Goal: Information Seeking & Learning: Learn about a topic

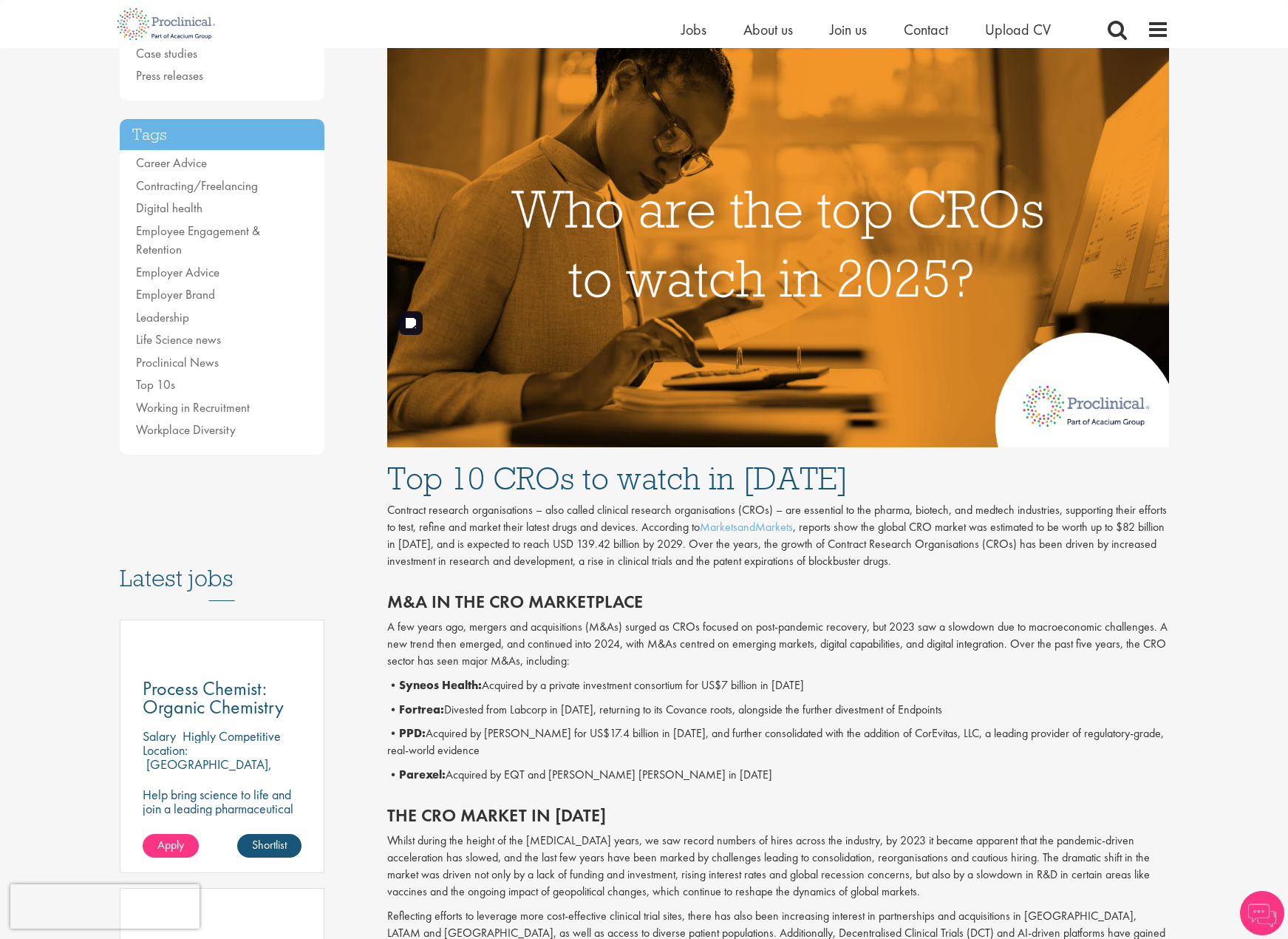
scroll to position [444, 0]
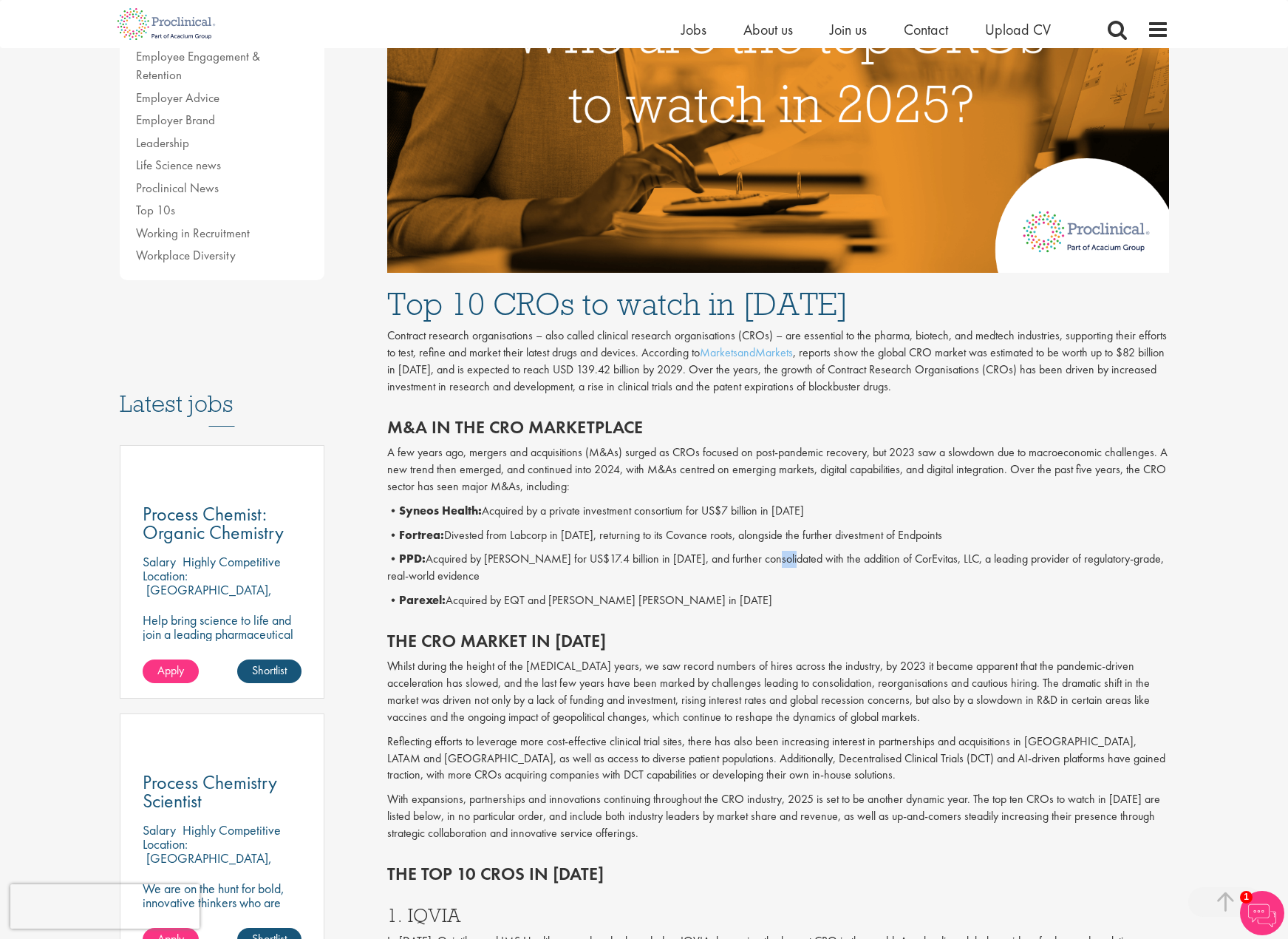
drag, startPoint x: 759, startPoint y: 563, endPoint x: 775, endPoint y: 563, distance: 16.0
click at [775, 563] on p "• PPD: Acquired by Thermo Fisher for US$17.4 billion in 2021, and further conso…" at bounding box center [778, 567] width 782 height 34
click at [827, 561] on p "• PPD: Acquired by Thermo Fisher for US$17.4 billion in 2021, and further conso…" at bounding box center [778, 567] width 782 height 34
click at [861, 558] on p "• PPD: Acquired by Thermo Fisher for US$17.4 billion in 2021, and further conso…" at bounding box center [778, 567] width 782 height 34
click at [888, 558] on p "• PPD: Acquired by Thermo Fisher for US$17.4 billion in 2021, and further conso…" at bounding box center [778, 567] width 782 height 34
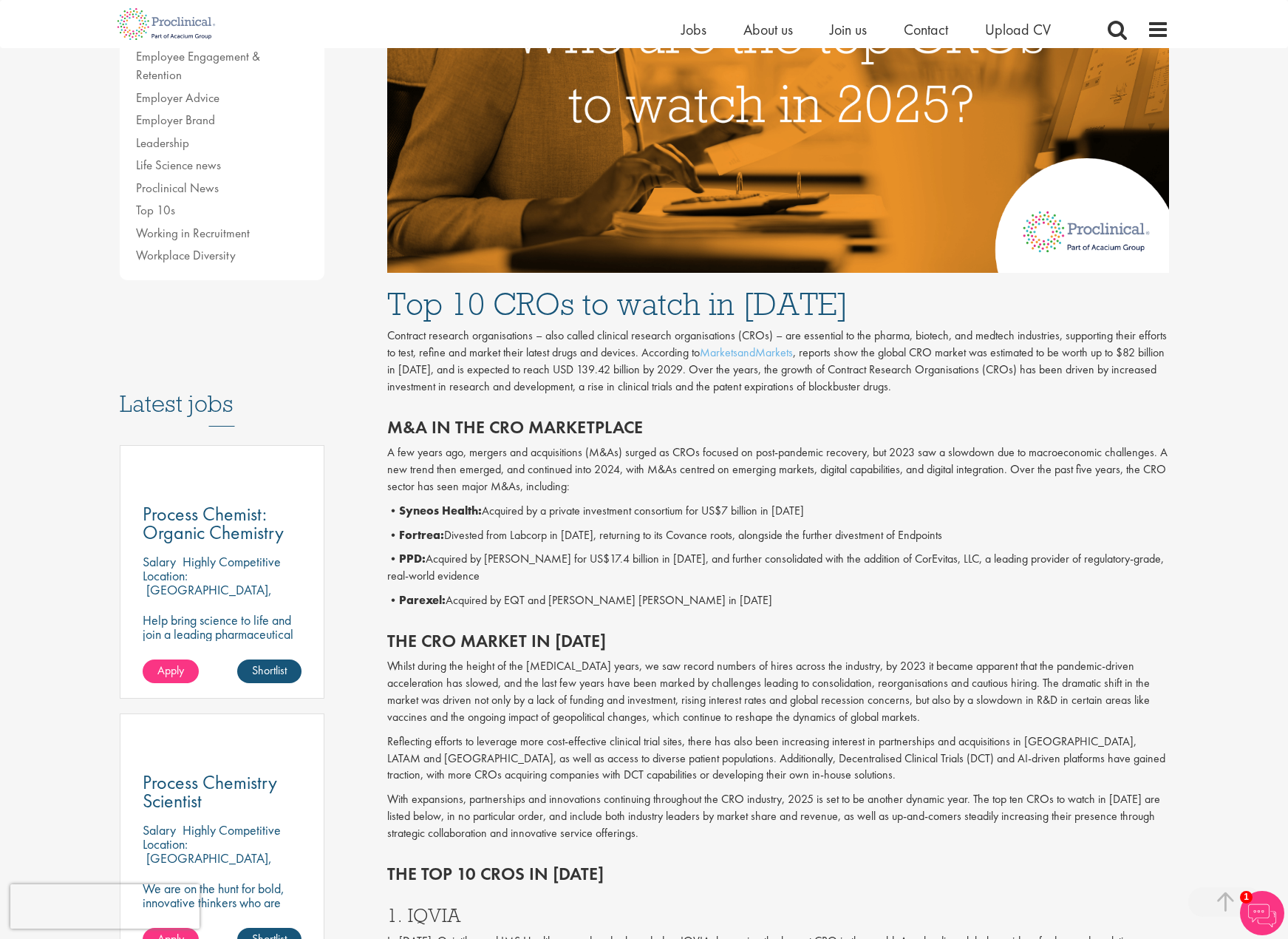
click at [911, 558] on p "• PPD: Acquired by Thermo Fisher for US$17.4 billion in 2021, and further conso…" at bounding box center [778, 567] width 782 height 34
click at [930, 558] on p "• PPD: Acquired by Thermo Fisher for US$17.4 billion in 2021, and further conso…" at bounding box center [778, 567] width 782 height 34
click at [953, 557] on p "• PPD: Acquired by Thermo Fisher for US$17.4 billion in 2021, and further conso…" at bounding box center [778, 567] width 782 height 34
click at [1024, 557] on p "• PPD: Acquired by Thermo Fisher for US$17.4 billion in 2021, and further conso…" at bounding box center [778, 567] width 782 height 34
click at [983, 558] on p "• PPD: Acquired by Thermo Fisher for US$17.4 billion in 2021, and further conso…" at bounding box center [778, 567] width 782 height 34
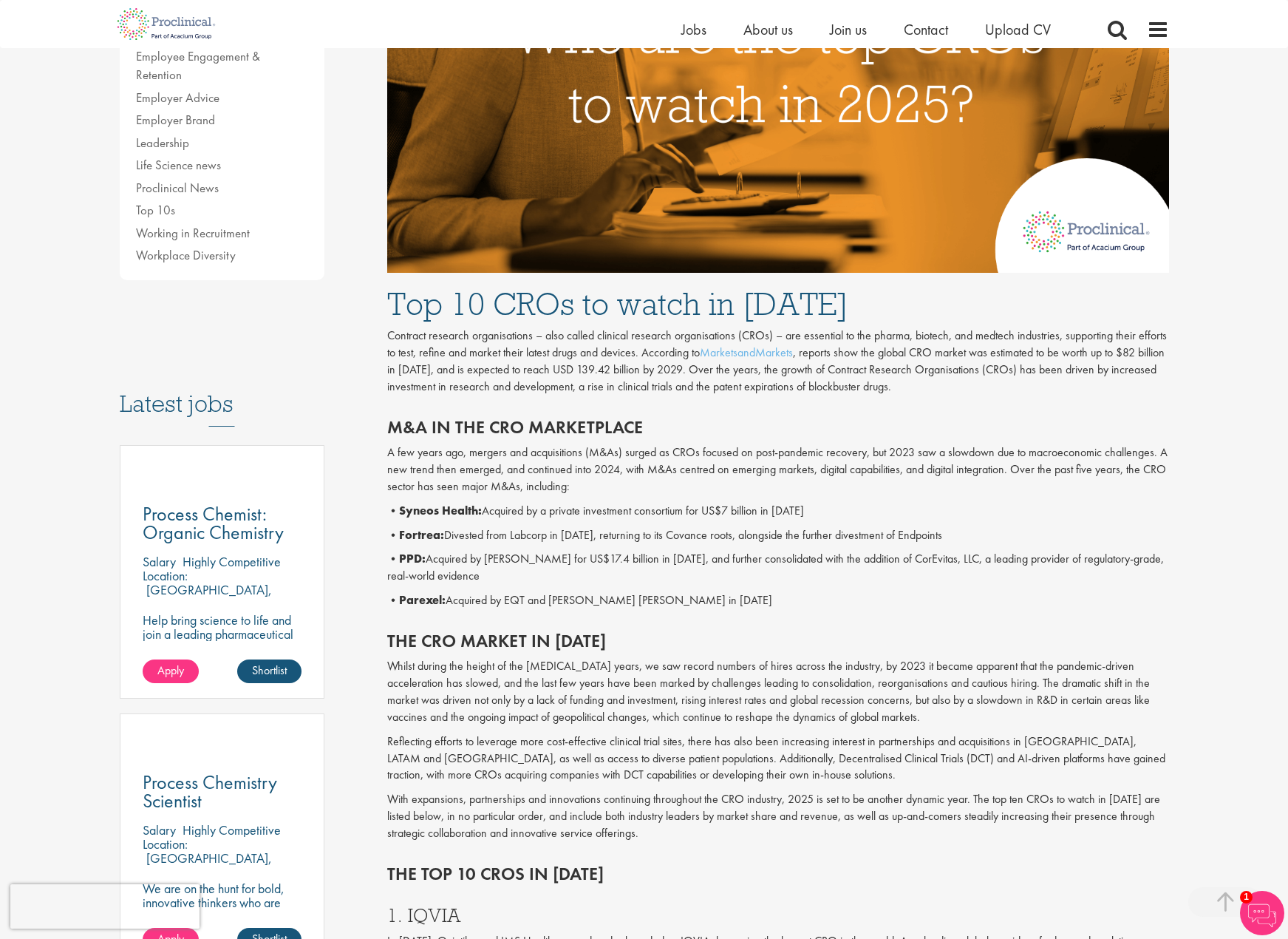
click at [1060, 551] on p "• PPD: Acquired by Thermo Fisher for US$17.4 billion in 2021, and further conso…" at bounding box center [778, 567] width 782 height 34
click at [464, 603] on p "• Parexel: Acquired by EQT and Goldman Sachs in 2021" at bounding box center [778, 600] width 782 height 17
click at [503, 602] on p "• Parexel: Acquired by EQT and Goldman Sachs in 2021" at bounding box center [778, 600] width 782 height 17
click at [524, 600] on p "• Parexel: Acquired by EQT and Goldman Sachs in 2021" at bounding box center [778, 600] width 782 height 17
click at [550, 600] on p "• Parexel: Acquired by EQT and Goldman Sachs in 2021" at bounding box center [778, 600] width 782 height 17
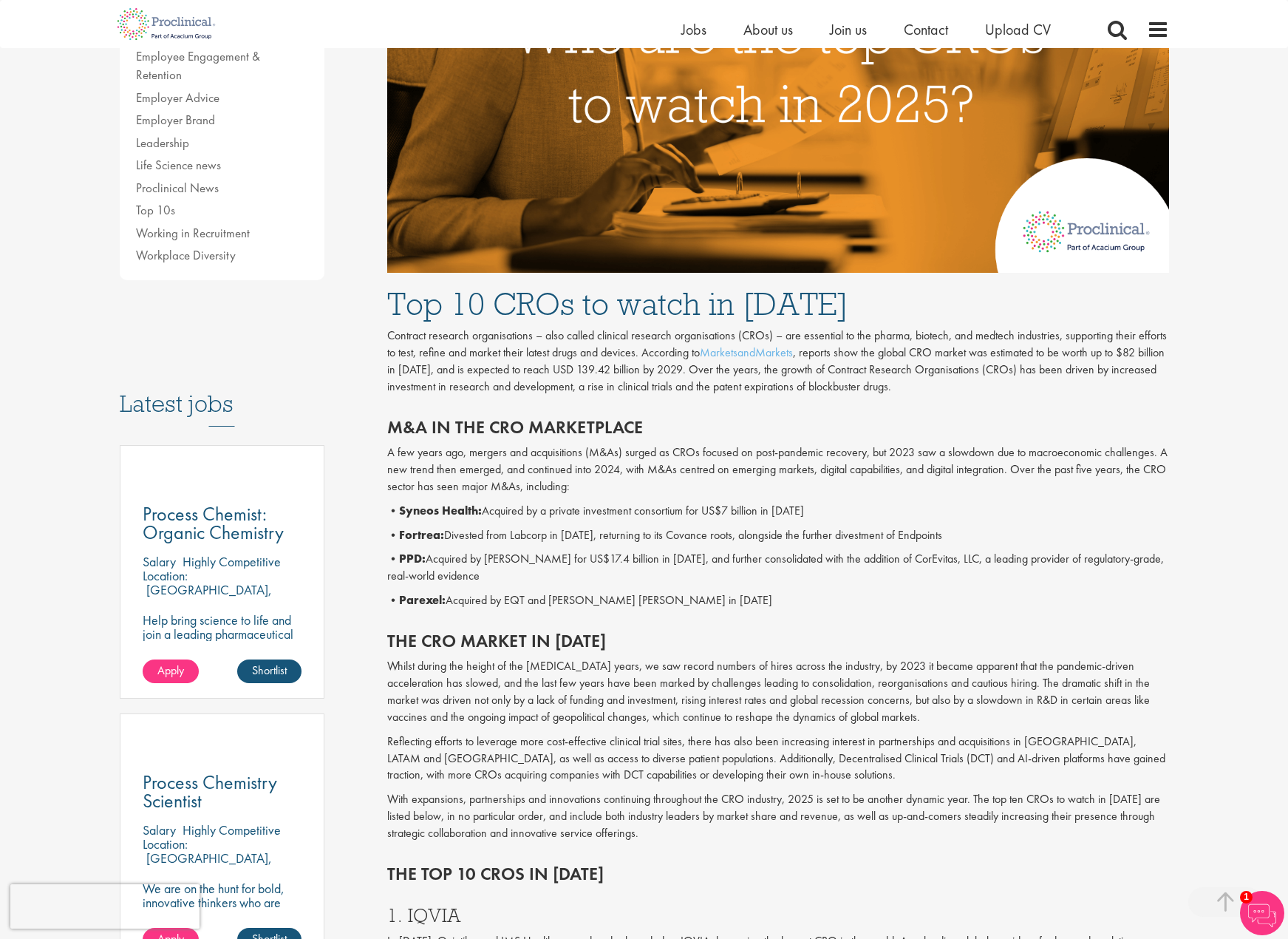
click at [584, 600] on p "• Parexel: Acquired by EQT and Goldman Sachs in 2021" at bounding box center [778, 600] width 782 height 17
click at [652, 598] on p "• Parexel: Acquired by EQT and Goldman Sachs in 2021" at bounding box center [778, 600] width 782 height 17
drag, startPoint x: 683, startPoint y: 597, endPoint x: 397, endPoint y: 601, distance: 286.0
click at [397, 601] on p "• Parexel: Acquired by EQT and Goldman Sachs in 2021" at bounding box center [778, 600] width 782 height 17
copy p "Parexel: Acquired by EQT and Goldman Sachs in 2021"
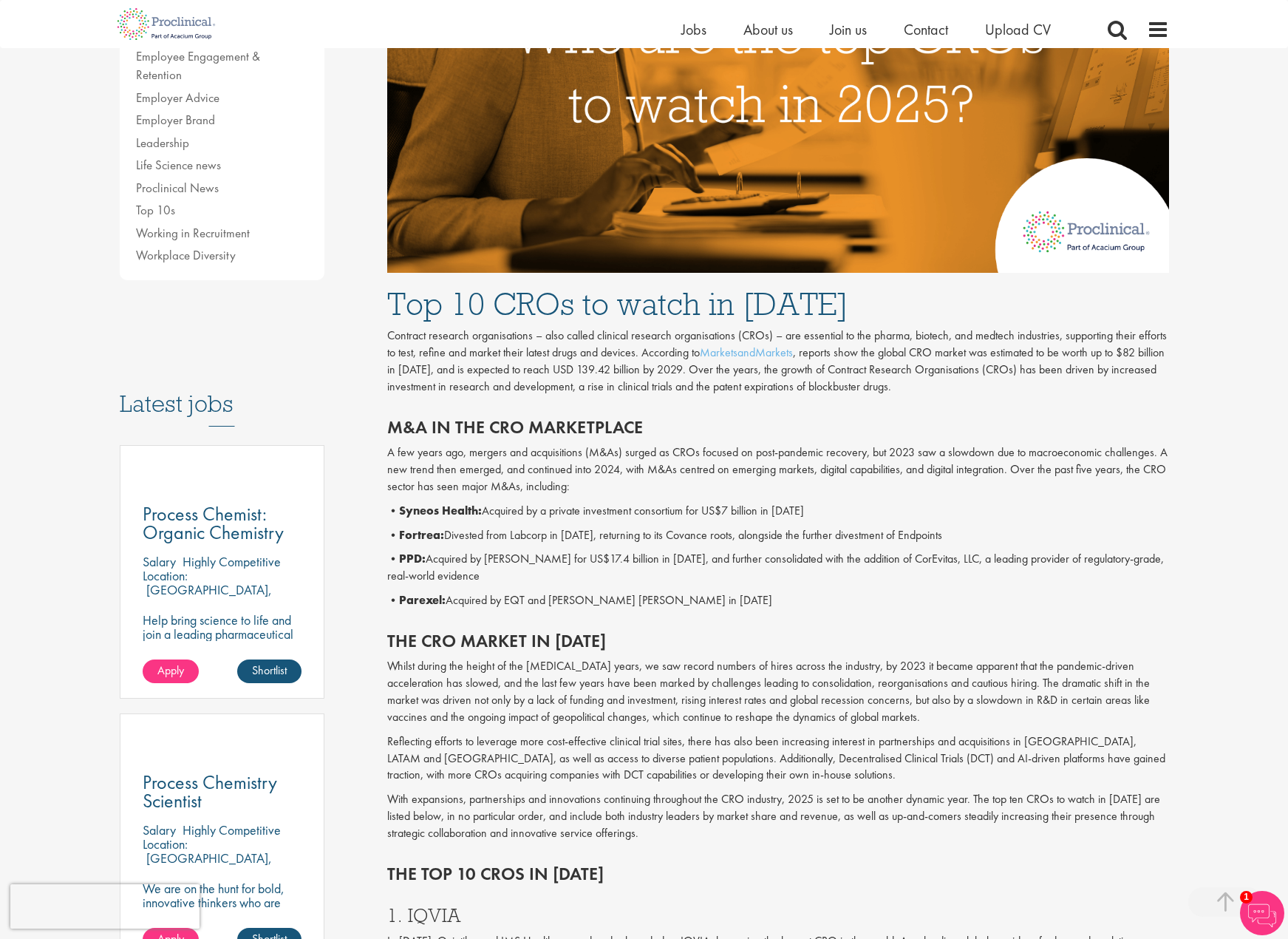
click at [463, 559] on p "• PPD: Acquired by Thermo Fisher for US$17.4 billion in 2021, and further conso…" at bounding box center [778, 567] width 782 height 34
click at [420, 533] on b "Fortrea:" at bounding box center [422, 534] width 45 height 15
click at [413, 504] on b "Syneos Health:" at bounding box center [440, 510] width 82 height 15
click at [504, 508] on p "• Syneos Health: Acquired by a private investment consortium for US$7 billion i…" at bounding box center [778, 511] width 782 height 17
click at [561, 513] on p "• Syneos Health: Acquired by a private investment consortium for US$7 billion i…" at bounding box center [778, 511] width 782 height 17
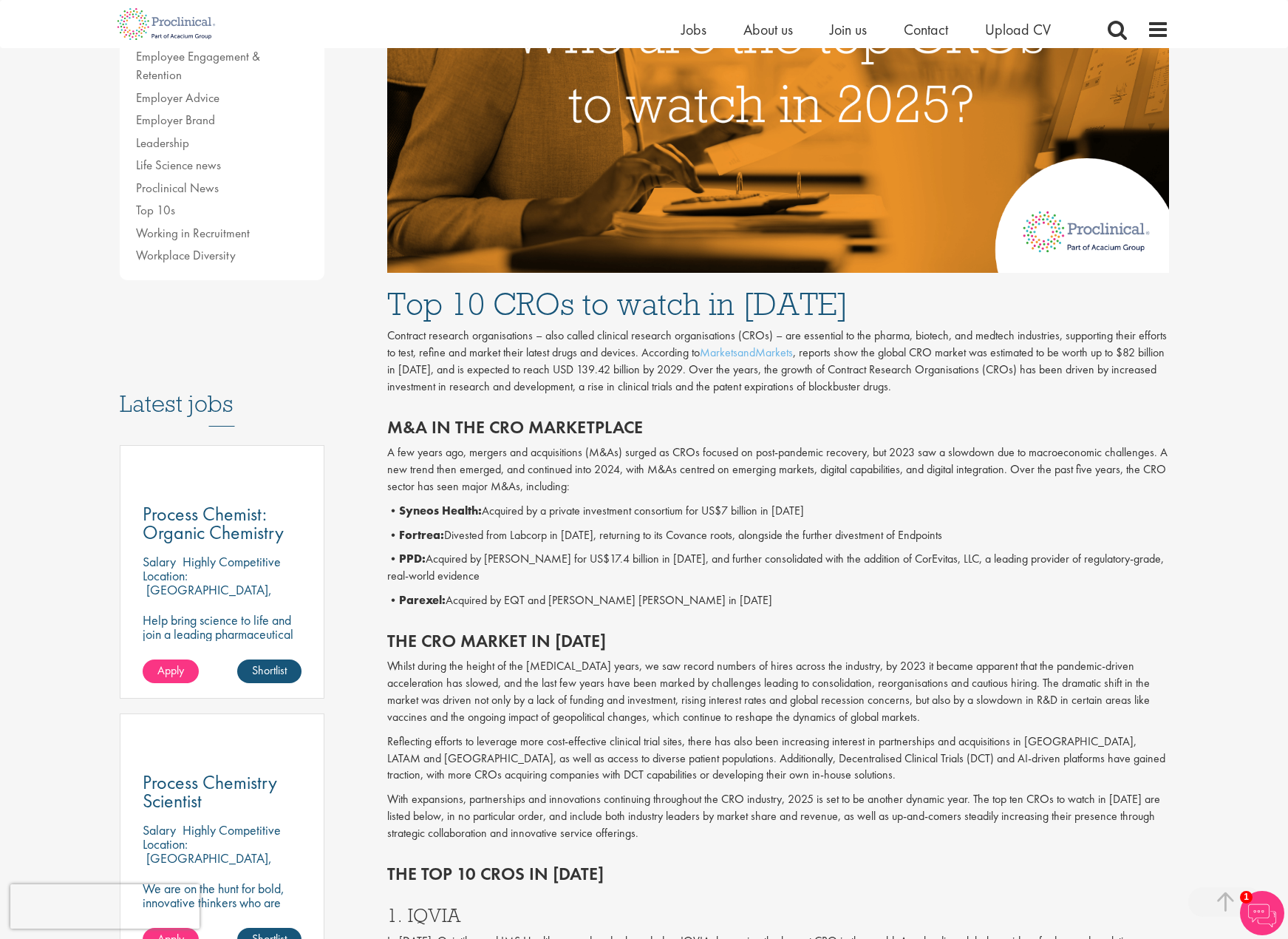
click at [593, 513] on p "• Syneos Health: Acquired by a private investment consortium for US$7 billion i…" at bounding box center [778, 511] width 782 height 17
click at [625, 509] on p "• Syneos Health: Acquired by a private investment consortium for US$7 billion i…" at bounding box center [778, 511] width 782 height 17
click at [671, 509] on p "• Syneos Health: Acquired by a private investment consortium for US$7 billion i…" at bounding box center [778, 511] width 782 height 17
click at [697, 509] on p "• Syneos Health: Acquired by a private investment consortium for US$7 billion i…" at bounding box center [778, 511] width 782 height 17
click at [716, 511] on p "• Syneos Health: Acquired by a private investment consortium for US$7 billion i…" at bounding box center [778, 511] width 782 height 17
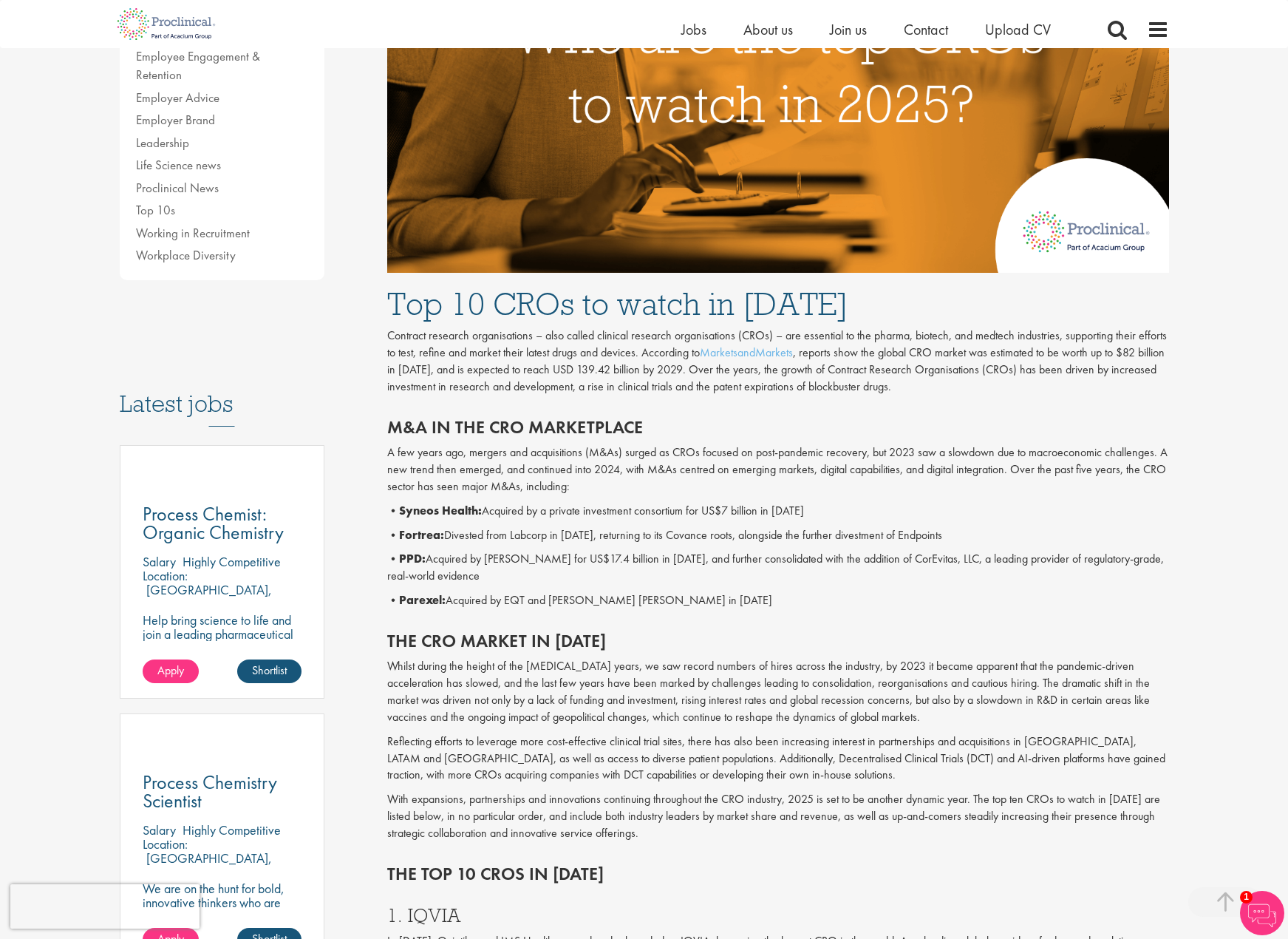
click at [769, 512] on p "• Syneos Health: Acquired by a private investment consortium for US$7 billion i…" at bounding box center [778, 511] width 782 height 17
click at [831, 512] on p "• Syneos Health: Acquired by a private investment consortium for US$7 billion i…" at bounding box center [778, 511] width 782 height 17
click at [465, 539] on p "• Fortrea: Divested from Labcorp in 2023, returning to its Covance roots, along…" at bounding box center [778, 535] width 782 height 17
click at [520, 533] on p "• Fortrea: Divested from Labcorp in 2023, returning to its Covance roots, along…" at bounding box center [778, 535] width 782 height 17
click at [566, 533] on p "• Fortrea: Divested from Labcorp in 2023, returning to its Covance roots, along…" at bounding box center [778, 535] width 782 height 17
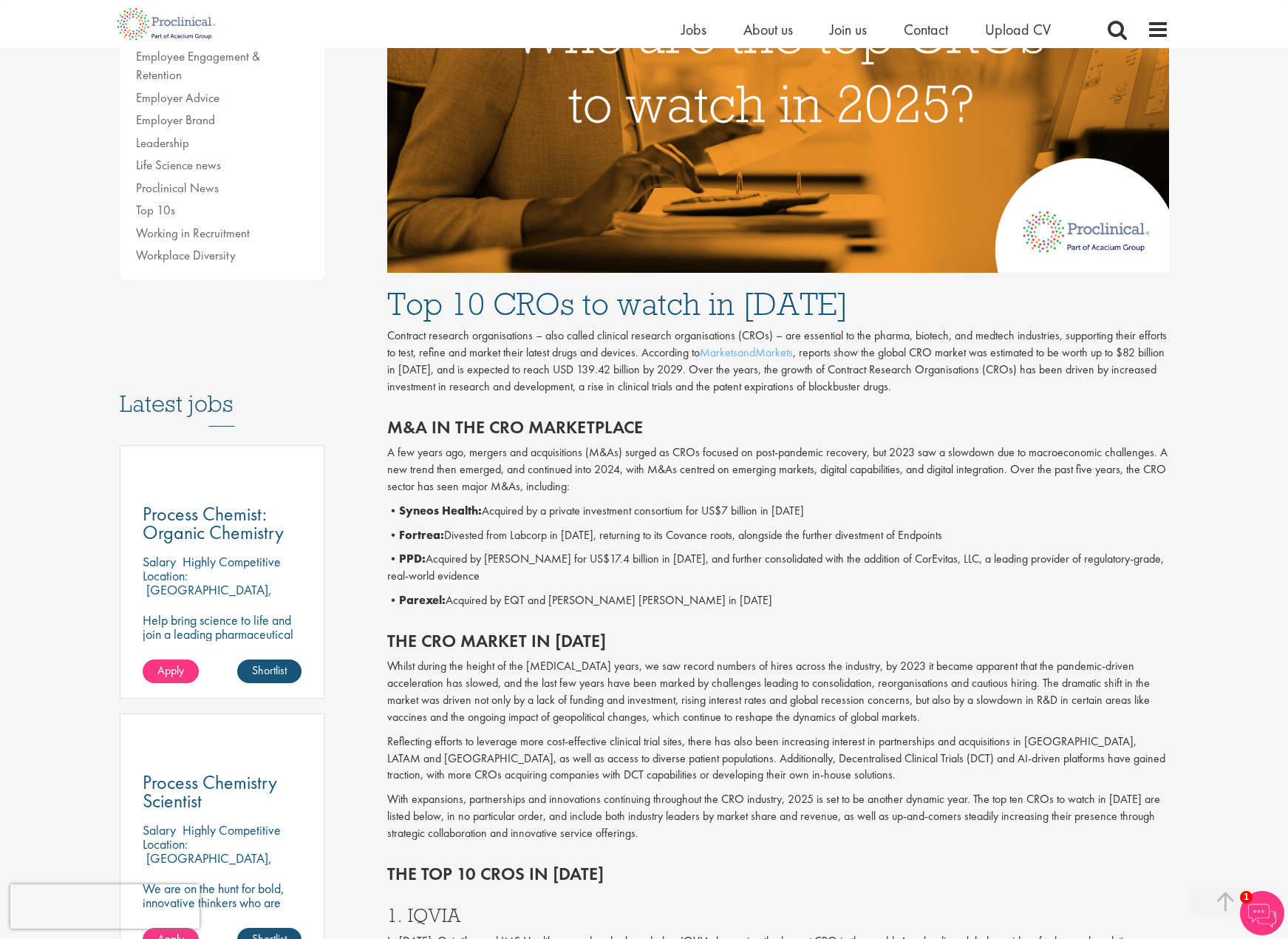
drag, startPoint x: 530, startPoint y: 541, endPoint x: 576, endPoint y: 541, distance: 46.0
click at [533, 541] on p "• Fortrea: Divested from Labcorp in 2023, returning to its Covance roots, along…" at bounding box center [778, 535] width 782 height 17
click at [591, 541] on p "• Fortrea: Divested from Labcorp in 2023, returning to its Covance roots, along…" at bounding box center [778, 535] width 782 height 17
click at [673, 542] on p "• Fortrea: Divested from Labcorp in 2023, returning to its Covance roots, along…" at bounding box center [778, 535] width 782 height 17
click at [448, 535] on p "• Fortrea: Divested from Labcorp in 2023, returning to its Covance roots, along…" at bounding box center [778, 535] width 782 height 17
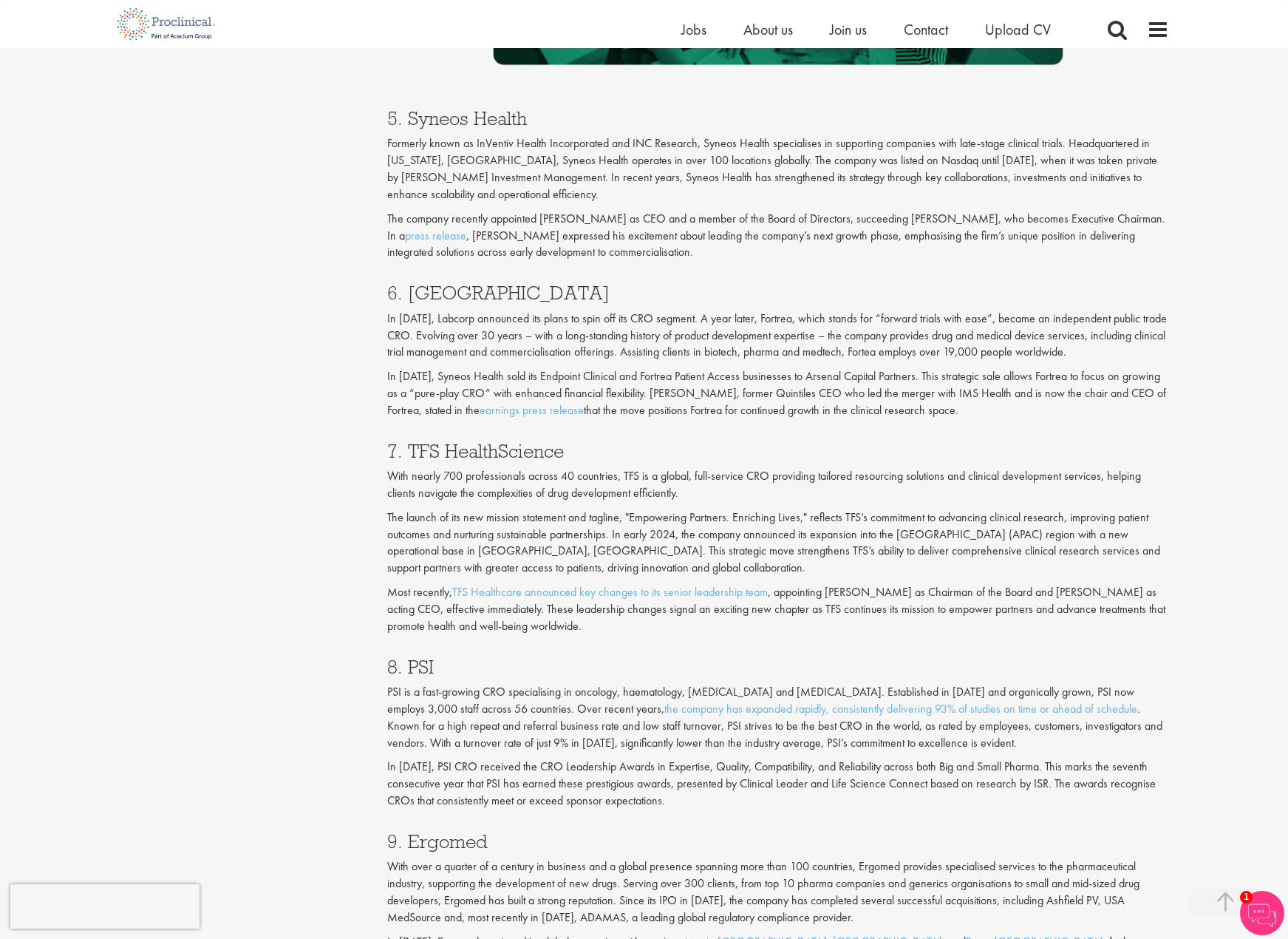
scroll to position [2513, 0]
drag, startPoint x: 410, startPoint y: 454, endPoint x: 436, endPoint y: 454, distance: 26.0
click at [436, 454] on h3 "7. TFS HealthScience" at bounding box center [778, 450] width 782 height 19
click at [478, 454] on h3 "7. TFS HealthScience" at bounding box center [778, 450] width 782 height 19
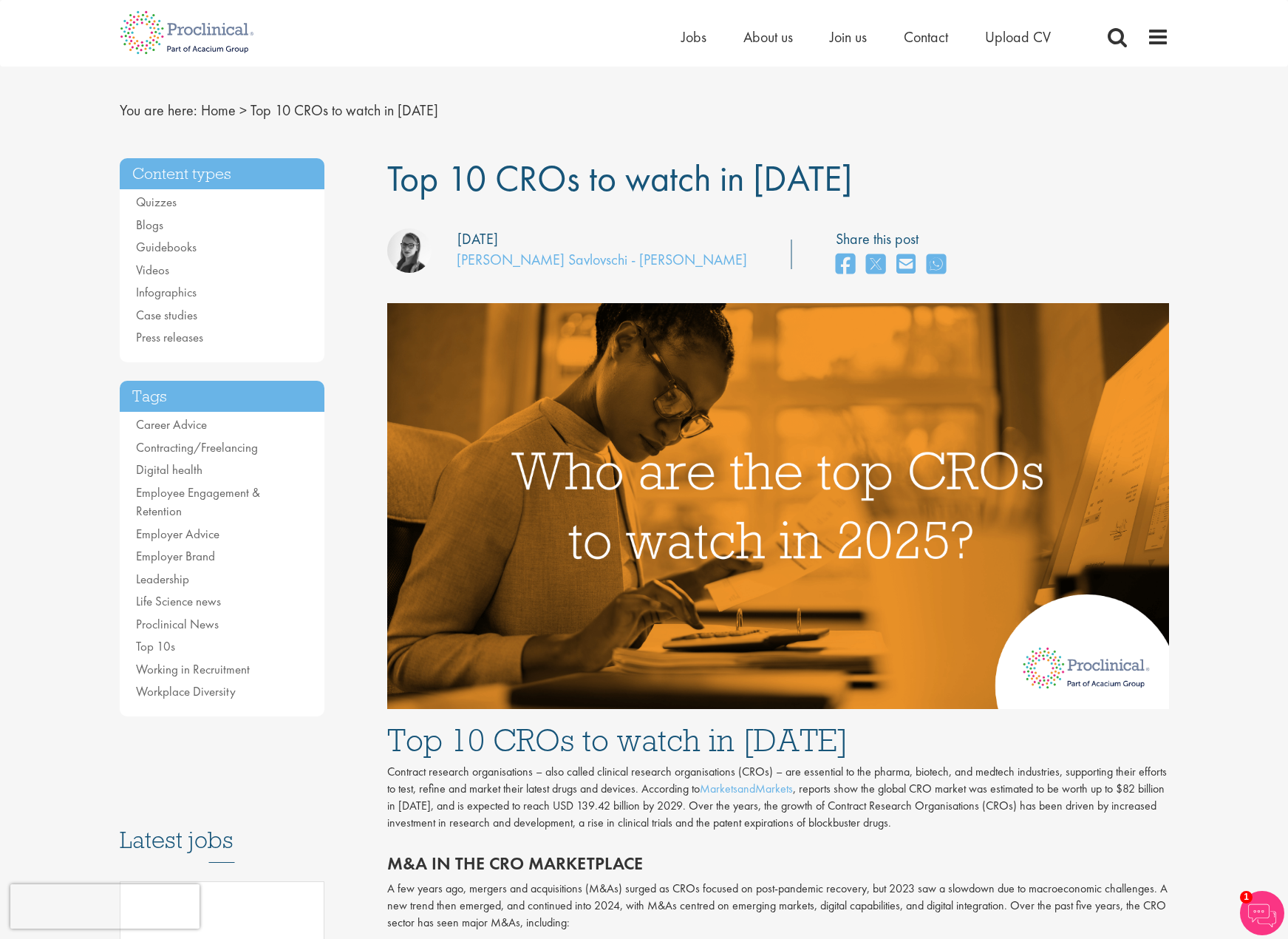
scroll to position [0, 0]
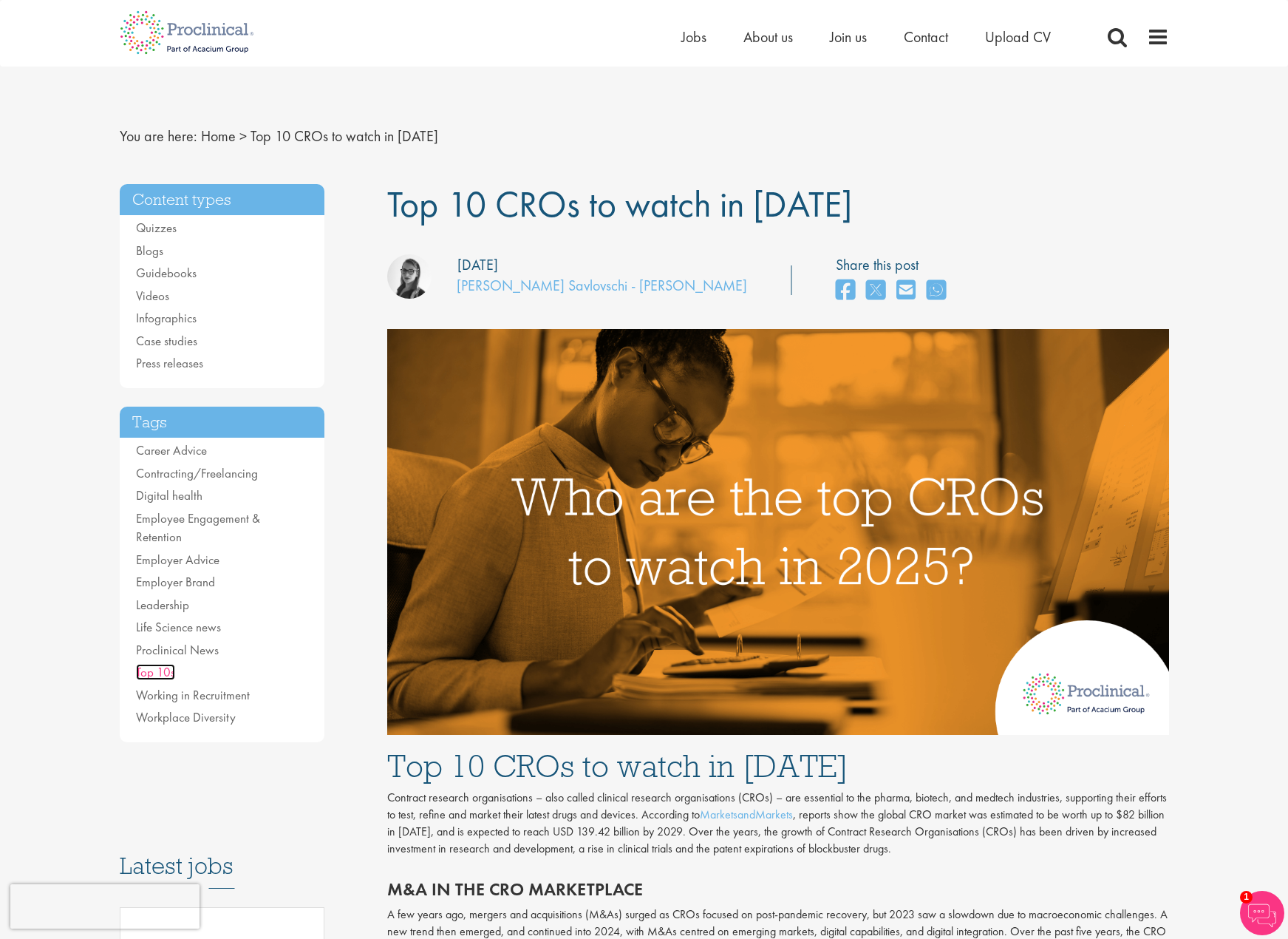
click at [147, 663] on link "Top 10s" at bounding box center [155, 672] width 39 height 16
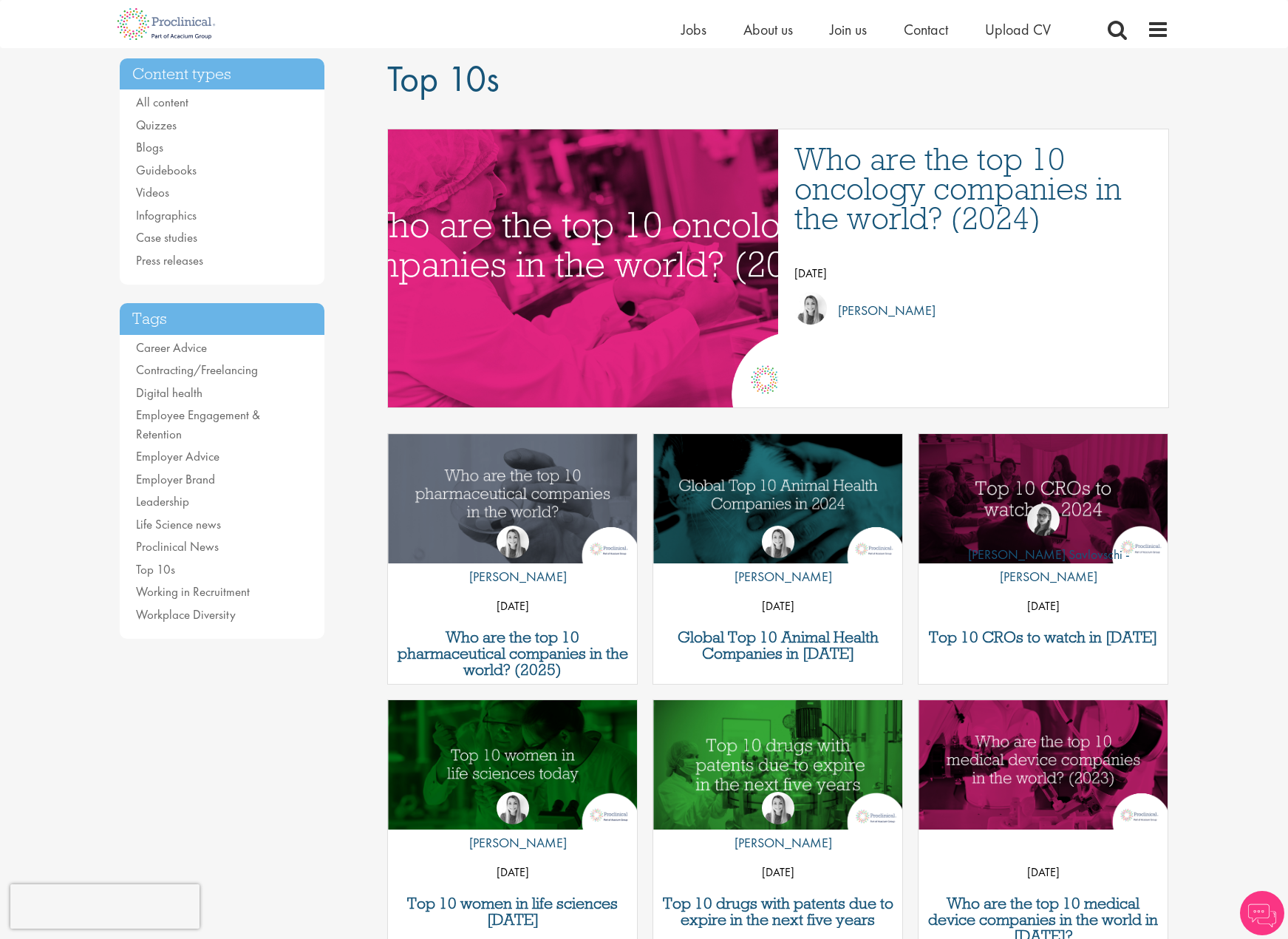
scroll to position [221, 0]
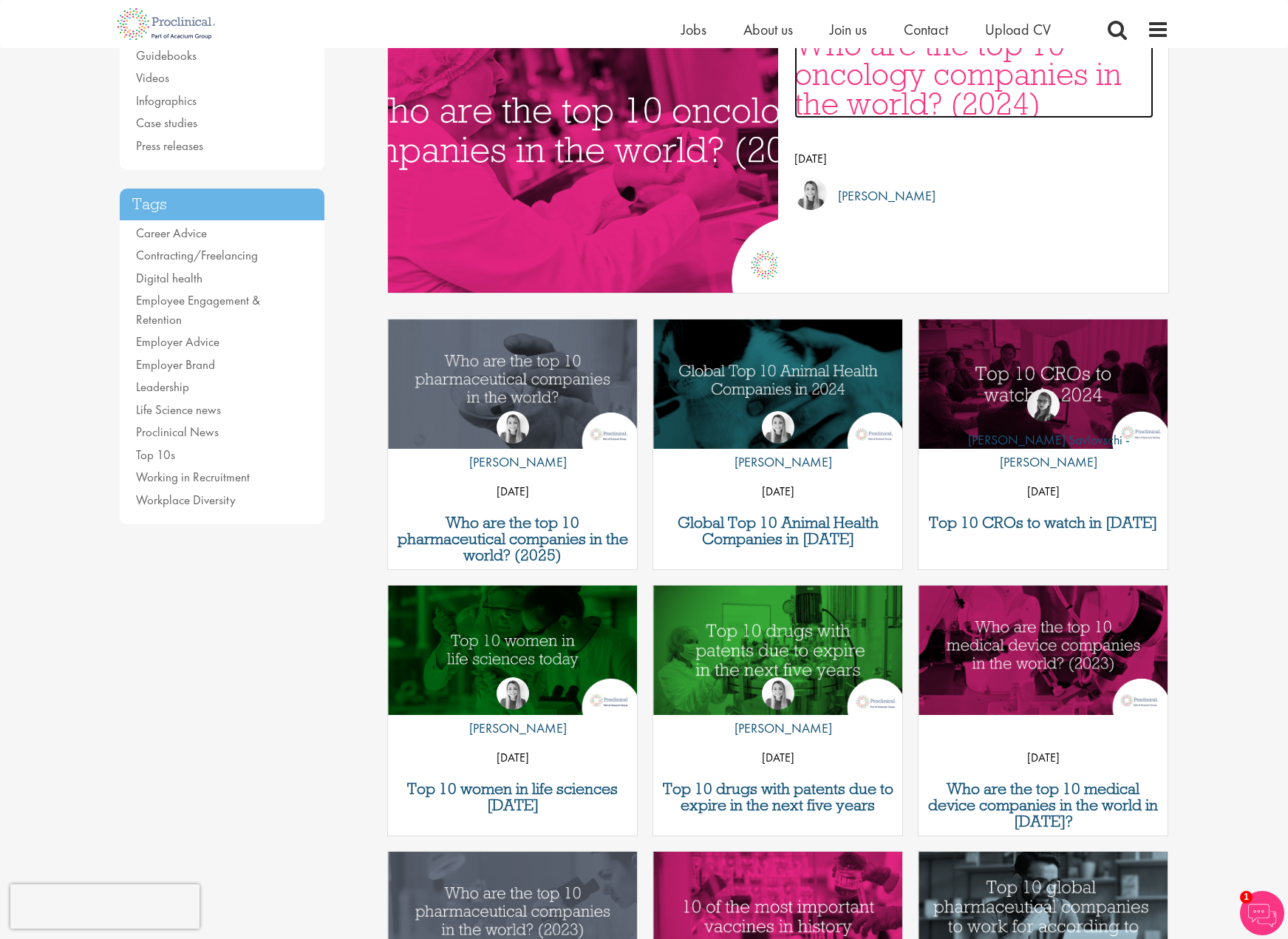
click at [924, 86] on h3 "Who are the top 10 oncology companies in the world? (2024)" at bounding box center [974, 74] width 360 height 89
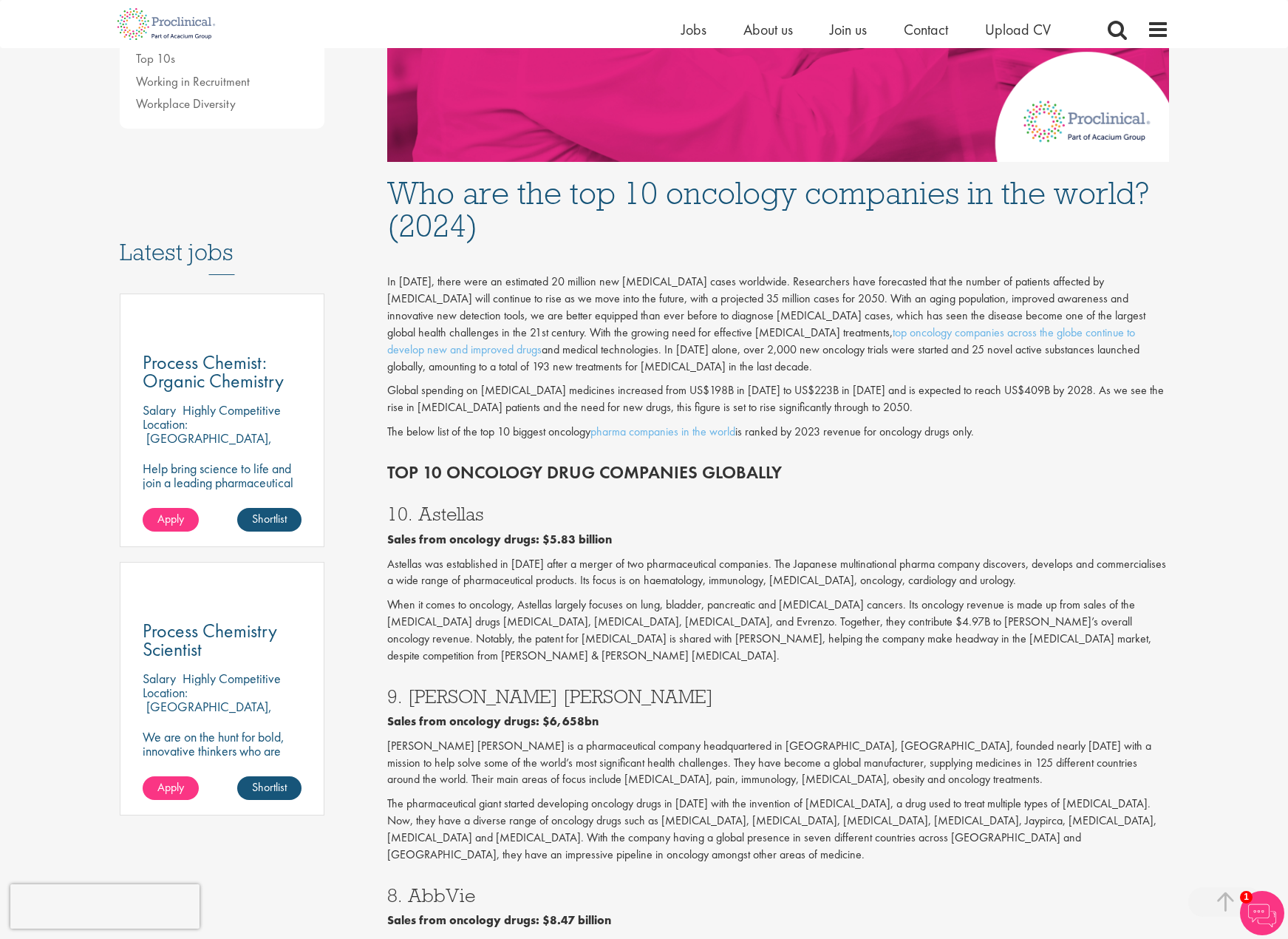
scroll to position [517, 0]
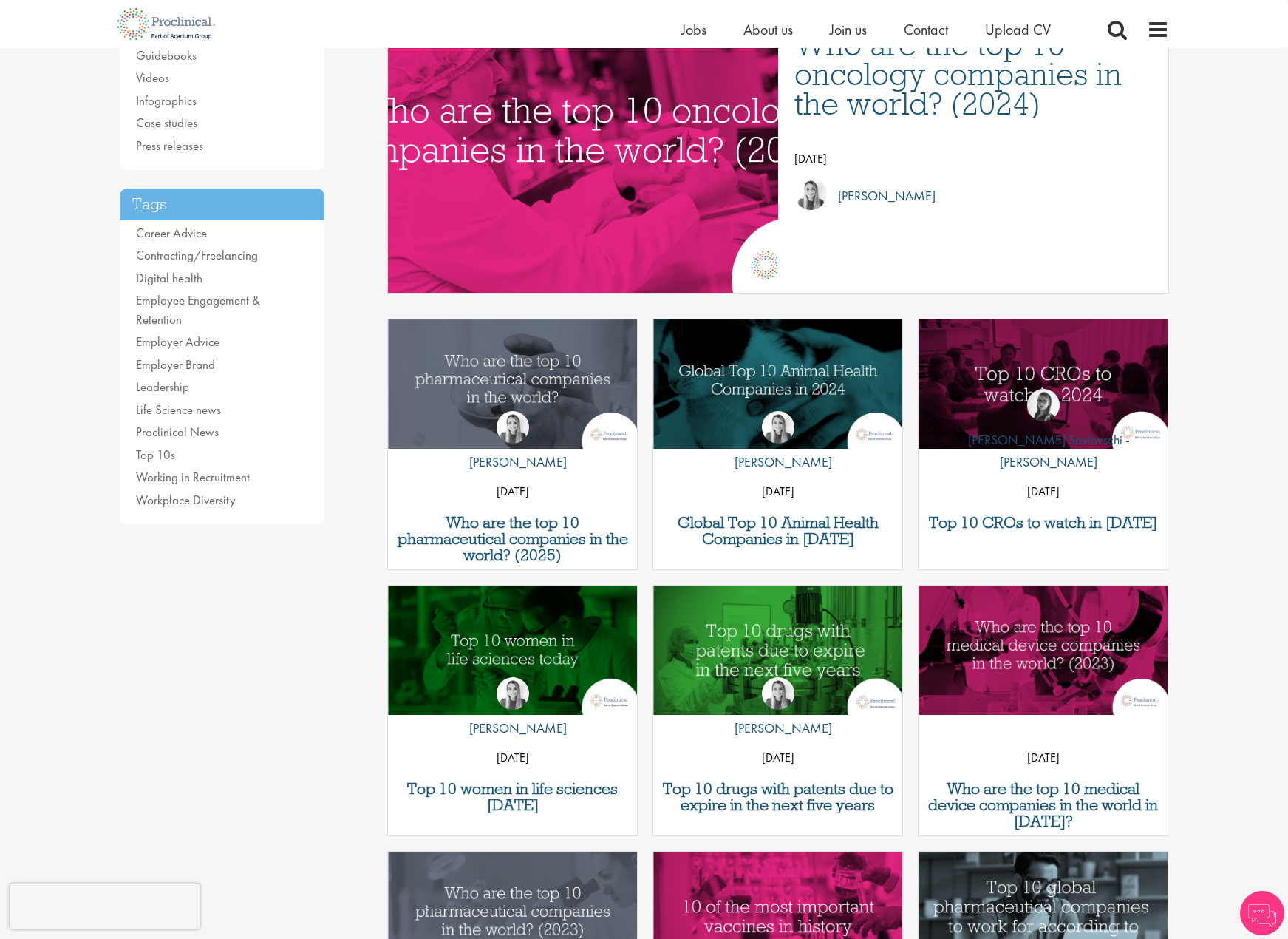
click at [460, 439] on div "by Hannah Burke 30 Jul 24" at bounding box center [512, 451] width 249 height 117
click at [522, 381] on img "Link to a post" at bounding box center [512, 384] width 299 height 155
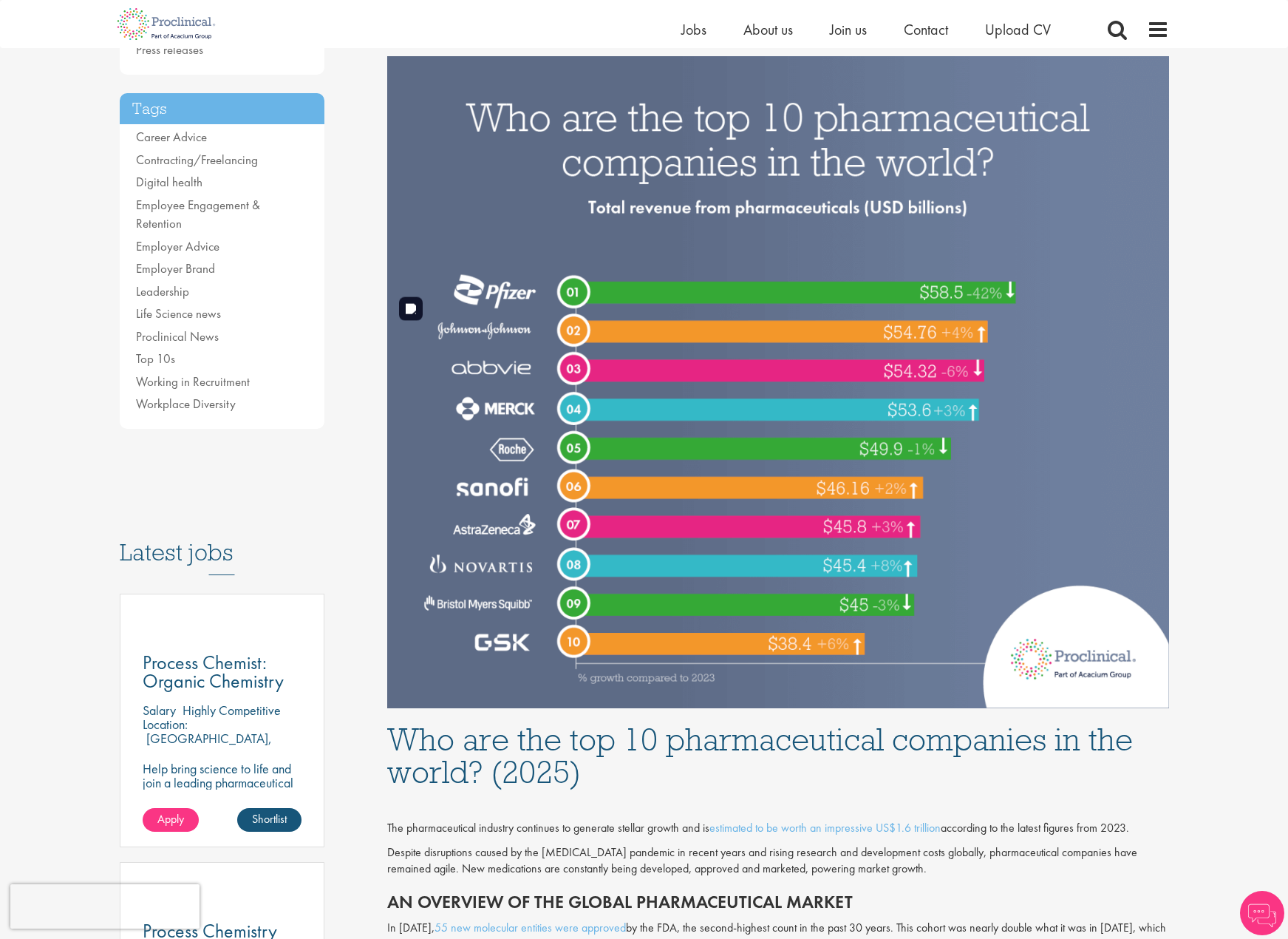
scroll to position [296, 0]
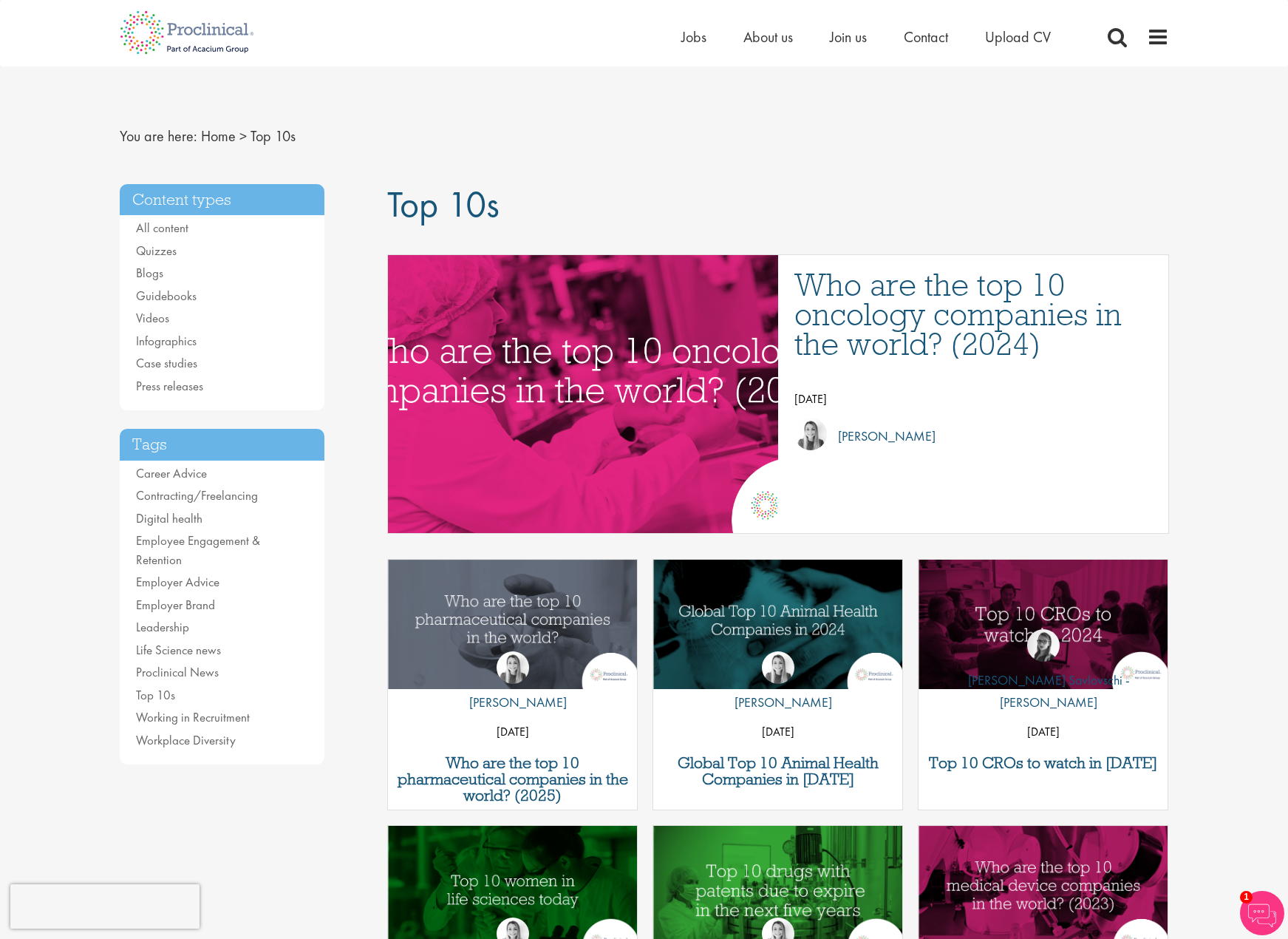
click at [358, 573] on div "Content types All content Quizzes Blogs Guidebooks Videos Infographics Case stu…" at bounding box center [242, 484] width 268 height 600
click at [388, 105] on div "You are here: Home > Top 10s Content types All content Quizzes Blogs Guidebooks…" at bounding box center [644, 870] width 1071 height 1608
click at [1012, 117] on div "You are here: Home > Top 10s Content types All content Quizzes Blogs Guidebooks…" at bounding box center [644, 870] width 1071 height 1608
click at [991, 128] on nav "You are here: Home > Top 10s" at bounding box center [644, 136] width 1050 height 36
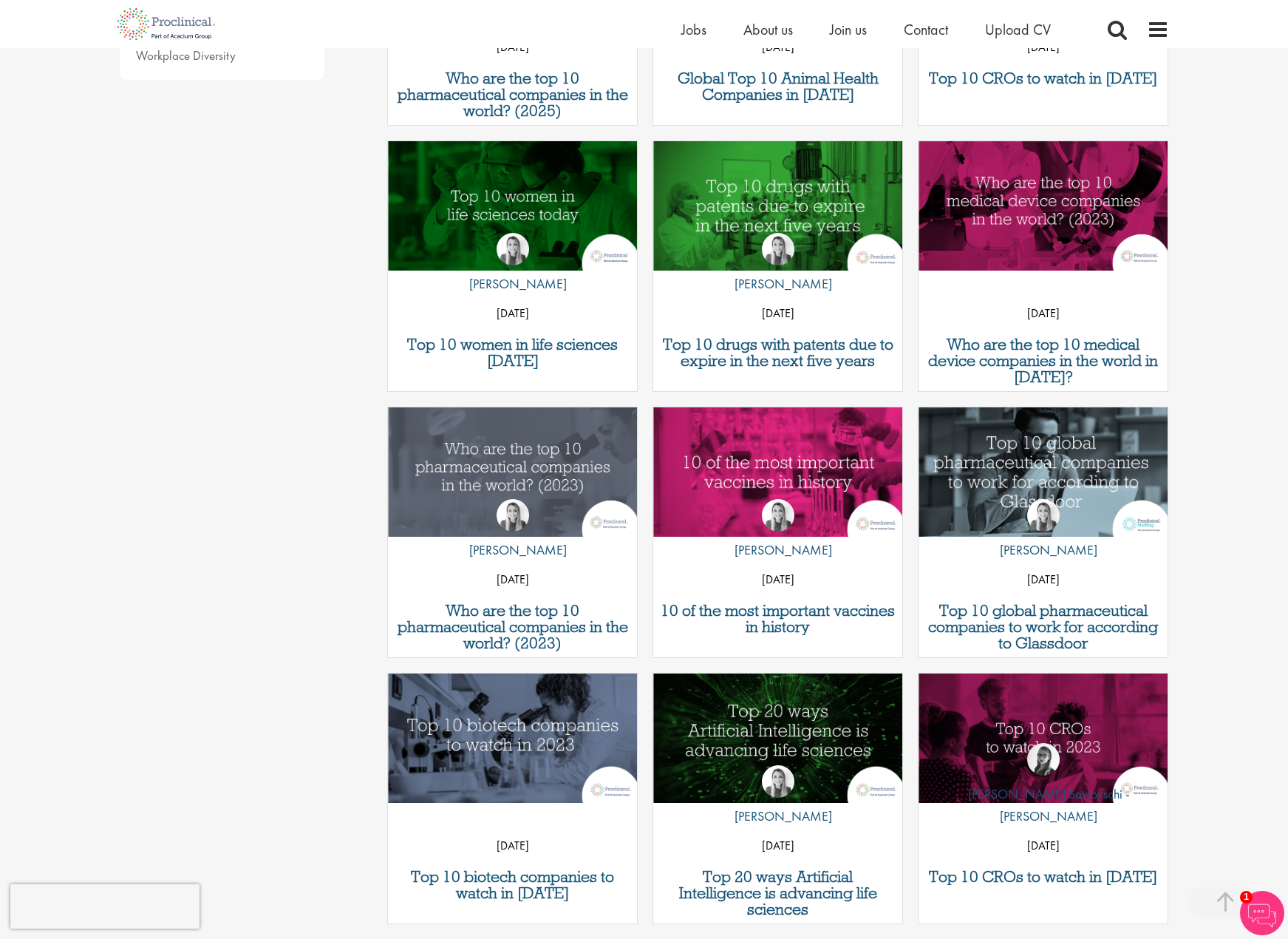
scroll to position [813, 0]
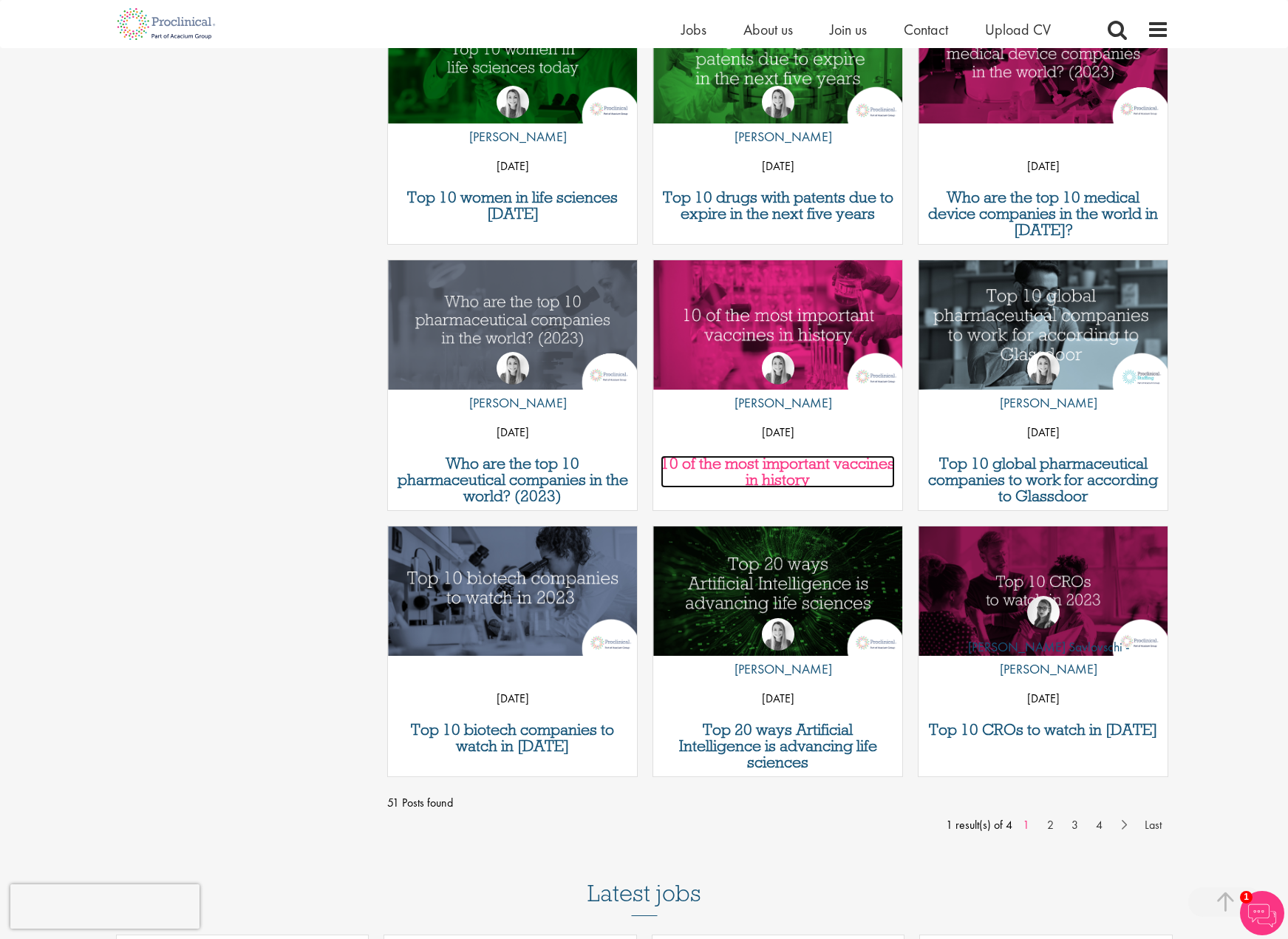
click at [777, 459] on h3 "10 of the most important vaccines in history" at bounding box center [778, 471] width 234 height 32
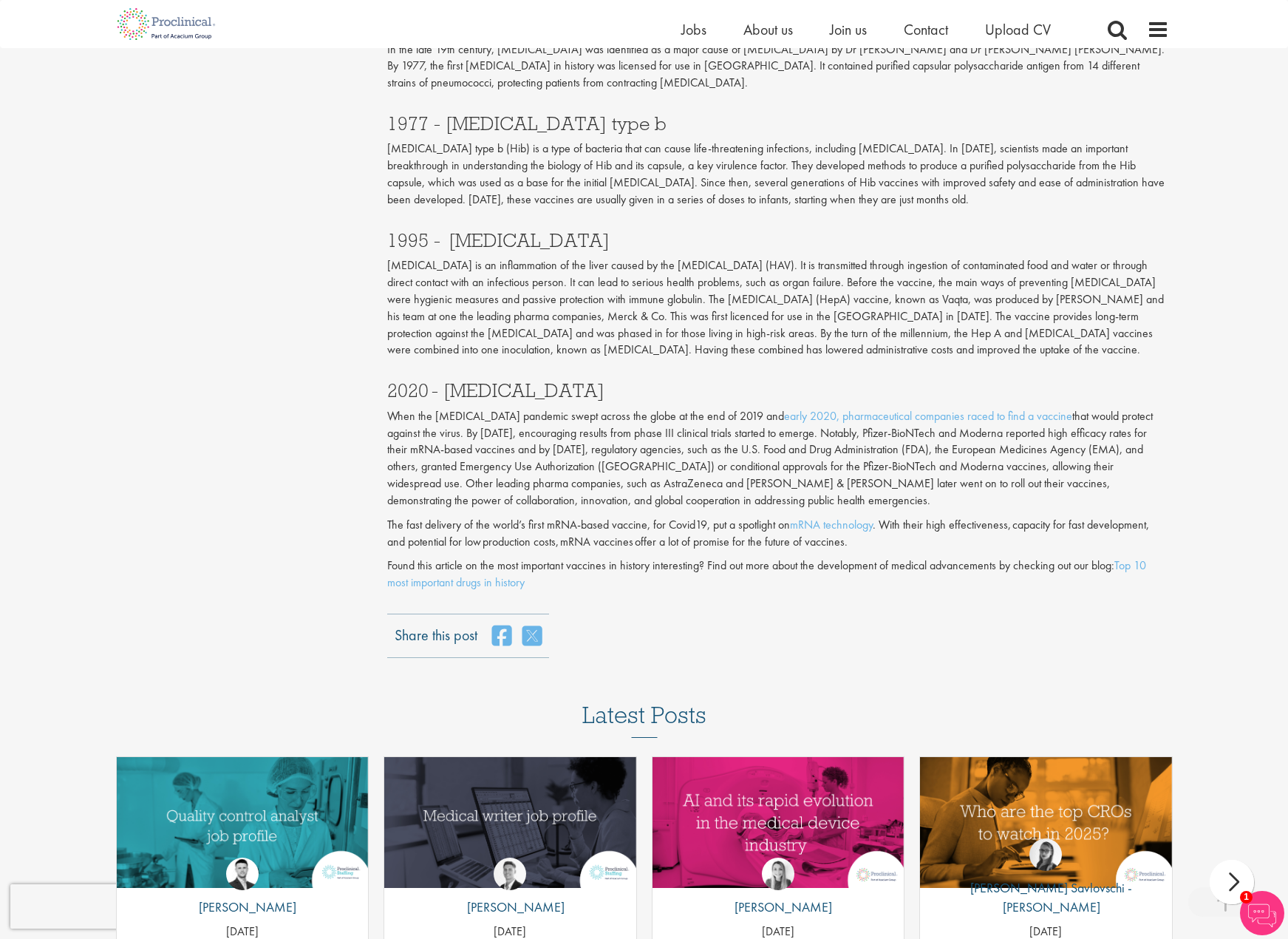
scroll to position [1700, 0]
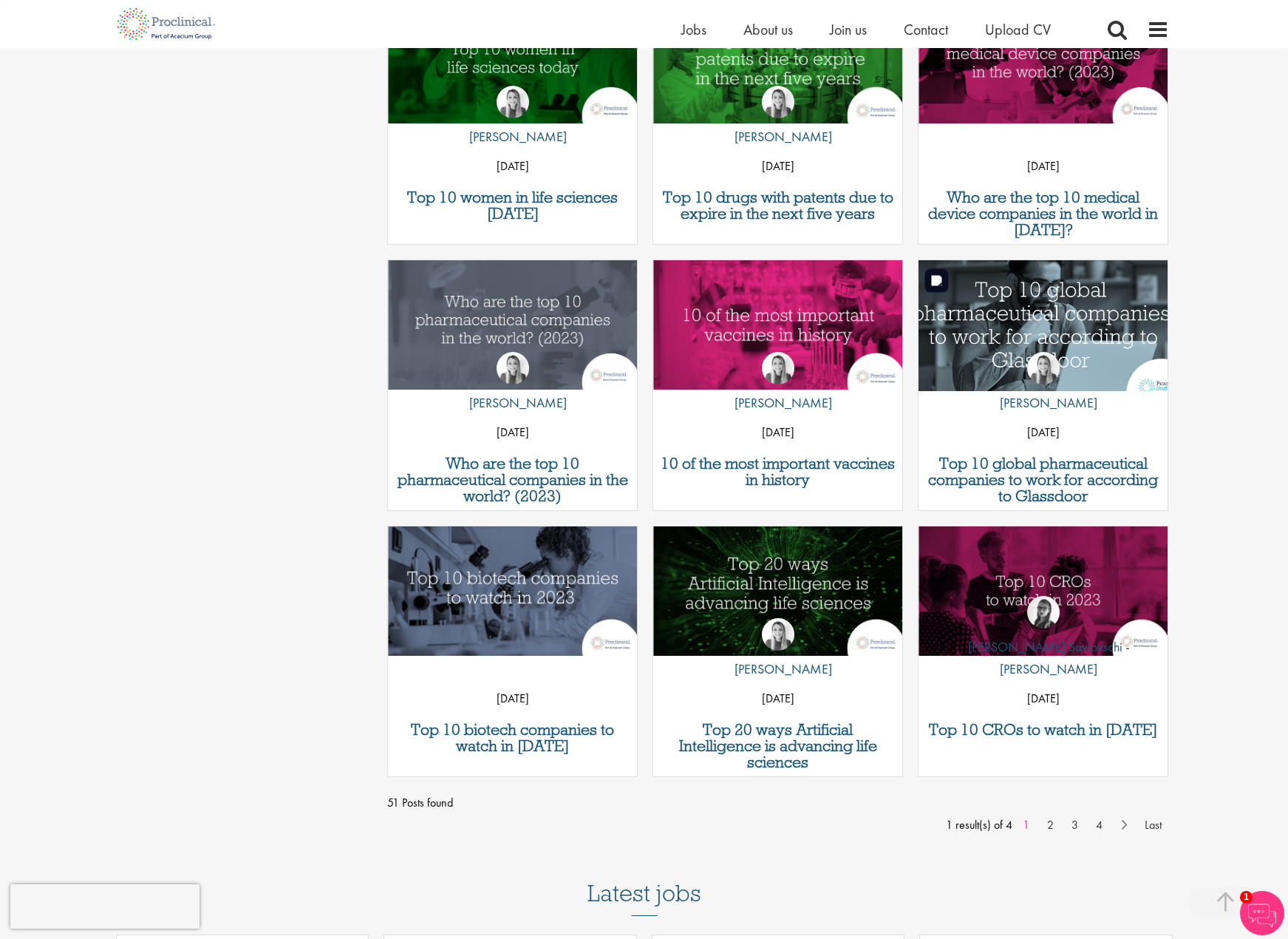
click at [1057, 305] on img "Link to a post" at bounding box center [1044, 324] width 299 height 155
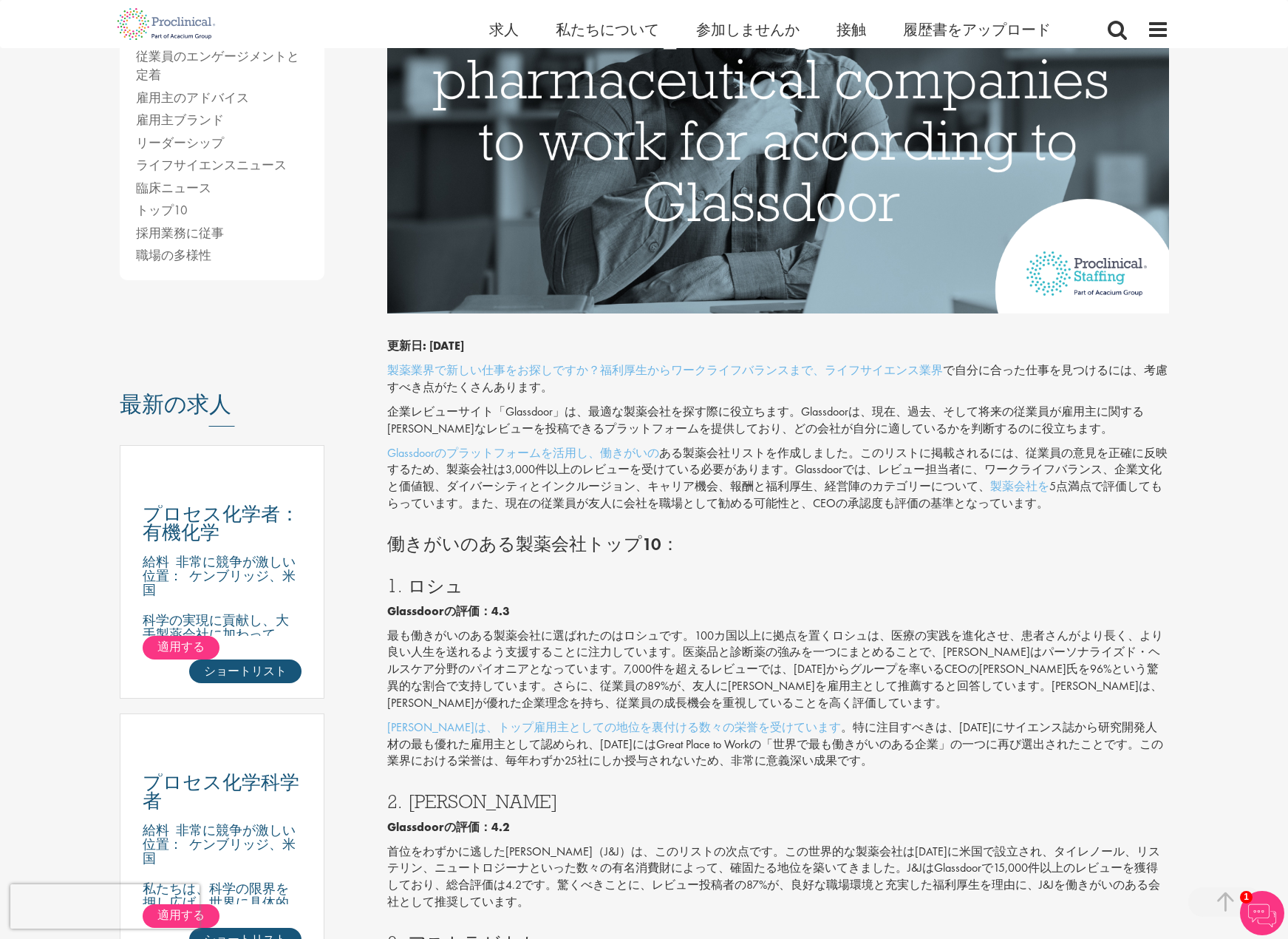
scroll to position [517, 0]
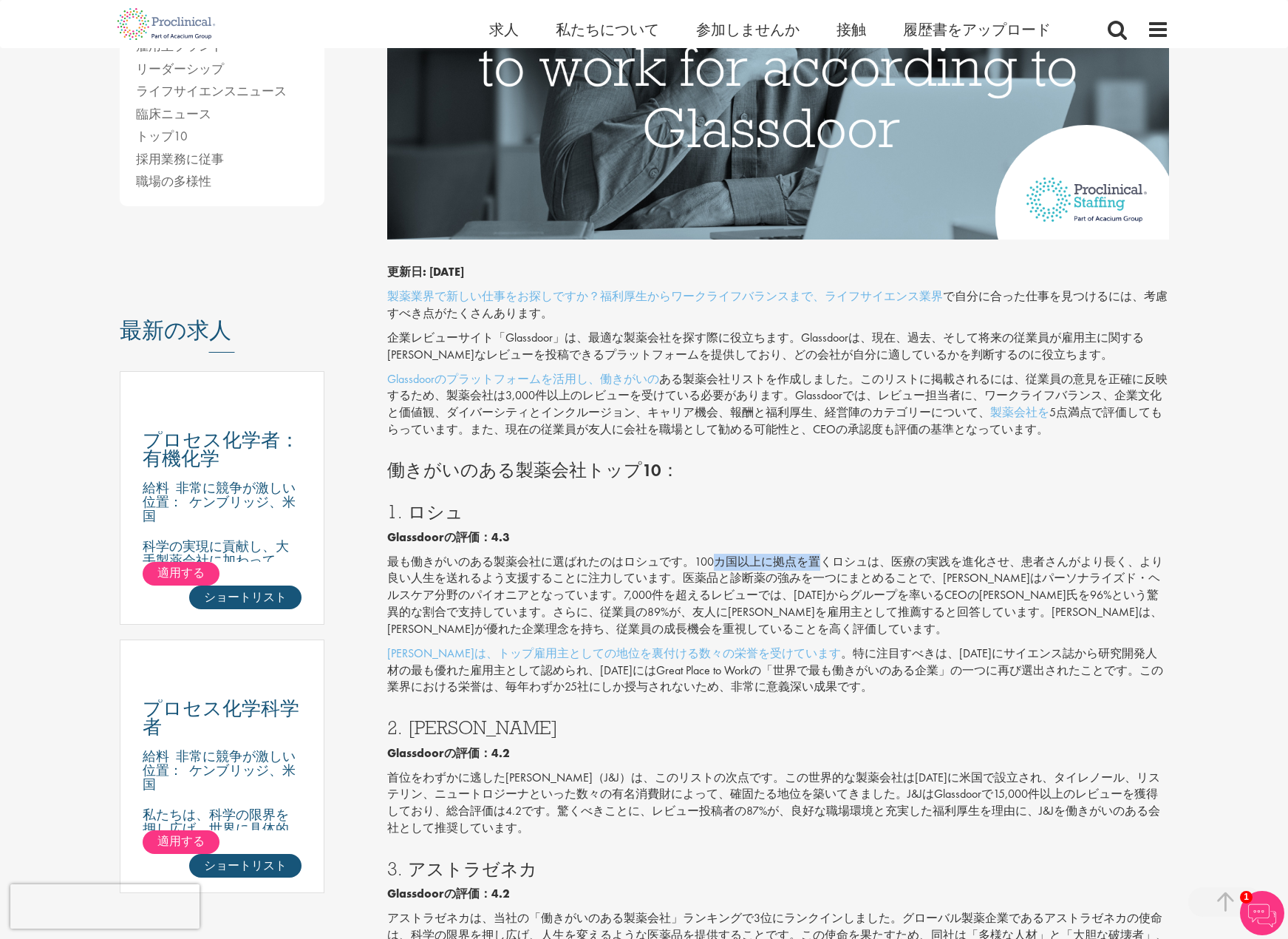
drag, startPoint x: 711, startPoint y: 563, endPoint x: 819, endPoint y: 559, distance: 108.1
click at [819, 559] on font "最も働きがいのある製薬会社に選ばれたのはロシュです。100カ国以上に拠点を置くロシュは、医療の実践を進化させ、患者さんがより長く、より良い人生を送れるよう支援…" at bounding box center [775, 595] width 776 height 82
drag, startPoint x: 902, startPoint y: 559, endPoint x: 966, endPoint y: 560, distance: 64.0
click at [966, 560] on font "最も働きがいのある製薬会社に選ばれたのはロシュです。100カ国以上に拠点を置くロシュは、医療の実践を進化させ、患者さんがより長く、より良い人生を送れるよう支援…" at bounding box center [775, 595] width 776 height 82
drag, startPoint x: 1043, startPoint y: 561, endPoint x: 1106, endPoint y: 561, distance: 63.0
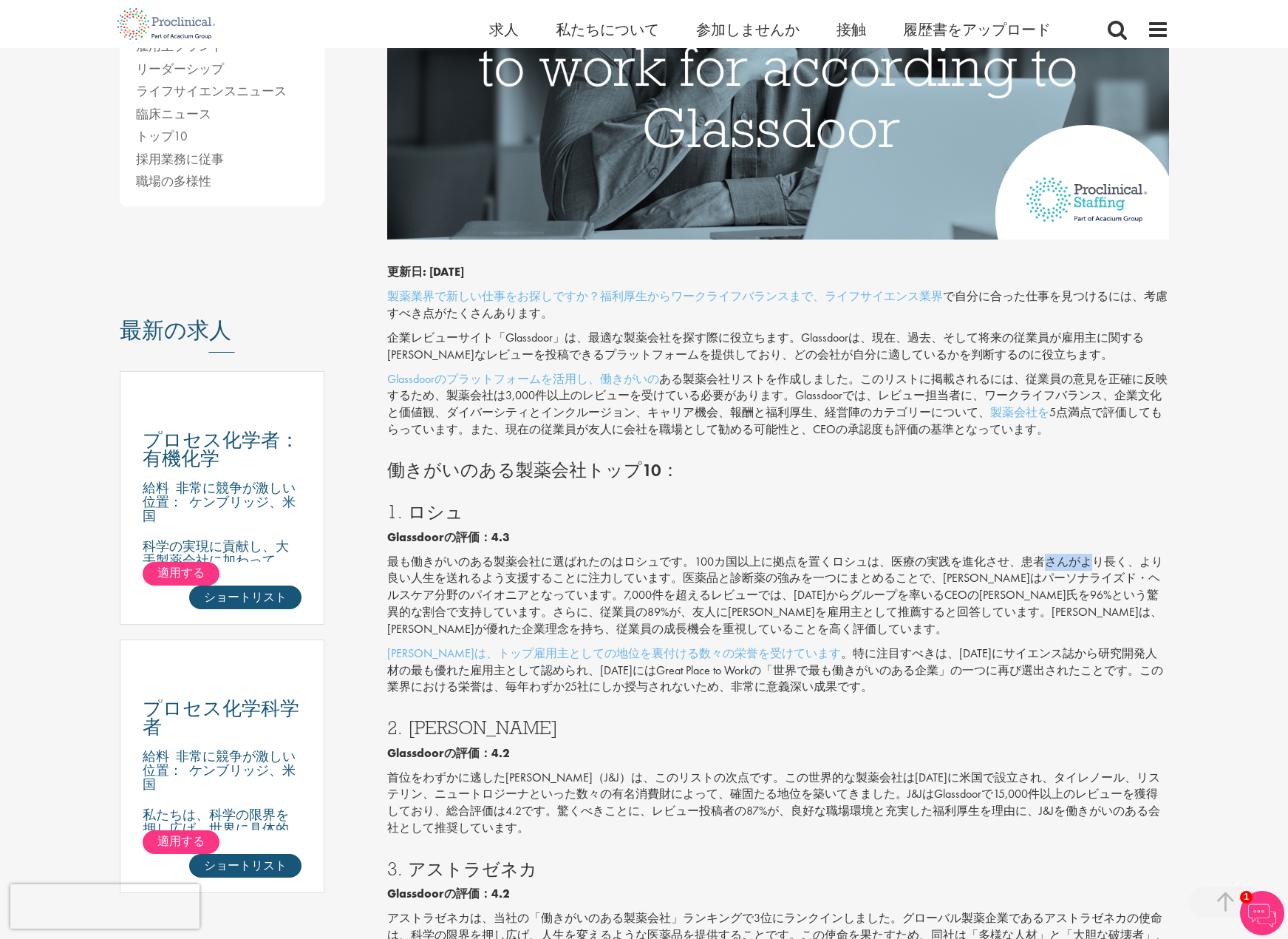
click at [1101, 561] on font "最も働きがいのある製薬会社に選ばれたのはロシュです。100カ国以上に拠点を置くロシュは、医療の実践を進化させ、患者さんがより長く、より良い人生を送れるよう支援…" at bounding box center [775, 595] width 776 height 82
click at [1106, 561] on font "最も働きがいのある製薬会社に選ばれたのはロシュです。100カ国以上に拠点を置くロシュは、医療の実践を進化させ、患者さんがより長く、より良い人生を送れるよう支援…" at bounding box center [775, 595] width 776 height 82
drag, startPoint x: 471, startPoint y: 575, endPoint x: 609, endPoint y: 575, distance: 138.0
click at [608, 575] on font "最も働きがいのある製薬会社に選ばれたのはロシュです。100カ国以上に拠点を置くロシュは、医療の実践を進化させ、患者さんがより長く、より良い人生を送れるよう支援…" at bounding box center [775, 595] width 776 height 82
drag, startPoint x: 836, startPoint y: 578, endPoint x: 920, endPoint y: 578, distance: 84.0
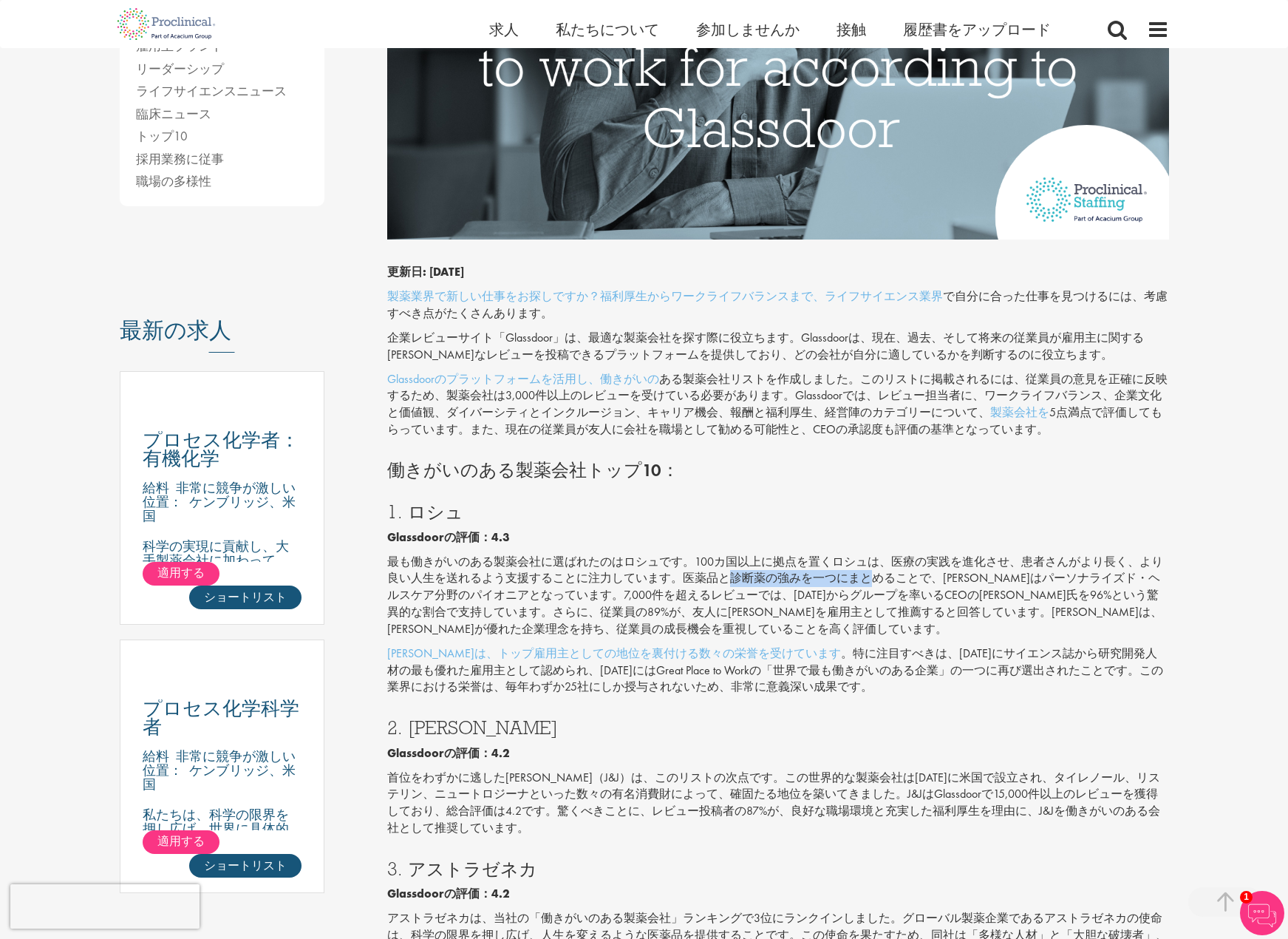
click at [884, 578] on font "最も働きがいのある製薬会社に選ばれたのはロシュです。100カ国以上に拠点を置くロシュは、医療の実践を進化させ、患者さんがより長く、より良い人生を送れるよう支援…" at bounding box center [775, 595] width 776 height 82
drag, startPoint x: 945, startPoint y: 576, endPoint x: 1042, endPoint y: 574, distance: 97.0
click at [951, 576] on font "最も働きがいのある製薬会社に選ばれたのはロシュです。100カ国以上に拠点を置くロシュは、医療の実践を進化させ、患者さんがより長く、より良い人生を送れるよう支援…" at bounding box center [775, 595] width 776 height 82
drag, startPoint x: 1042, startPoint y: 574, endPoint x: 1096, endPoint y: 574, distance: 54.0
click at [1096, 574] on font "最も働きがいのある製薬会社に選ばれたのはロシュです。100カ国以上に拠点を置くロシュは、医療の実践を進化させ、患者さんがより長く、より良い人生を送れるよう支援…" at bounding box center [775, 595] width 776 height 82
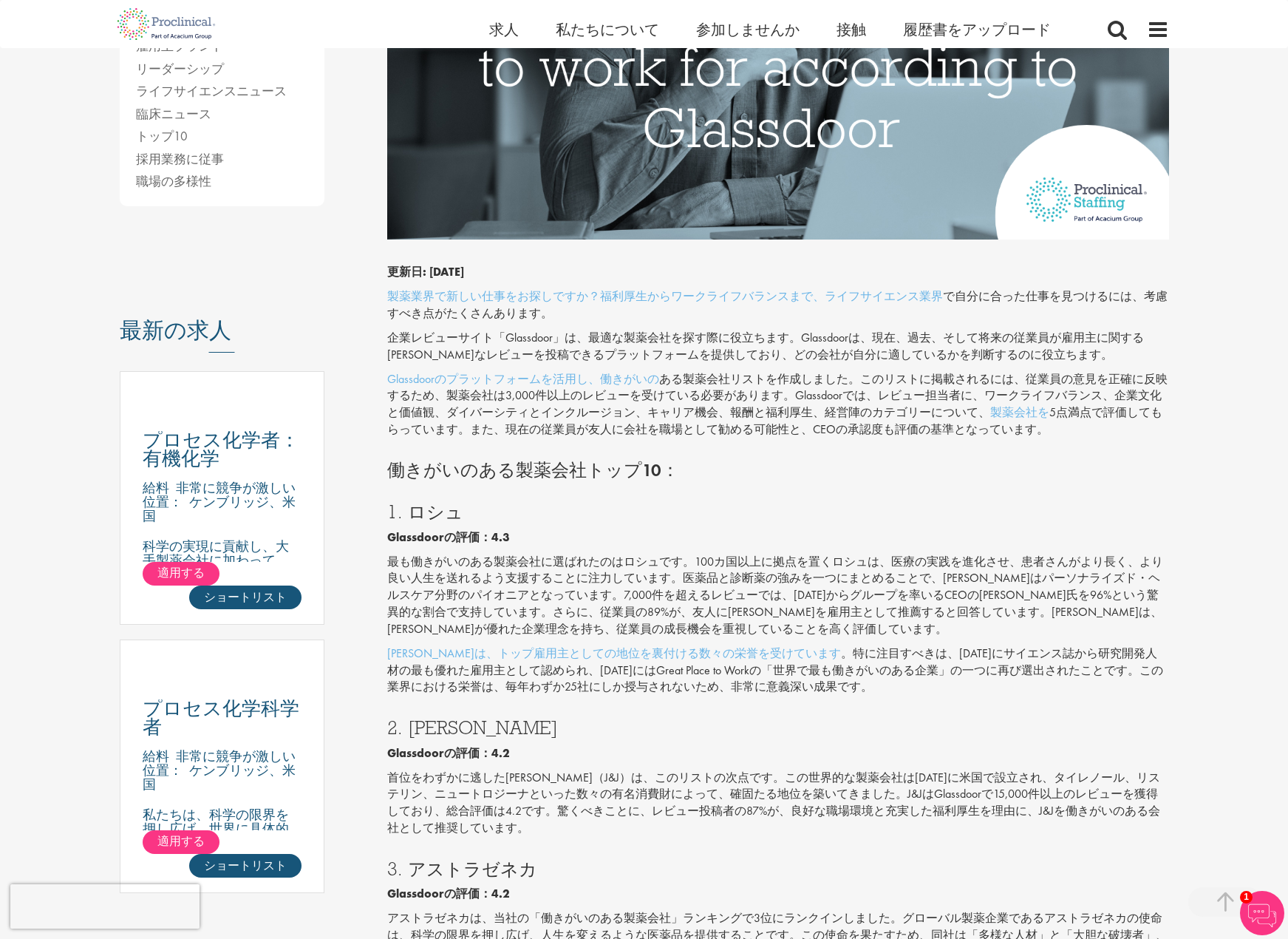
click at [912, 574] on font "最も働きがいのある製薬会社に選ばれたのはロシュです。100カ国以上に拠点を置くロシュは、医療の実践を進化させ、患者さんがより長く、より良い人生を送れるよう支援…" at bounding box center [775, 595] width 776 height 82
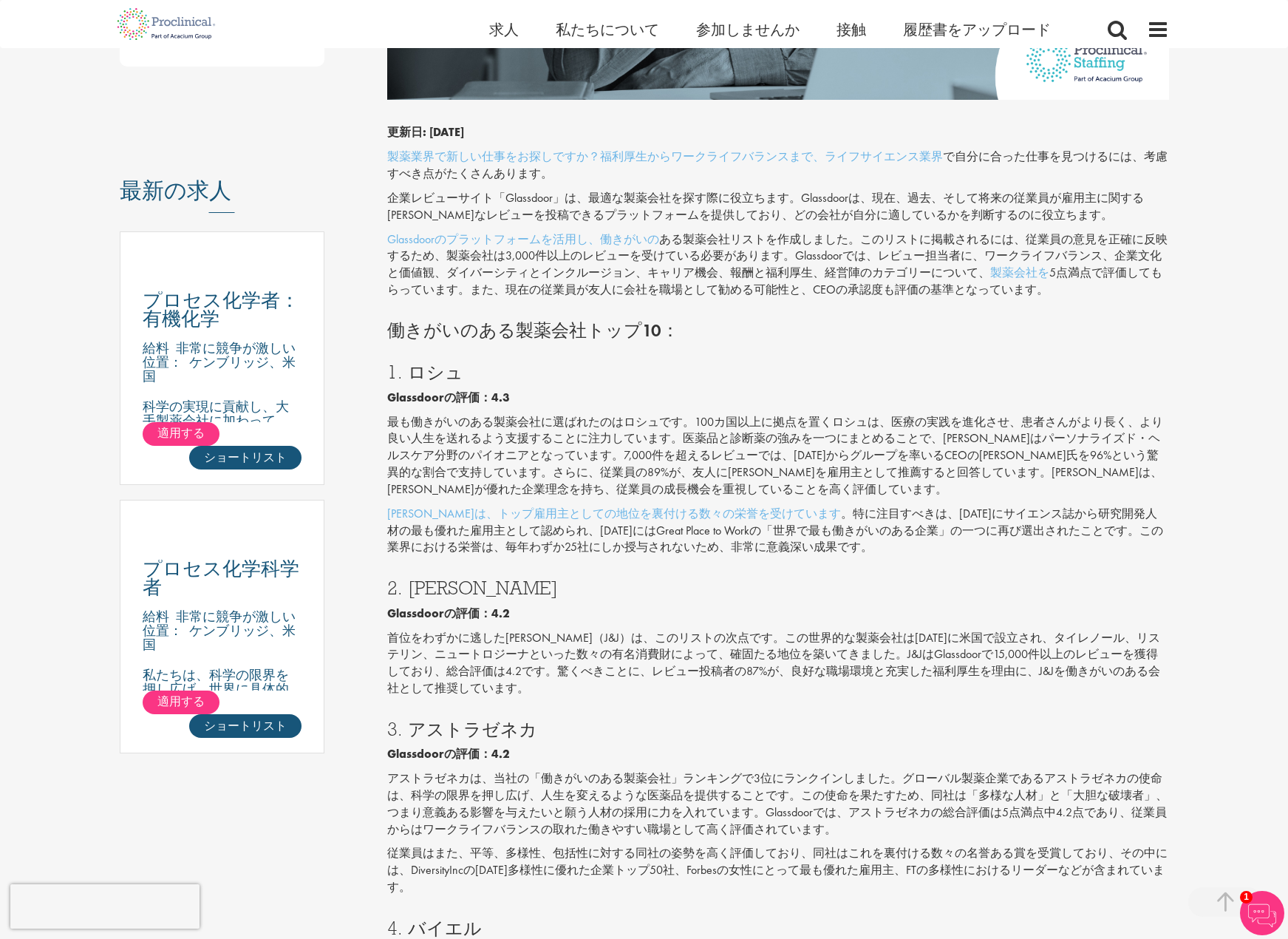
scroll to position [813, 0]
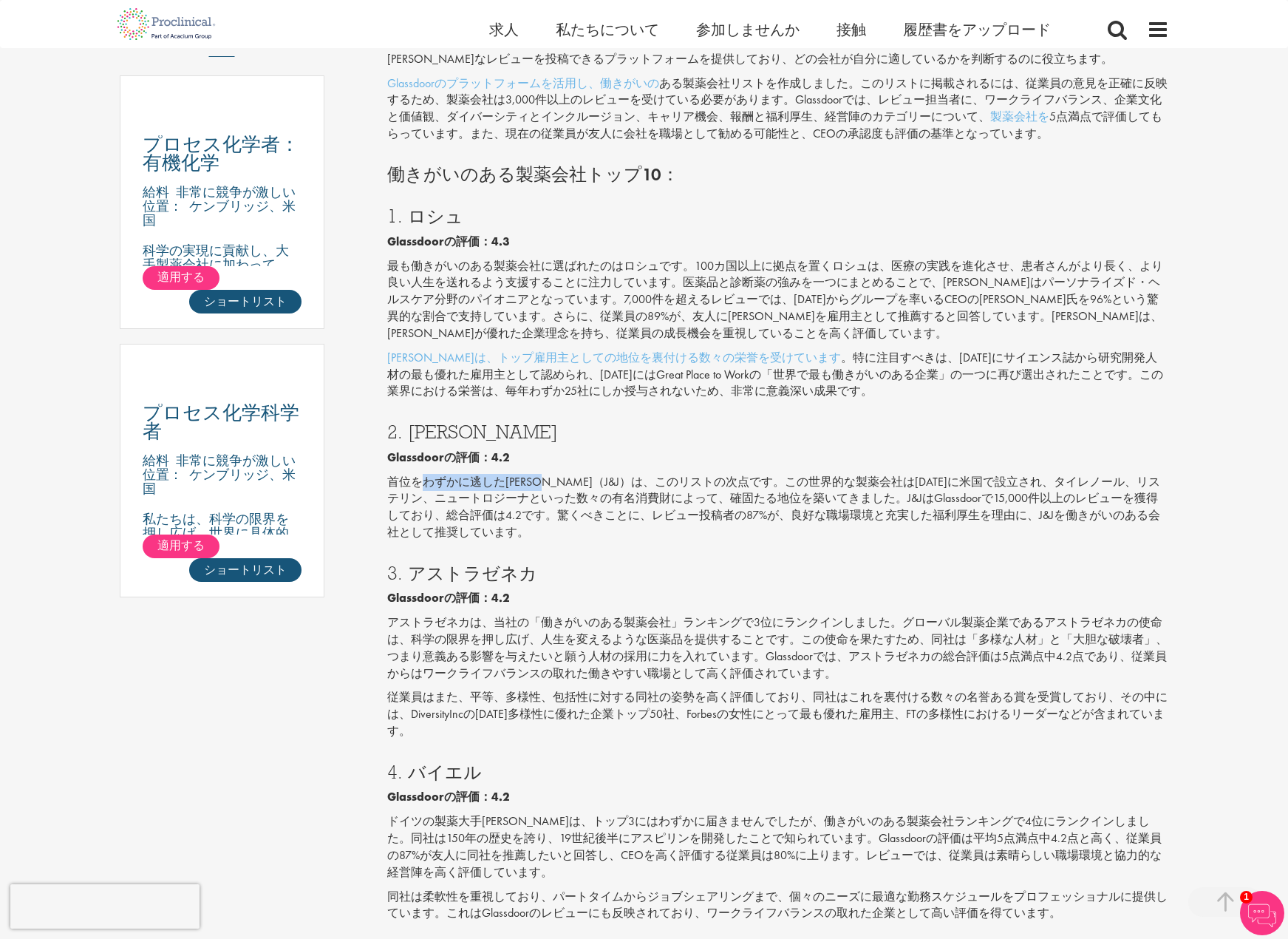
drag, startPoint x: 429, startPoint y: 483, endPoint x: 578, endPoint y: 483, distance: 149.0
click at [578, 483] on font "首位をわずかに逃したジョンソン・エンド・ジョンソン（J&J）は、このリストの次点です。この世界的な製薬会社は1886年に米国で設立され、タイレノール、リステリ…" at bounding box center [773, 507] width 773 height 66
click at [642, 481] on font "首位をわずかに逃したジョンソン・エンド・ジョンソン（J&J）は、このリストの次点です。この世界的な製薬会社は1886年に米国で設立され、タイレノール、リステリ…" at bounding box center [773, 507] width 773 height 66
drag, startPoint x: 724, startPoint y: 485, endPoint x: 736, endPoint y: 485, distance: 12.0
click at [736, 485] on font "首位をわずかに逃したジョンソン・エンド・ジョンソン（J&J）は、このリストの次点です。この世界的な製薬会社は1886年に米国で設立され、タイレノール、リステリ…" at bounding box center [773, 507] width 773 height 66
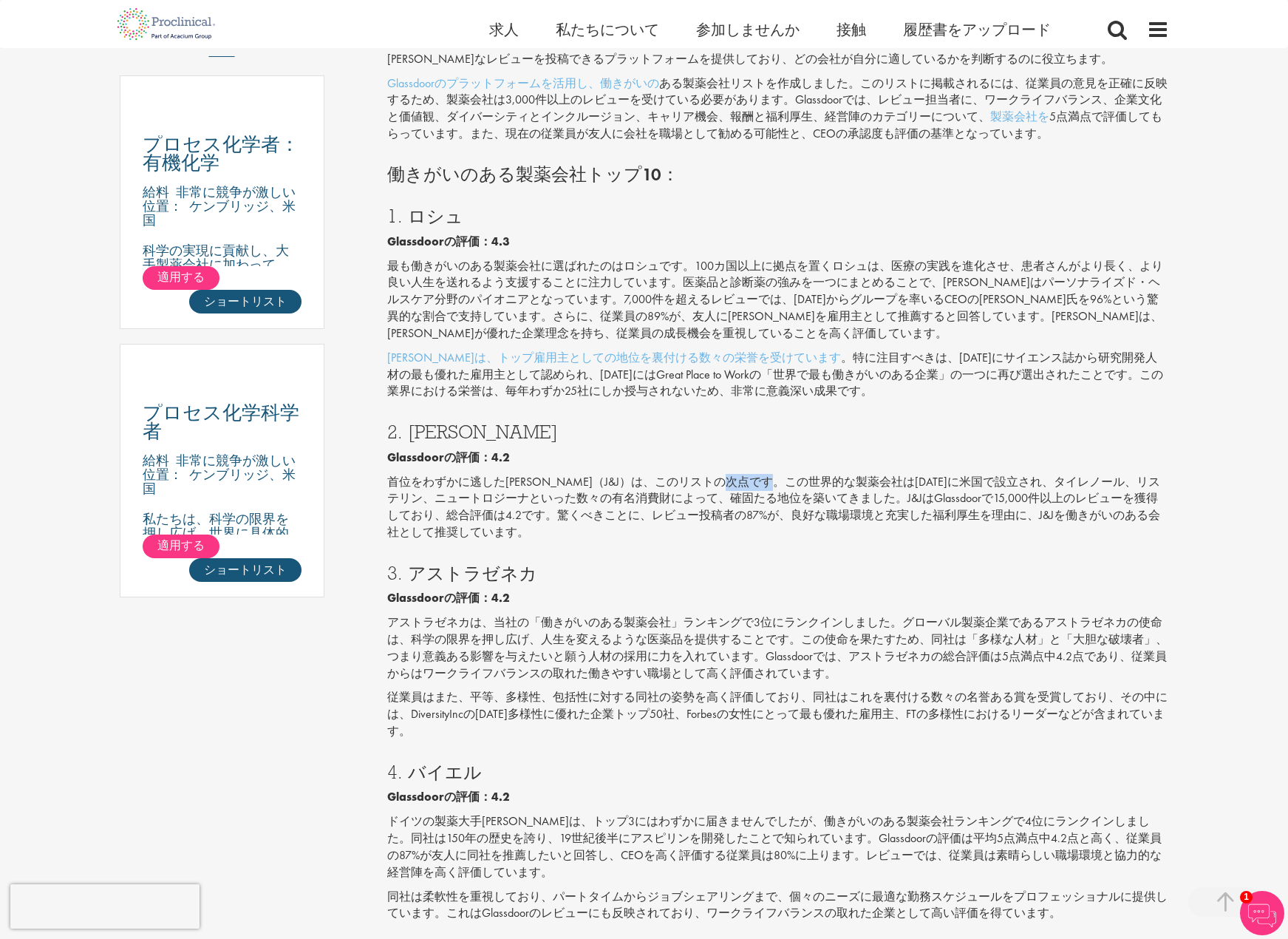
drag, startPoint x: 789, startPoint y: 486, endPoint x: 858, endPoint y: 483, distance: 69.1
click at [852, 483] on font "首位をわずかに逃したジョンソン・エンド・ジョンソン（J&J）は、このリストの次点です。この世界的な製薬会社は1886年に米国で設立され、タイレノール、リステリ…" at bounding box center [773, 507] width 773 height 66
drag, startPoint x: 900, startPoint y: 483, endPoint x: 993, endPoint y: 483, distance: 93.0
click at [993, 483] on font "首位をわずかに逃したジョンソン・エンド・ジョンソン（J&J）は、このリストの次点です。この世界的な製薬会社は1886年に米国で設立され、タイレノール、リステリ…" at bounding box center [773, 507] width 773 height 66
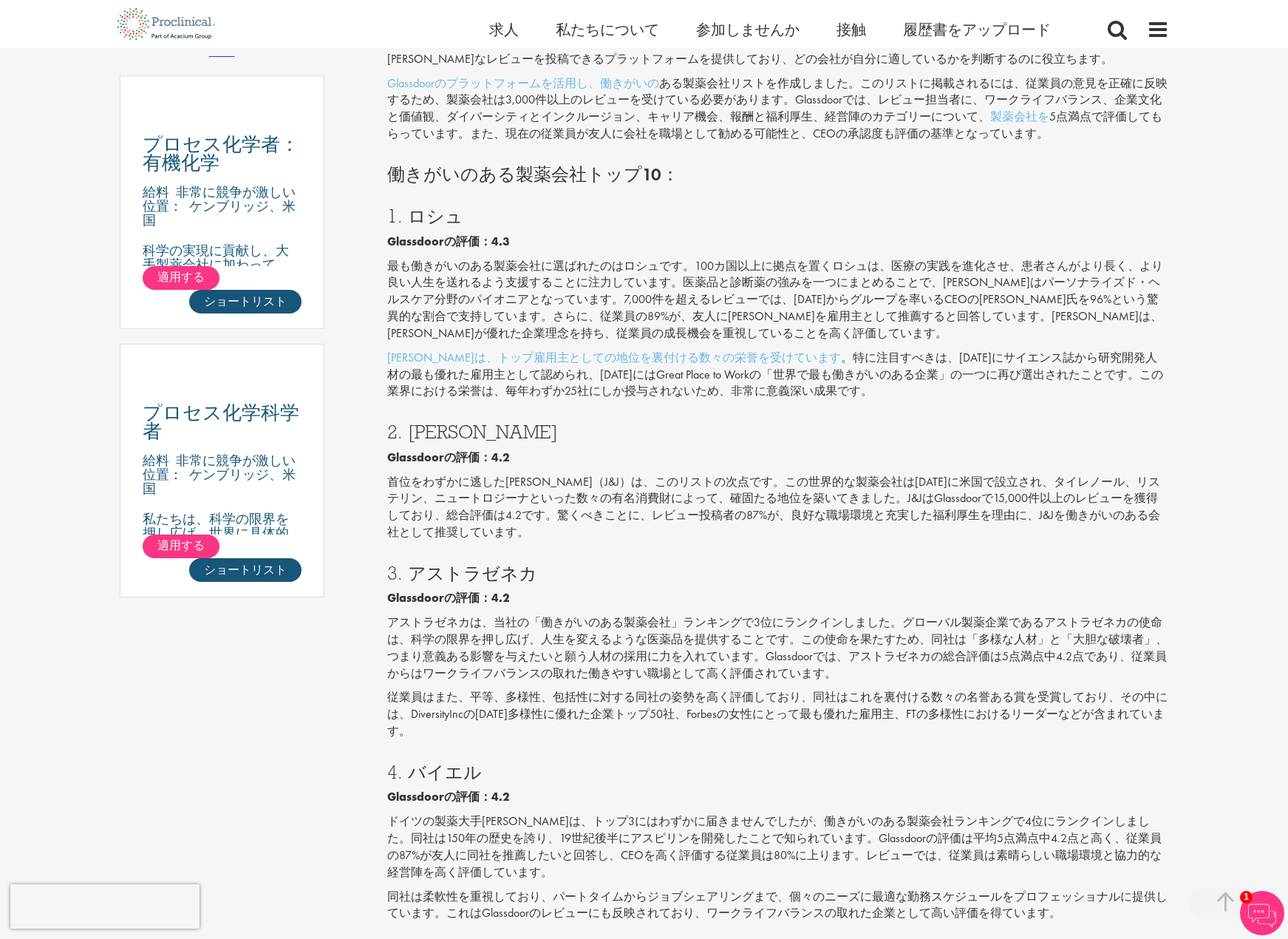
click at [420, 495] on font "首位をわずかに逃したジョンソン・エンド・ジョンソン（J&J）は、このリストの次点です。この世界的な製薬会社は1886年に米国で設立され、タイレノール、リステリ…" at bounding box center [773, 507] width 773 height 66
drag, startPoint x: 462, startPoint y: 493, endPoint x: 504, endPoint y: 493, distance: 42.0
click at [504, 493] on font "首位をわずかに逃したジョンソン・エンド・ジョンソン（J&J）は、このリストの次点です。この世界的な製薬会社は1886年に米国で設立され、タイレノール、リステリ…" at bounding box center [773, 507] width 773 height 66
drag, startPoint x: 561, startPoint y: 495, endPoint x: 604, endPoint y: 496, distance: 43.0
click at [604, 496] on font "首位をわずかに逃したジョンソン・エンド・ジョンソン（J&J）は、このリストの次点です。この世界的な製薬会社は1886年に米国で設立され、タイレノール、リステリ…" at bounding box center [773, 507] width 773 height 66
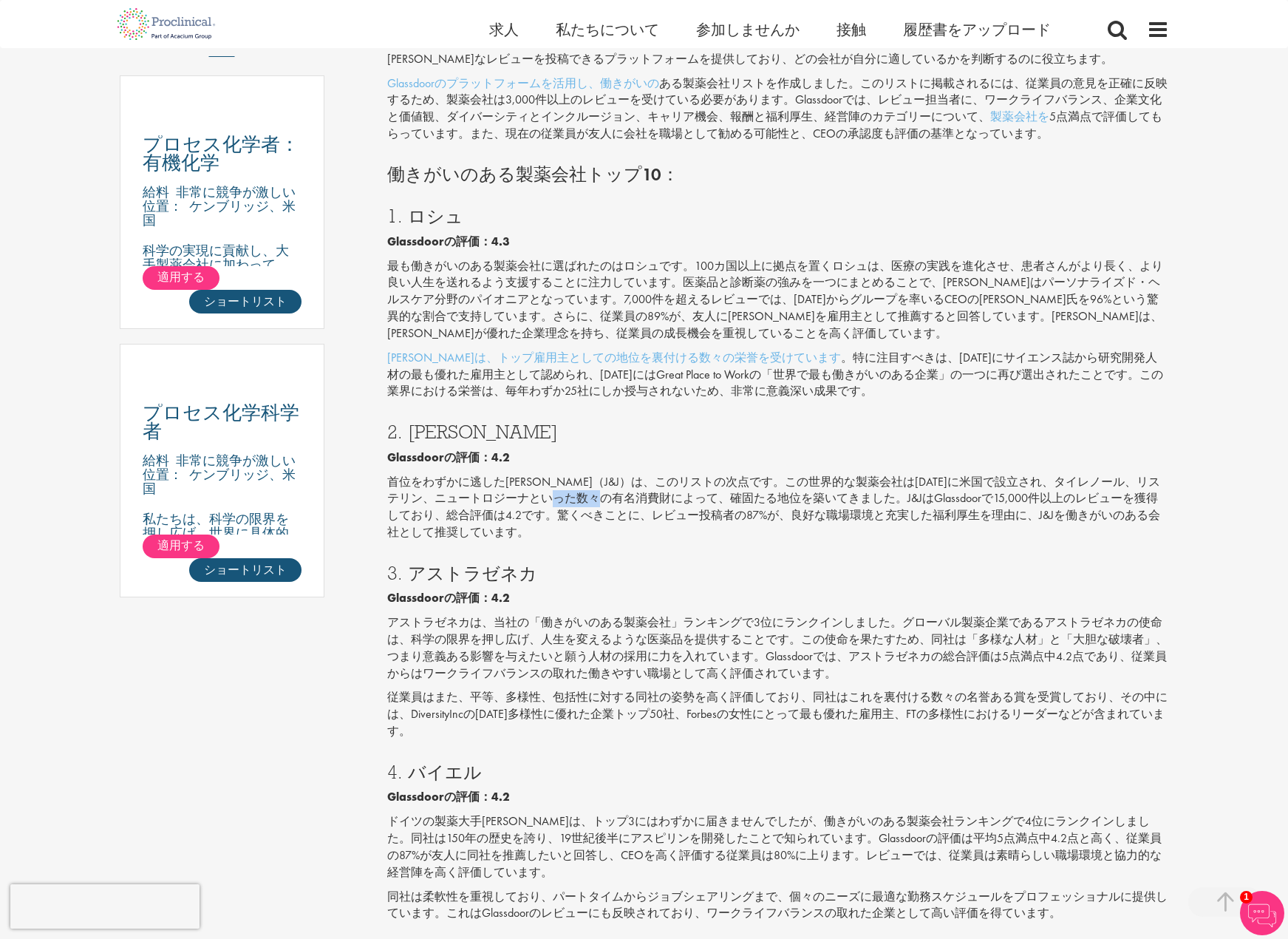
drag, startPoint x: 635, startPoint y: 496, endPoint x: 718, endPoint y: 496, distance: 83.0
click at [693, 496] on font "首位をわずかに逃したジョンソン・エンド・ジョンソン（J&J）は、このリストの次点です。この世界的な製薬会社は1886年に米国で設立され、タイレノール、リステリ…" at bounding box center [773, 507] width 773 height 66
click at [718, 496] on font "首位をわずかに逃したジョンソン・エンド・ジョンソン（J&J）は、このリストの次点です。この世界的な製薬会社は1886年に米国で設立され、タイレノール、リステリ…" at bounding box center [773, 507] width 773 height 66
click at [764, 495] on font "首位をわずかに逃したジョンソン・エンド・ジョンソン（J&J）は、このリストの次点です。この世界的な製薬会社は1886年に米国で設立され、タイレノール、リステリ…" at bounding box center [773, 507] width 773 height 66
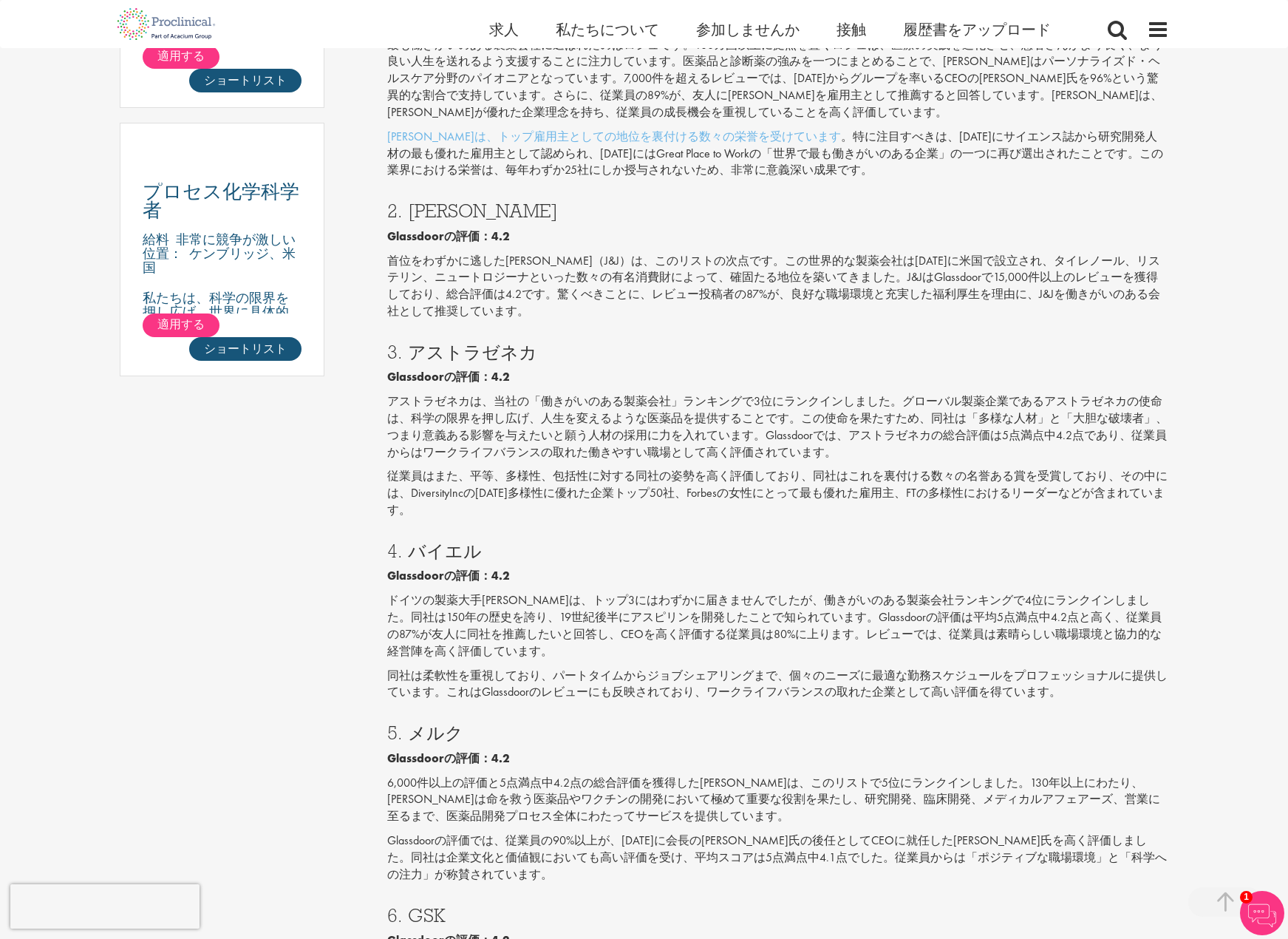
scroll to position [1035, 0]
drag, startPoint x: 430, startPoint y: 398, endPoint x: 465, endPoint y: 398, distance: 35.0
click at [465, 398] on font "アストラゼネカは、当社の「働きがいのある製薬会社」ランキングで3位にランクインしました。グローバル製薬企業であるアストラゼネカの使命は、科学の限界を押し広げ、…" at bounding box center [777, 426] width 781 height 66
drag, startPoint x: 507, startPoint y: 402, endPoint x: 515, endPoint y: 402, distance: 8.0
click at [515, 402] on font "アストラゼネカは、当社の「働きがいのある製薬会社」ランキングで3位にランクインしました。グローバル製薬企業であるアストラゼネカの使命は、科学の限界を押し広げ、…" at bounding box center [777, 426] width 781 height 66
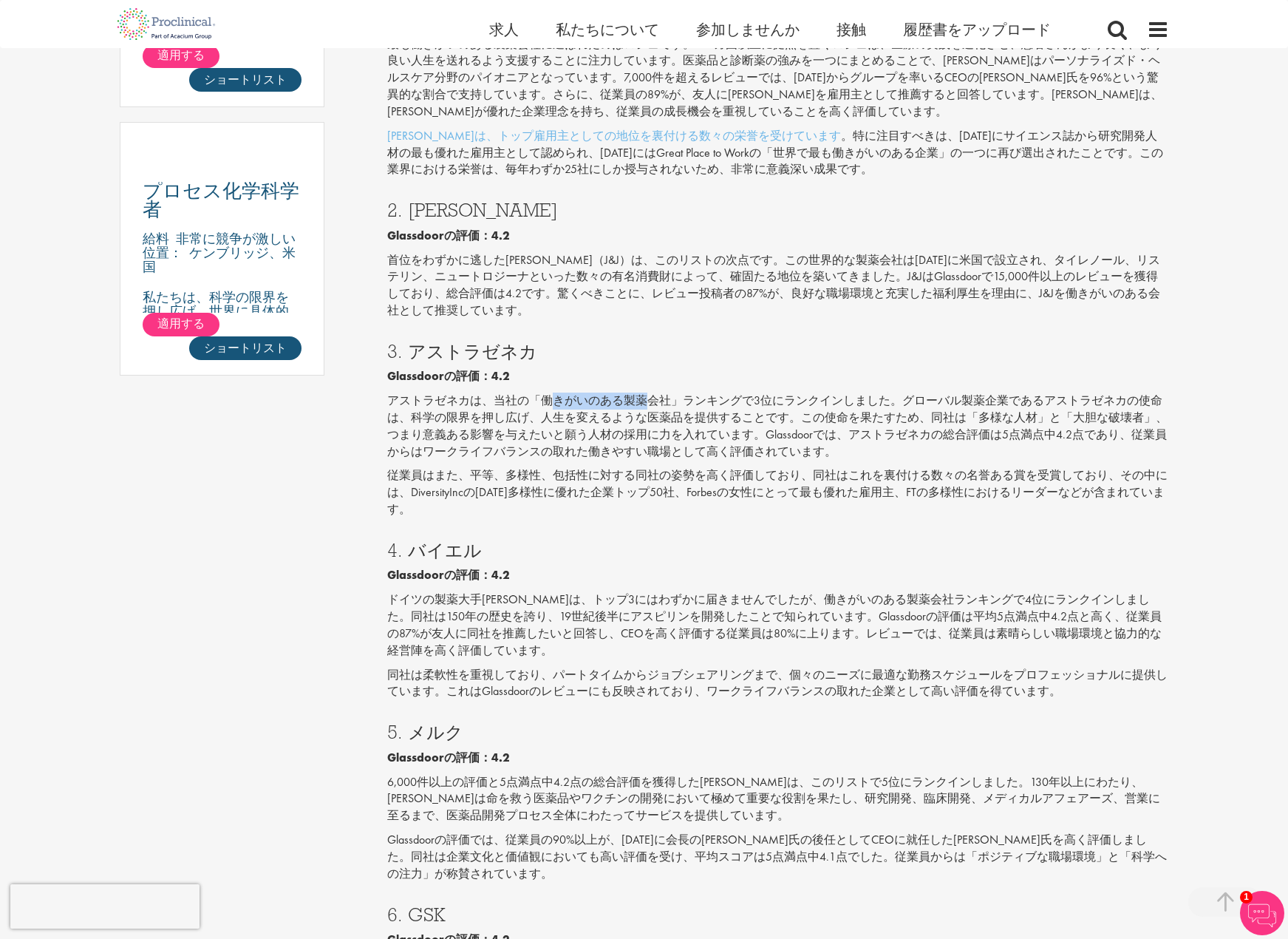
drag, startPoint x: 556, startPoint y: 402, endPoint x: 648, endPoint y: 401, distance: 92.0
click at [648, 401] on font "アストラゼネカは、当社の「働きがいのある製薬会社」ランキングで3位にランクインしました。グローバル製薬企業であるアストラゼネカの使命は、科学の限界を押し広げ、…" at bounding box center [777, 426] width 781 height 66
drag, startPoint x: 727, startPoint y: 401, endPoint x: 853, endPoint y: 388, distance: 126.7
click at [851, 389] on div "3. アストラゼネカ Glassdoorの評価：4.2 アストラゼネカは、当社の「働きがいのある製薬会社」ランキングで3位にランクインしました。グローバル製薬…" at bounding box center [778, 426] width 782 height 199
drag, startPoint x: 954, startPoint y: 398, endPoint x: 962, endPoint y: 398, distance: 8.0
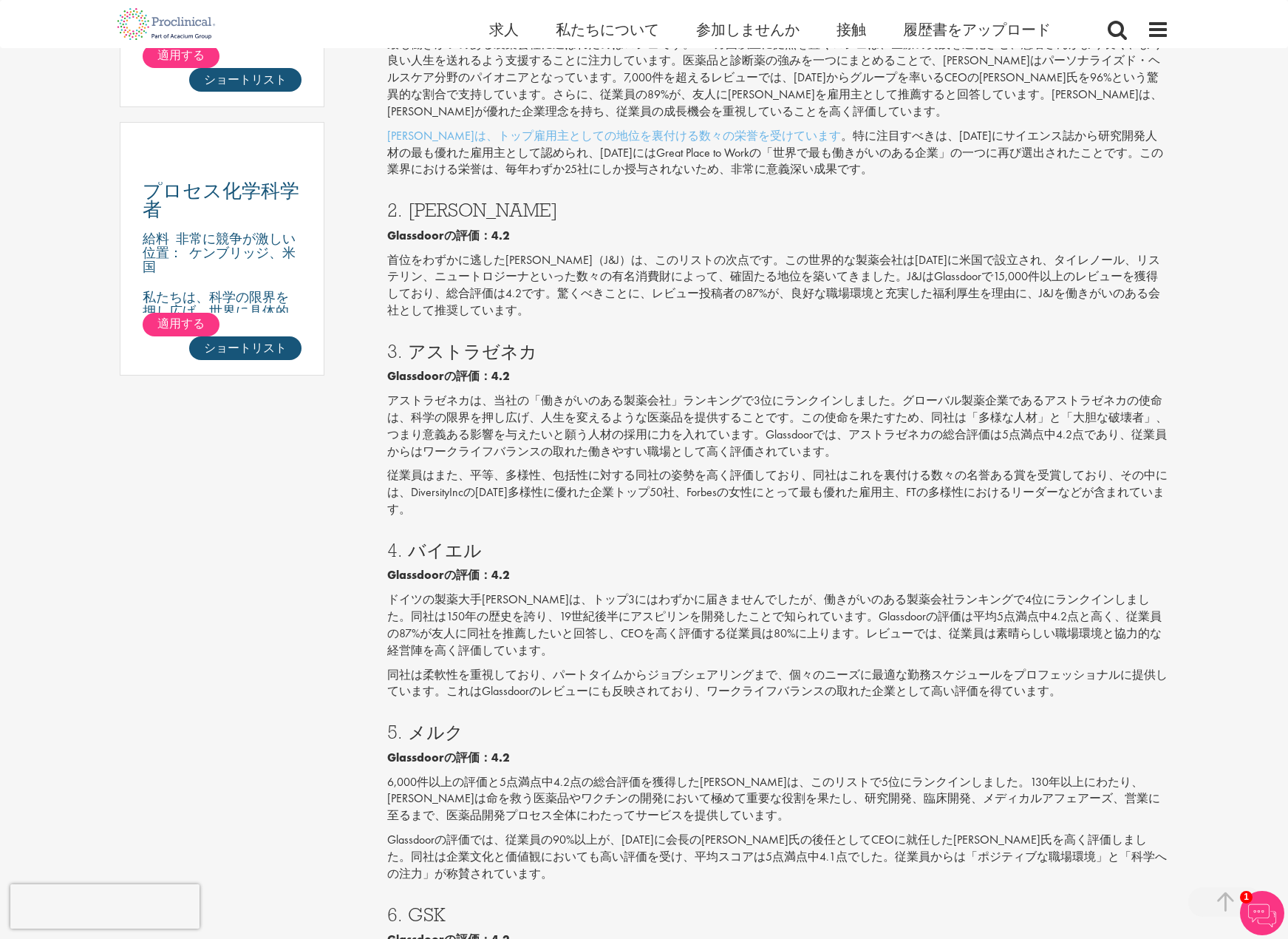
click at [958, 398] on font "アストラゼネカは、当社の「働きがいのある製薬会社」ランキングで3位にランクインしました。グローバル製薬企業であるアストラゼネカの使命は、科学の限界を押し広げ、…" at bounding box center [777, 426] width 781 height 66
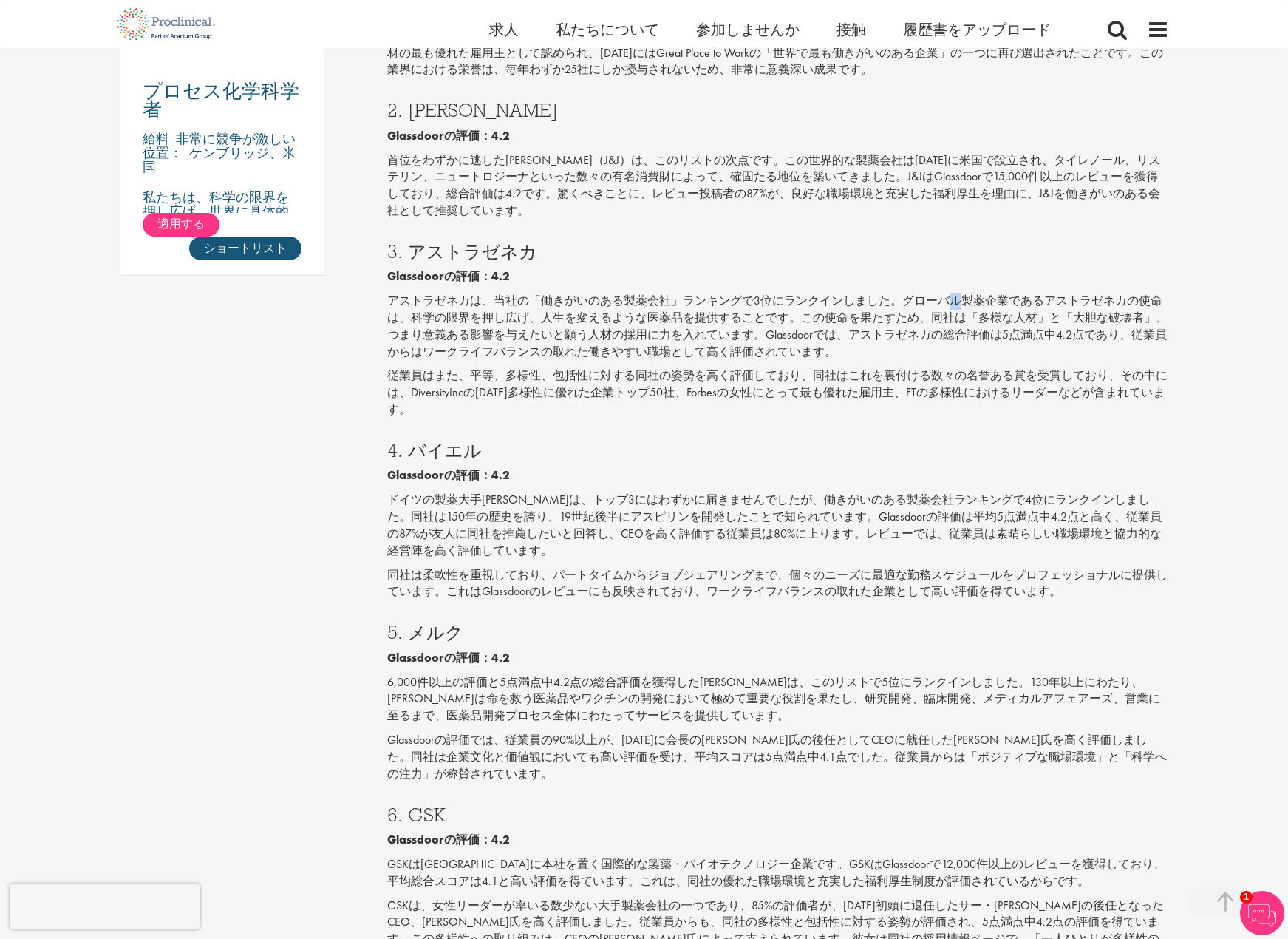
scroll to position [1257, 0]
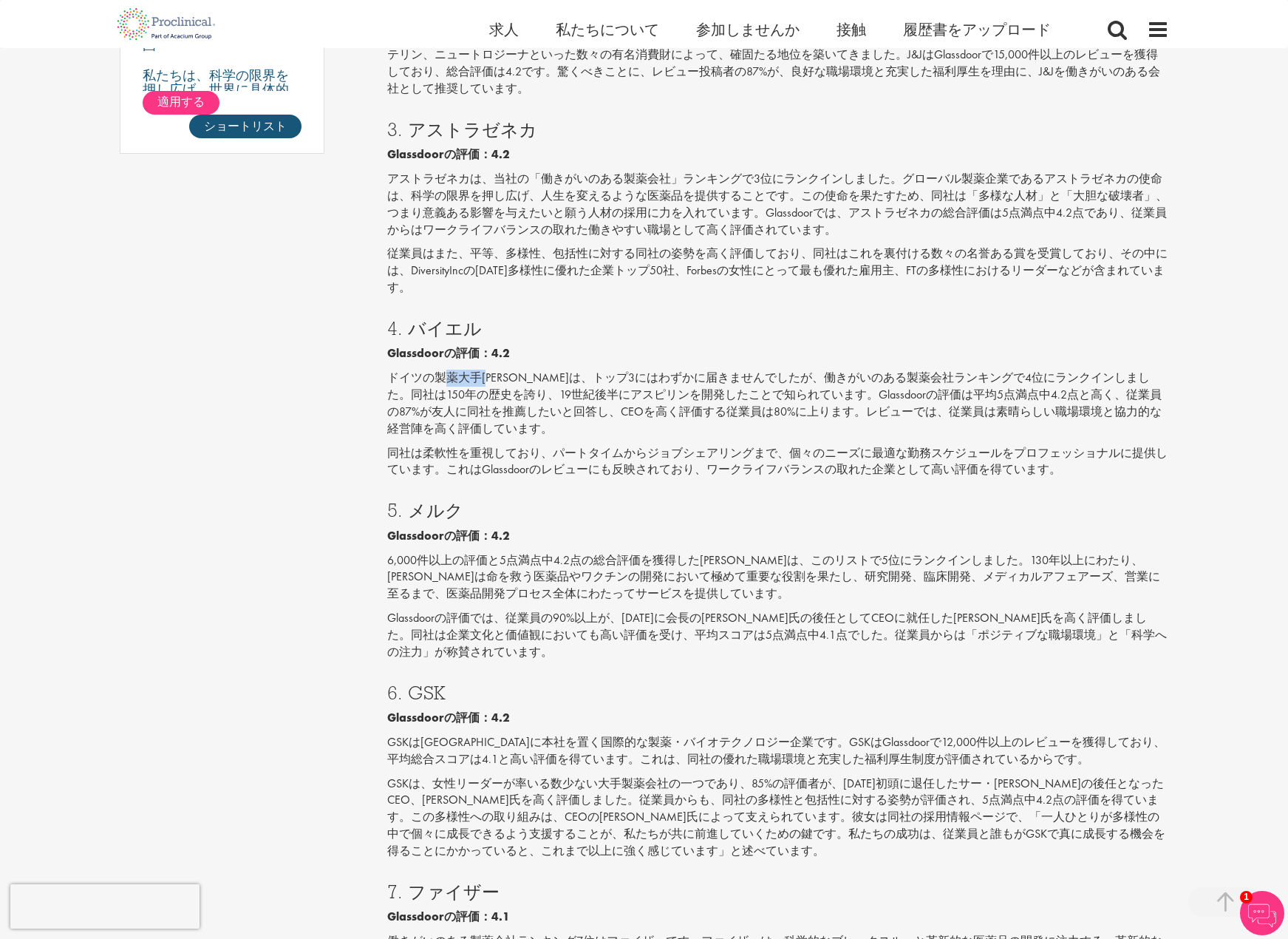
drag, startPoint x: 451, startPoint y: 378, endPoint x: 495, endPoint y: 378, distance: 44.0
click at [495, 378] on font "ドイツの製薬大手バイエルは、トップ3にはわずかに届きませんでしたが、働きがいのある製薬会社ランキングで4位にランクインしました。同社は150年の歴史を誇り、1…" at bounding box center [774, 402] width 775 height 66
drag, startPoint x: 620, startPoint y: 374, endPoint x: 698, endPoint y: 373, distance: 78.0
click at [680, 373] on font "ドイツの製薬大手バイエルは、トップ3にはわずかに届きませんでしたが、働きがいのある製薬会社ランキングで4位にランクインしました。同社は150年の歴史を誇り、1…" at bounding box center [774, 402] width 775 height 66
drag, startPoint x: 744, startPoint y: 373, endPoint x: 756, endPoint y: 373, distance: 12.0
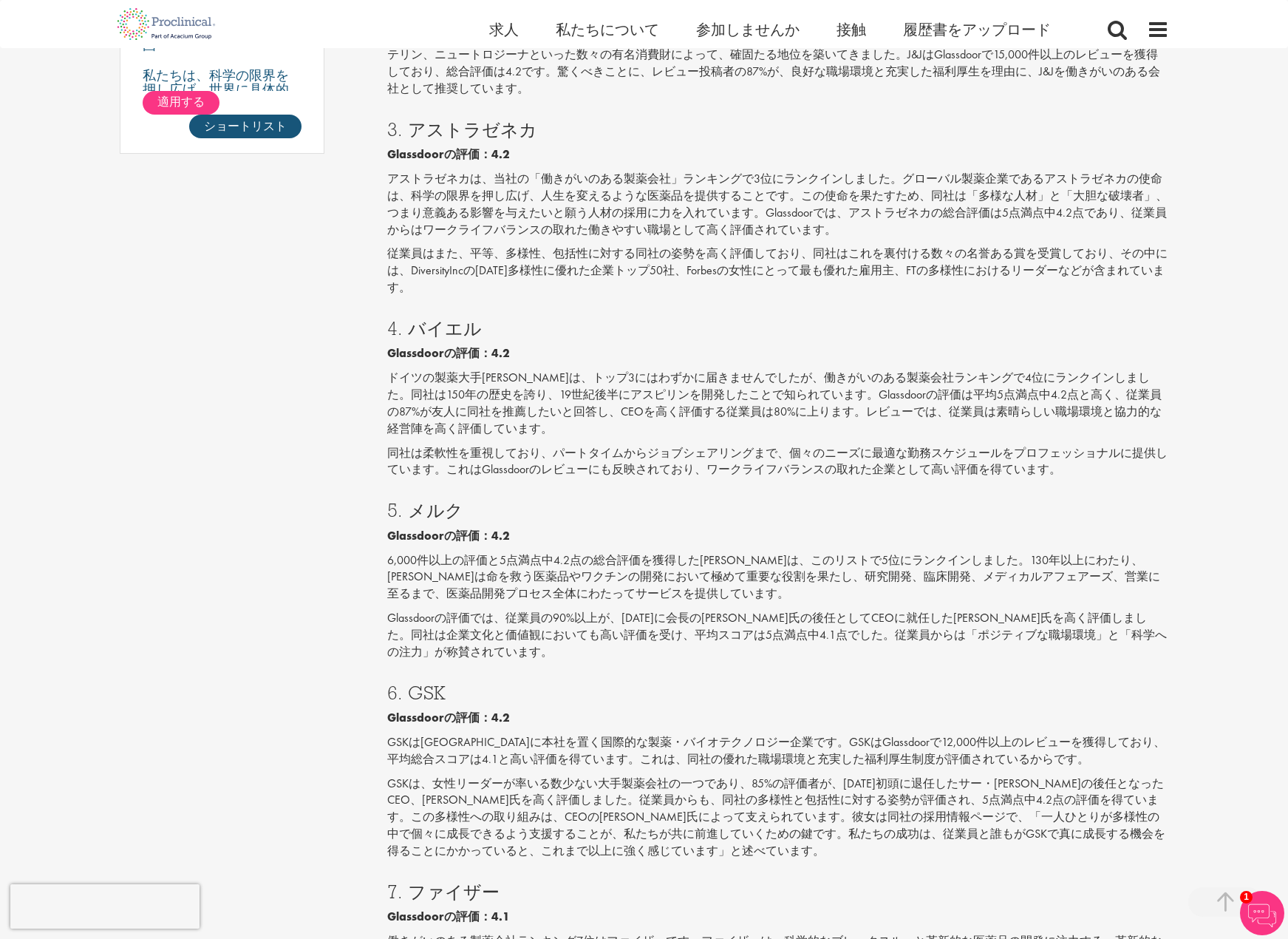
click at [752, 373] on font "ドイツの製薬大手バイエルは、トップ3にはわずかに届きませんでしたが、働きがいのある製薬会社ランキングで4位にランクインしました。同社は150年の歴史を誇り、1…" at bounding box center [774, 402] width 775 height 66
drag, startPoint x: 790, startPoint y: 376, endPoint x: 802, endPoint y: 376, distance: 12.0
click at [797, 376] on font "ドイツの製薬大手バイエルは、トップ3にはわずかに届きませんでしたが、働きがいのある製薬会社ランキングで4位にランクインしました。同社は150年の歴史を誇り、1…" at bounding box center [774, 402] width 775 height 66
drag, startPoint x: 833, startPoint y: 376, endPoint x: 881, endPoint y: 377, distance: 48.0
click at [868, 377] on font "ドイツの製薬大手バイエルは、トップ3にはわずかに届きませんでしたが、働きがいのある製薬会社ランキングで4位にランクインしました。同社は150年の歴史を誇り、1…" at bounding box center [774, 402] width 775 height 66
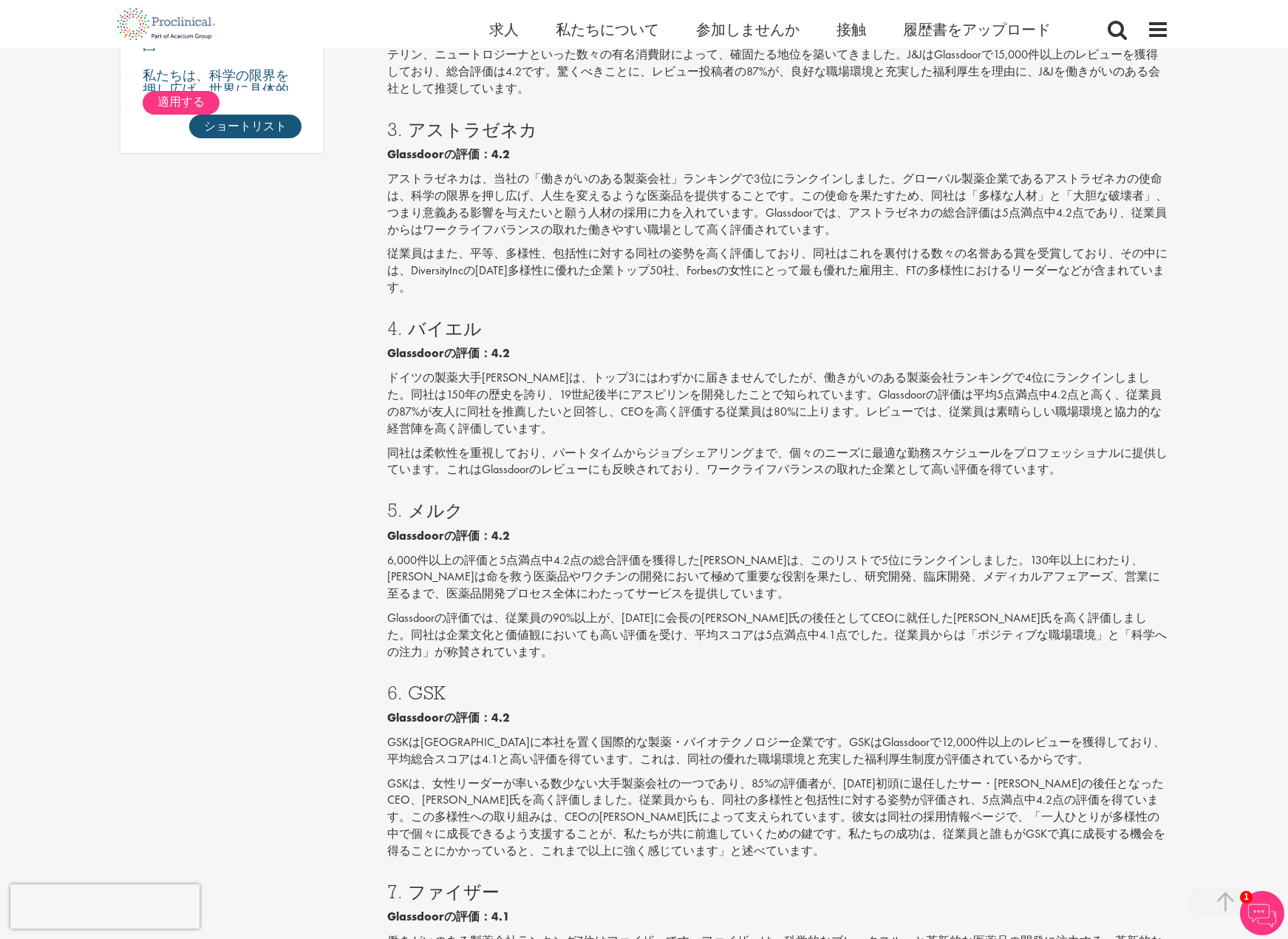
click at [918, 377] on font "ドイツの製薬大手バイエルは、トップ3にはわずかに届きませんでしたが、働きがいのある製薬会社ランキングで4位にランクインしました。同社は150年の歴史を誇り、1…" at bounding box center [774, 402] width 775 height 66
drag, startPoint x: 943, startPoint y: 377, endPoint x: 992, endPoint y: 381, distance: 49.2
click at [946, 377] on font "ドイツの製薬大手バイエルは、トップ3にはわずかに届きませんでしたが、働きがいのある製薬会社ランキングで4位にランクインしました。同社は150年の歴史を誇り、1…" at bounding box center [774, 402] width 775 height 66
click at [1097, 397] on font "ドイツの製薬大手バイエルは、トップ3にはわずかに届きませんでしたが、働きがいのある製薬会社ランキングで4位にランクインしました。同社は150年の歴史を誇り、1…" at bounding box center [774, 402] width 775 height 66
drag, startPoint x: 419, startPoint y: 394, endPoint x: 463, endPoint y: 394, distance: 44.0
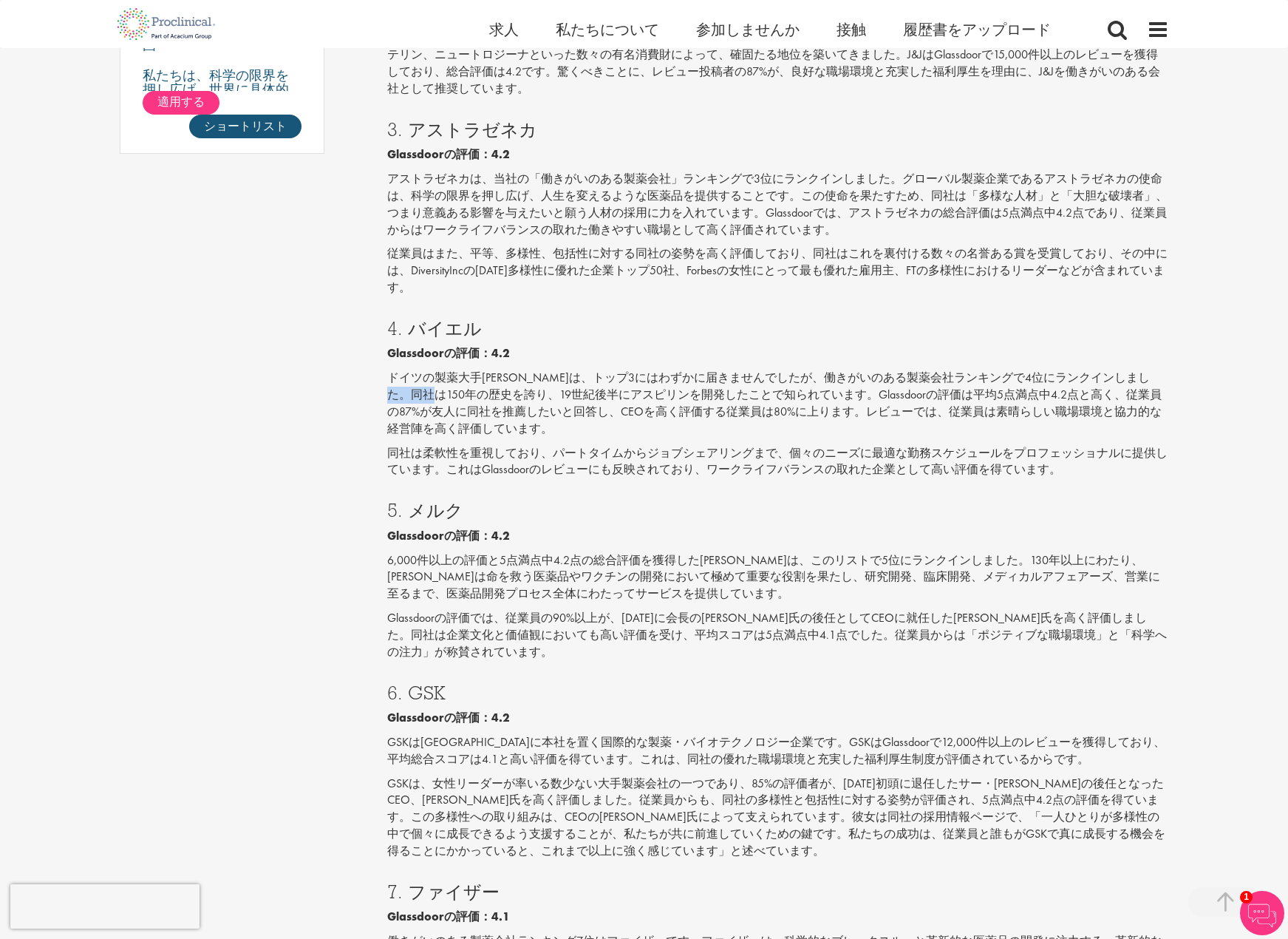
click at [463, 394] on font "ドイツの製薬大手バイエルは、トップ3にはわずかに届きませんでしたが、働きがいのある製薬会社ランキングで4位にランクインしました。同社は150年の歴史を誇り、1…" at bounding box center [774, 402] width 775 height 66
drag, startPoint x: 532, startPoint y: 393, endPoint x: 642, endPoint y: 398, distance: 110.1
click at [641, 398] on font "ドイツの製薬大手バイエルは、トップ3にはわずかに届きませんでしたが、働きがいのある製薬会社ランキングで4位にランクインしました。同社は150年の歴史を誇り、1…" at bounding box center [774, 402] width 775 height 66
drag, startPoint x: 704, startPoint y: 394, endPoint x: 781, endPoint y: 402, distance: 77.4
click at [781, 402] on font "ドイツの製薬大手バイエルは、トップ3にはわずかに届きませんでしたが、働きがいのある製薬会社ランキングで4位にランクインしました。同社は150年の歴史を誇り、1…" at bounding box center [774, 402] width 775 height 66
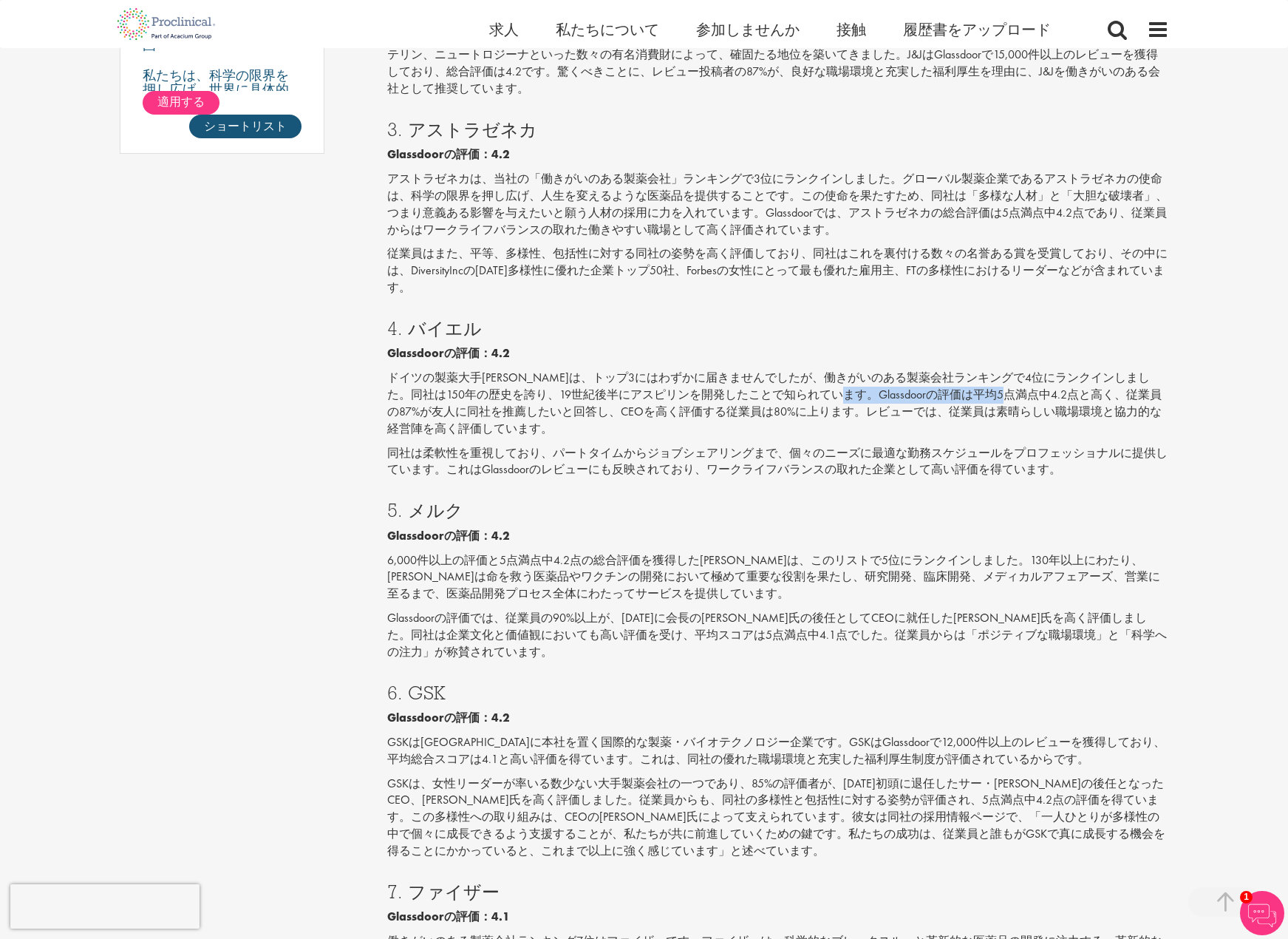
drag, startPoint x: 857, startPoint y: 398, endPoint x: 1029, endPoint y: 394, distance: 172.0
click at [1029, 394] on font "ドイツの製薬大手バイエルは、トップ3にはわずかに届きませんでしたが、働きがいのある製薬会社ランキングで4位にランクインしました。同社は150年の歴史を誇り、1…" at bounding box center [774, 402] width 775 height 66
click at [1033, 394] on font "ドイツの製薬大手バイエルは、トップ3にはわずかに届きませんでしたが、働きがいのある製薬会社ランキングで4位にランクインしました。同社は150年の歴史を誇り、1…" at bounding box center [774, 402] width 775 height 66
click at [1113, 402] on font "ドイツの製薬大手バイエルは、トップ3にはわずかに届きませんでしたが、働きがいのある製薬会社ランキングで4位にランクインしました。同社は150年の歴史を誇り、1…" at bounding box center [774, 402] width 775 height 66
click at [991, 414] on font "ドイツの製薬大手バイエルは、トップ3にはわずかに届きませんでしたが、働きがいのある製薬会社ランキングで4位にランクインしました。同社は150年の歴史を誇り、1…" at bounding box center [774, 402] width 775 height 66
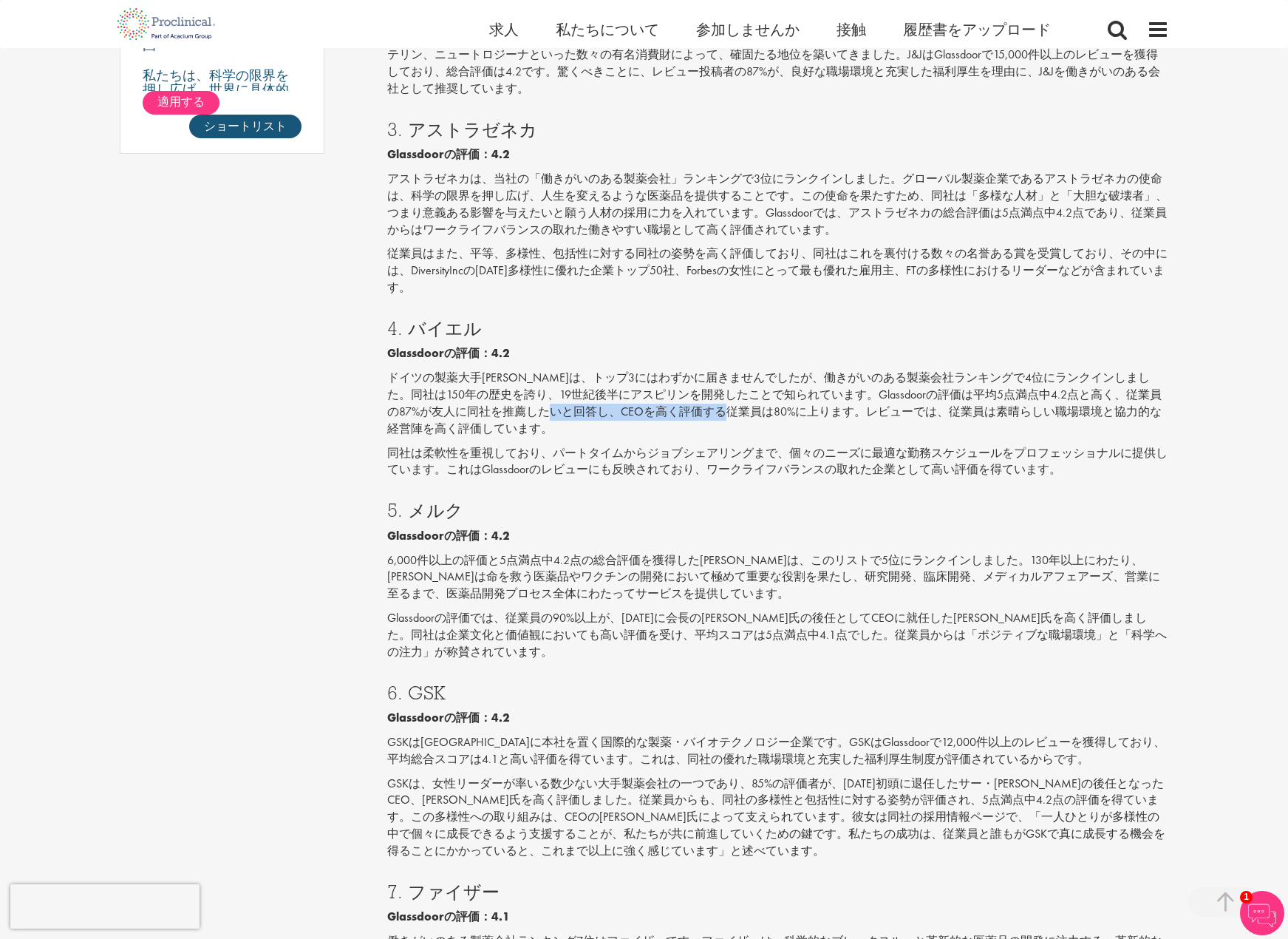
drag, startPoint x: 589, startPoint y: 409, endPoint x: 764, endPoint y: 411, distance: 175.0
click at [764, 411] on font "ドイツの製薬大手バイエルは、トップ3にはわずかに届きませんでしたが、働きがいのある製薬会社ランキングで4位にランクインしました。同社は150年の歴史を誇り、1…" at bounding box center [774, 402] width 775 height 66
drag
click at [1097, 415] on font "ドイツの製薬大手バイエルは、トップ3にはわずかに届きませんでしたが、働きがいのある製薬会社ランキングで4位にランクインしました。同社は150年の歴史を誇り、1…" at bounding box center [774, 402] width 775 height 66
click at [738, 457] on font "同社は柔軟性を重視しており、パートタイムからジョブシェアリングまで、個々のニーズに最適な勤務スケジュールをプロフェッショナルに提供しています。これはGlass…" at bounding box center [777, 461] width 781 height 32
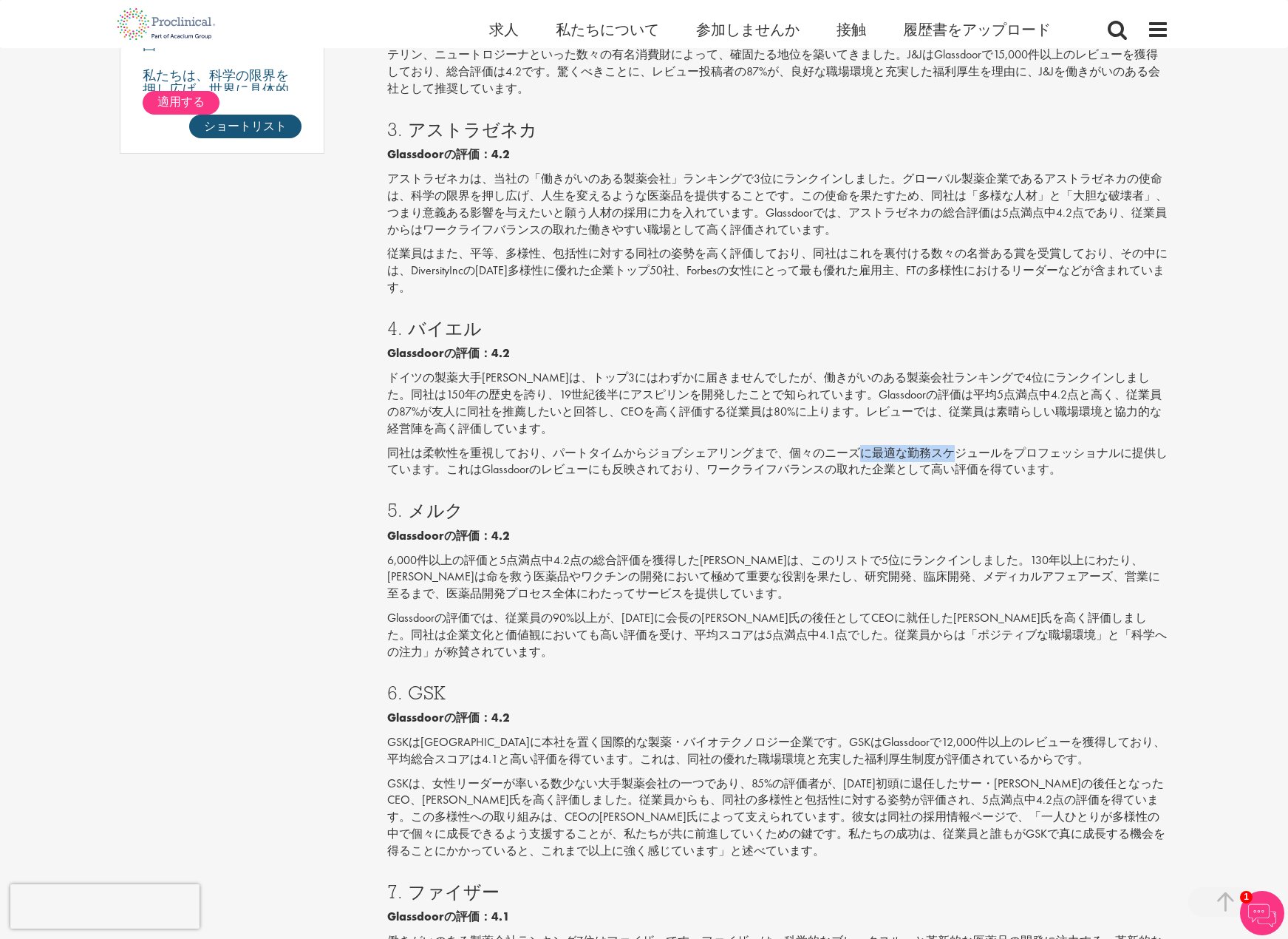
click at [982, 456] on font "同社は柔軟性を重視しており、パートタイムからジョブシェアリングまで、個々のニーズに最適な勤務スケジュールをプロフェッショナルに提供しています。これはGlass…" at bounding box center [777, 461] width 781 height 32
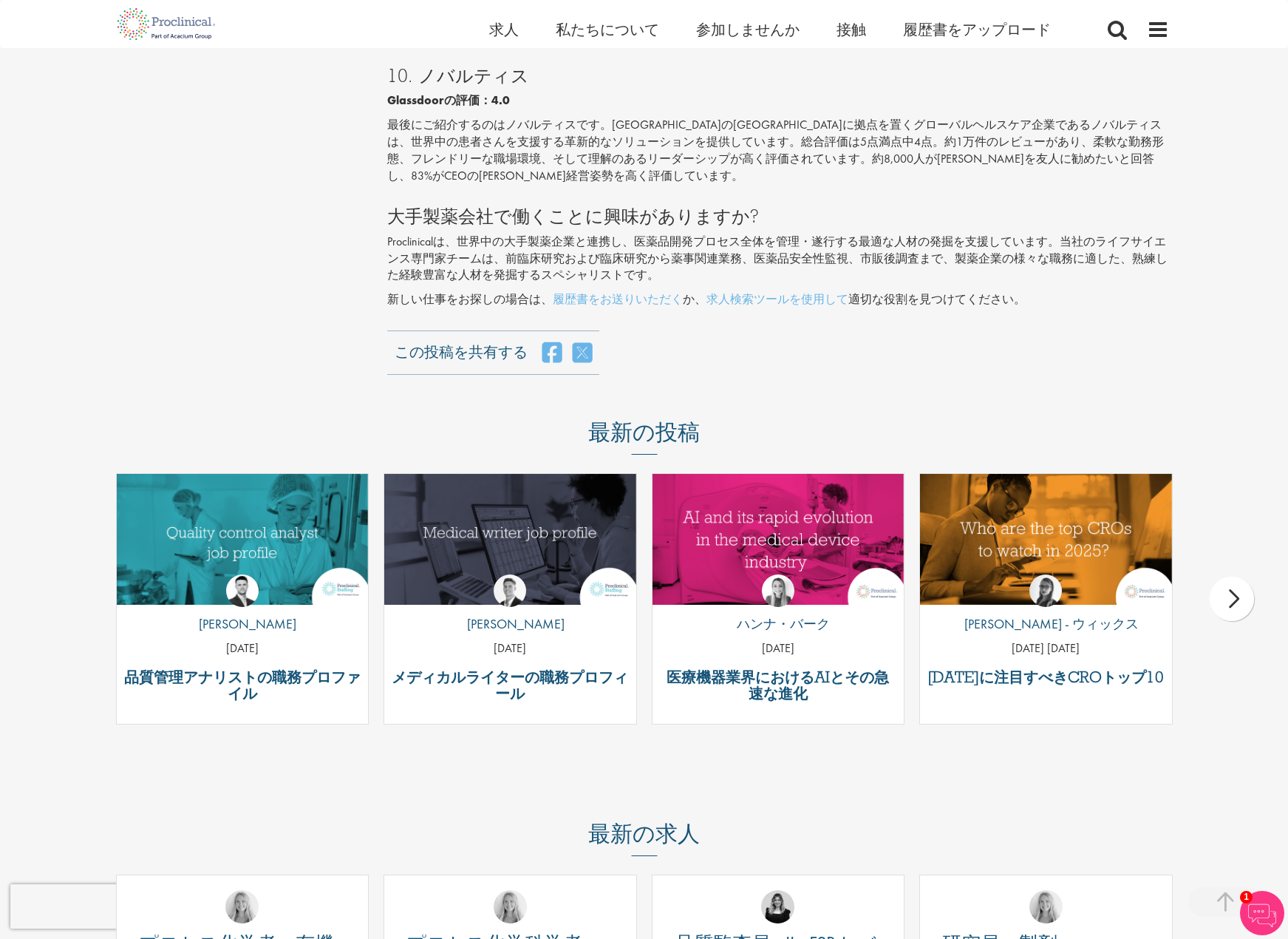
scroll to position [2882, 0]
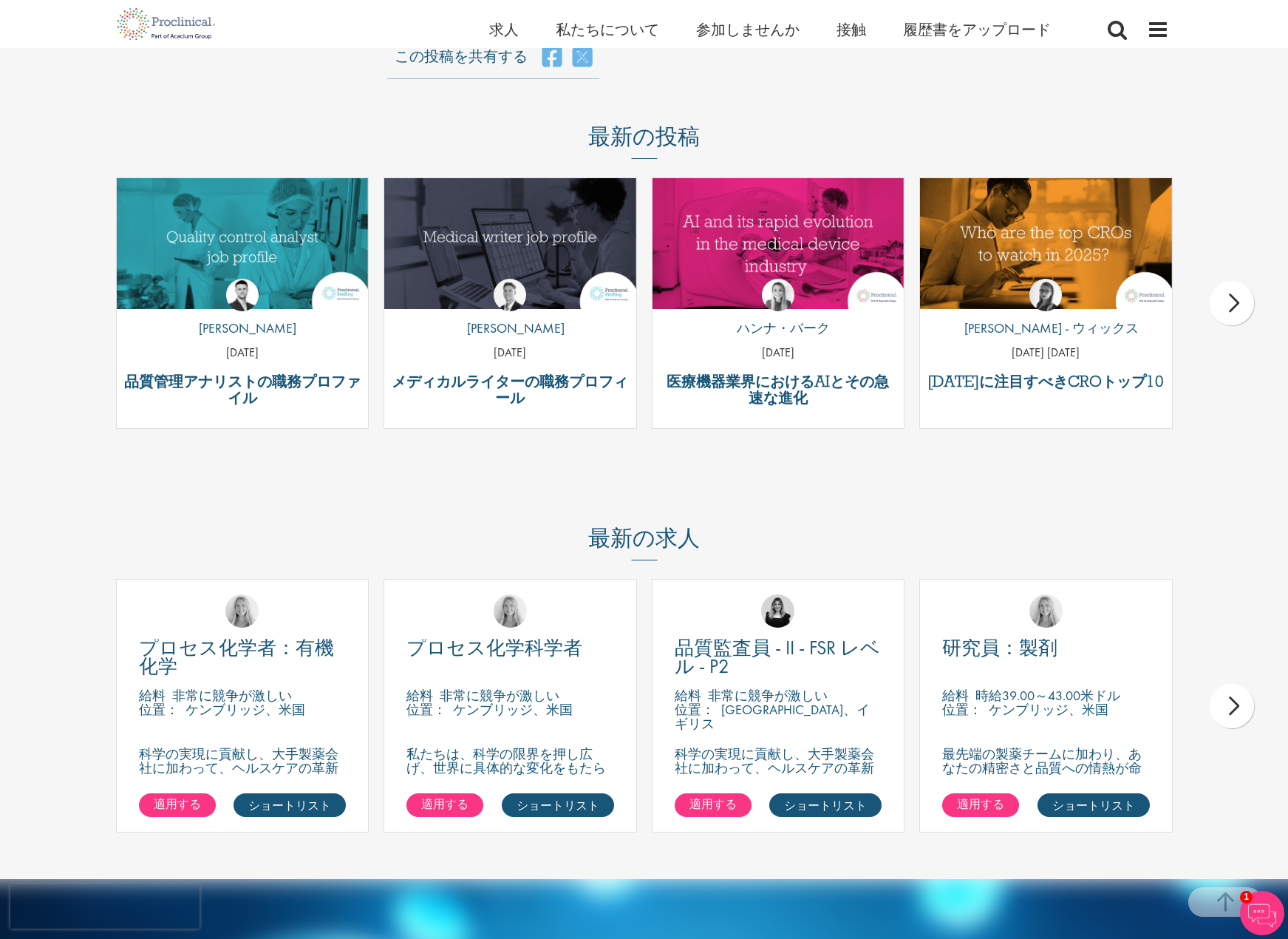
click at [1236, 304] on div "次" at bounding box center [1231, 303] width 44 height 44
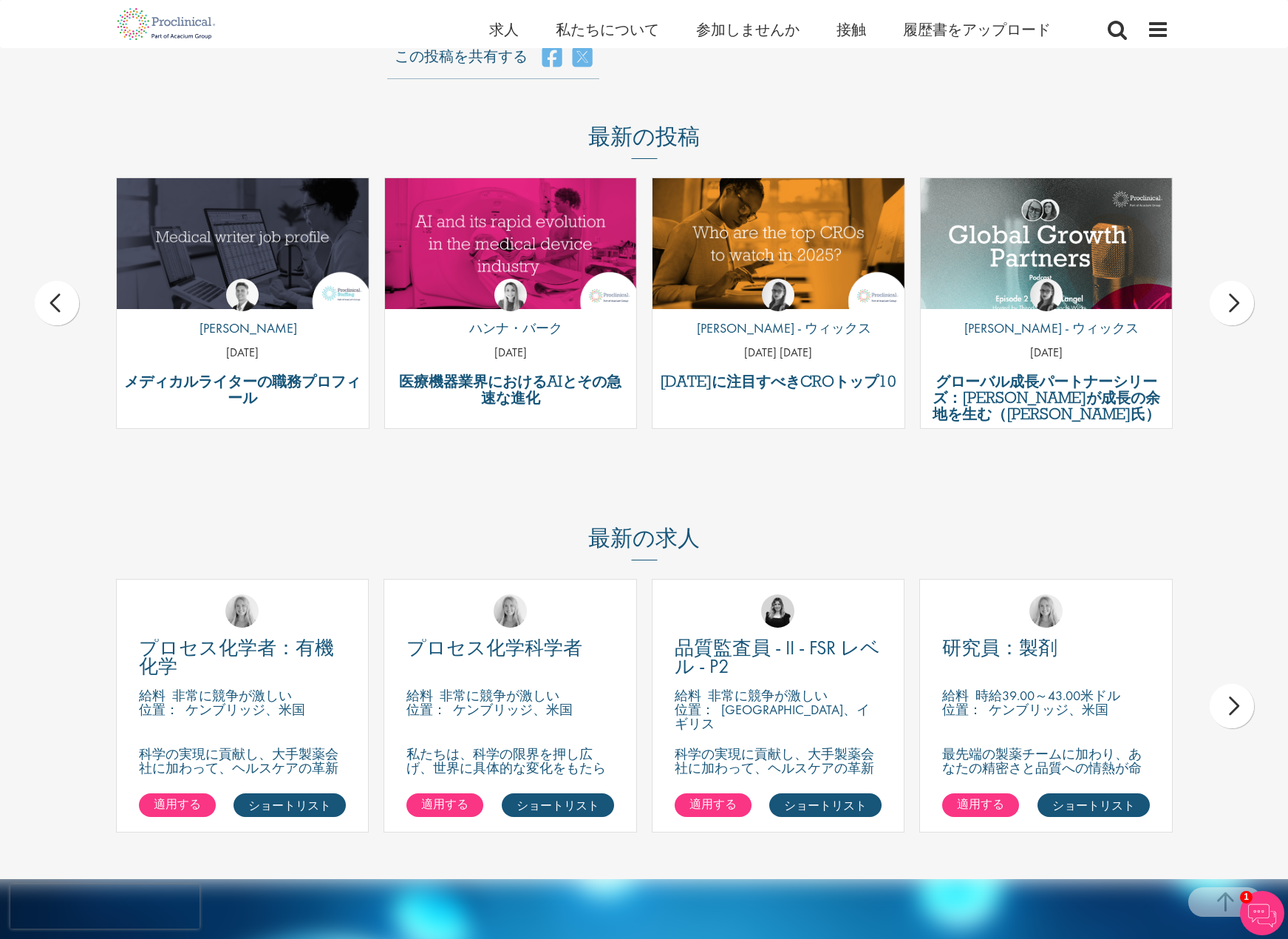
click at [1236, 304] on div "次" at bounding box center [1231, 303] width 44 height 44
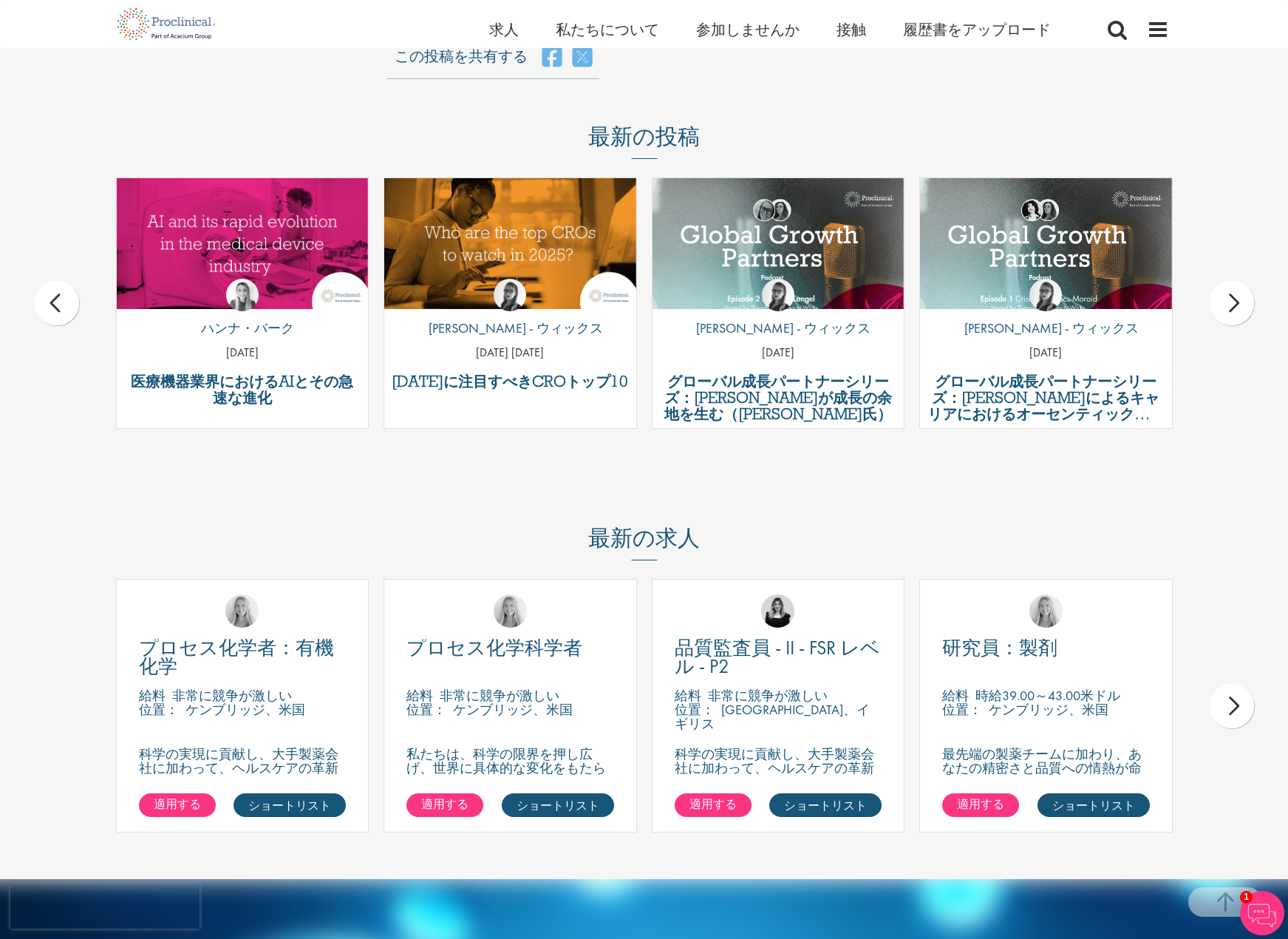
click at [1236, 304] on div "次" at bounding box center [1231, 303] width 44 height 44
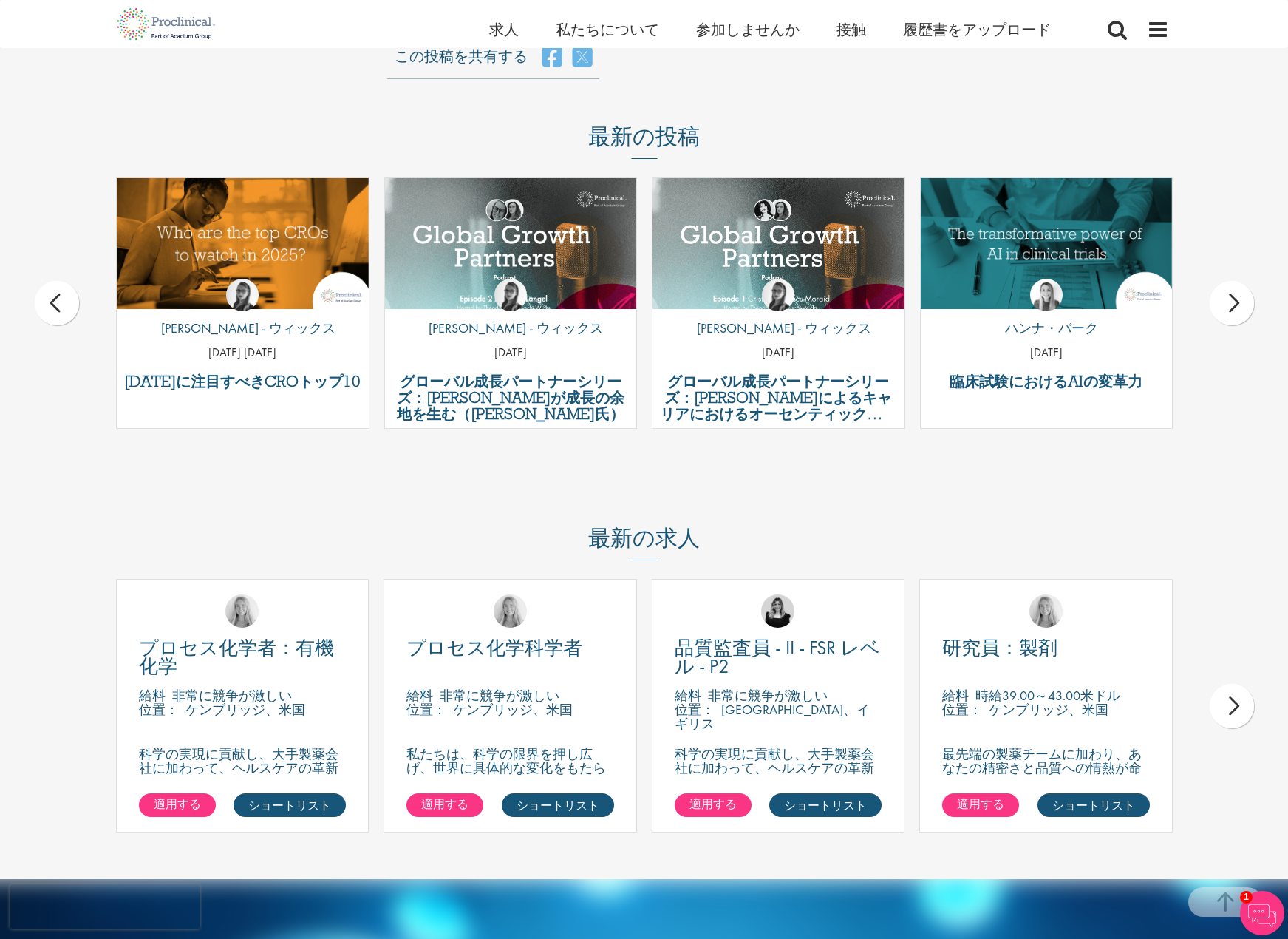
click at [1236, 304] on div "次" at bounding box center [1231, 303] width 44 height 44
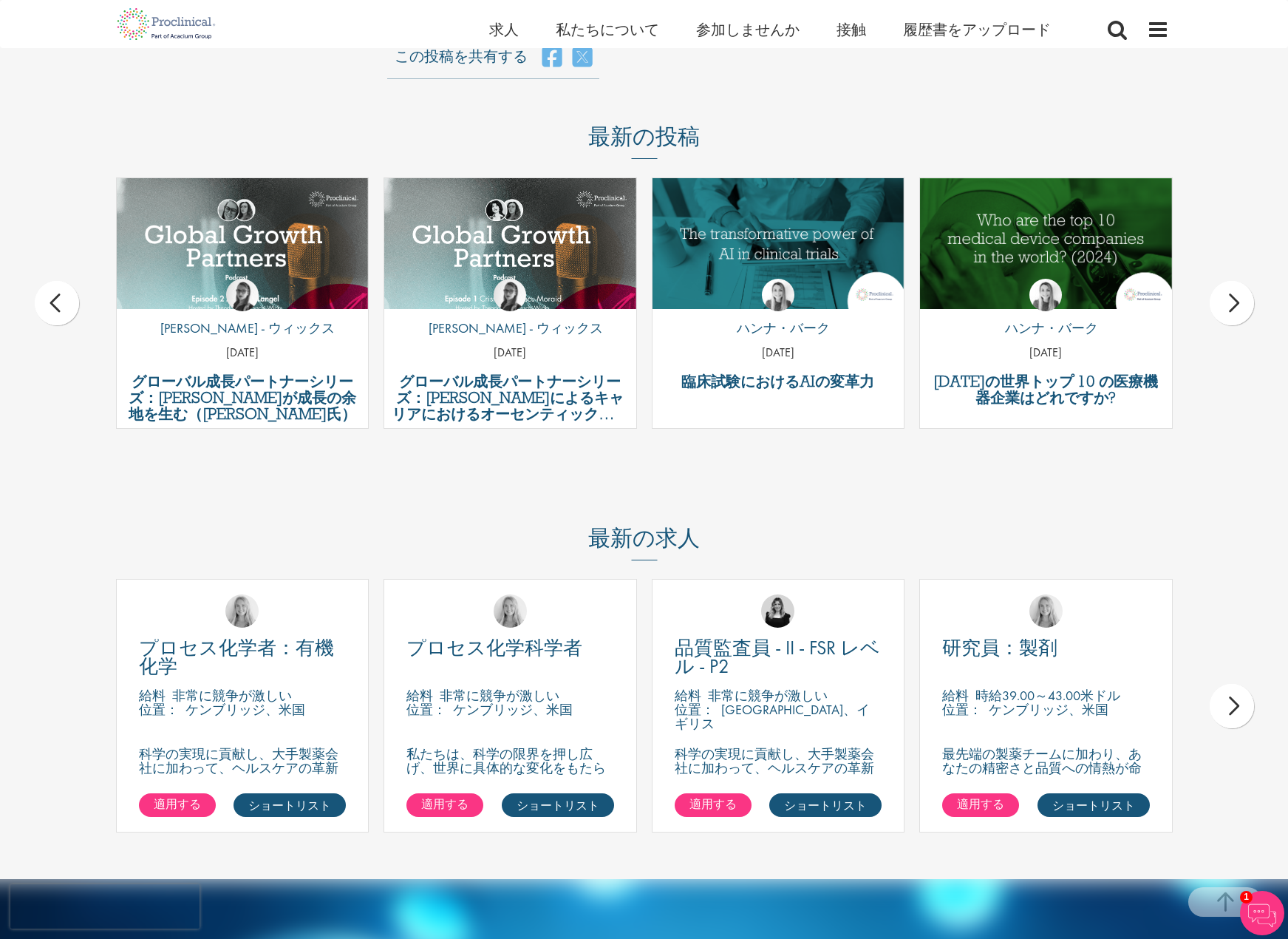
click at [1236, 304] on div "次" at bounding box center [1231, 303] width 44 height 44
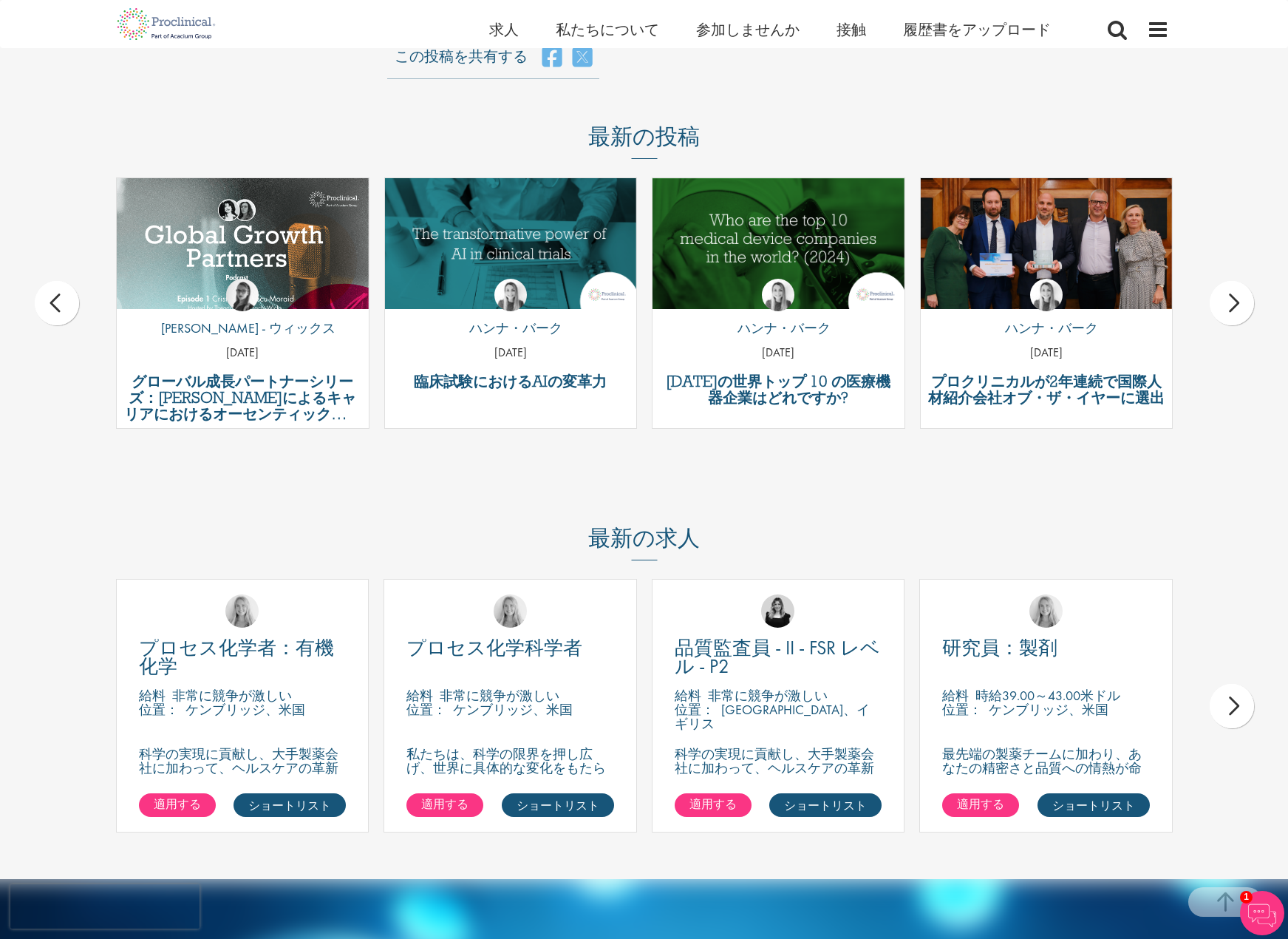
click at [1236, 304] on div "次" at bounding box center [1231, 303] width 44 height 44
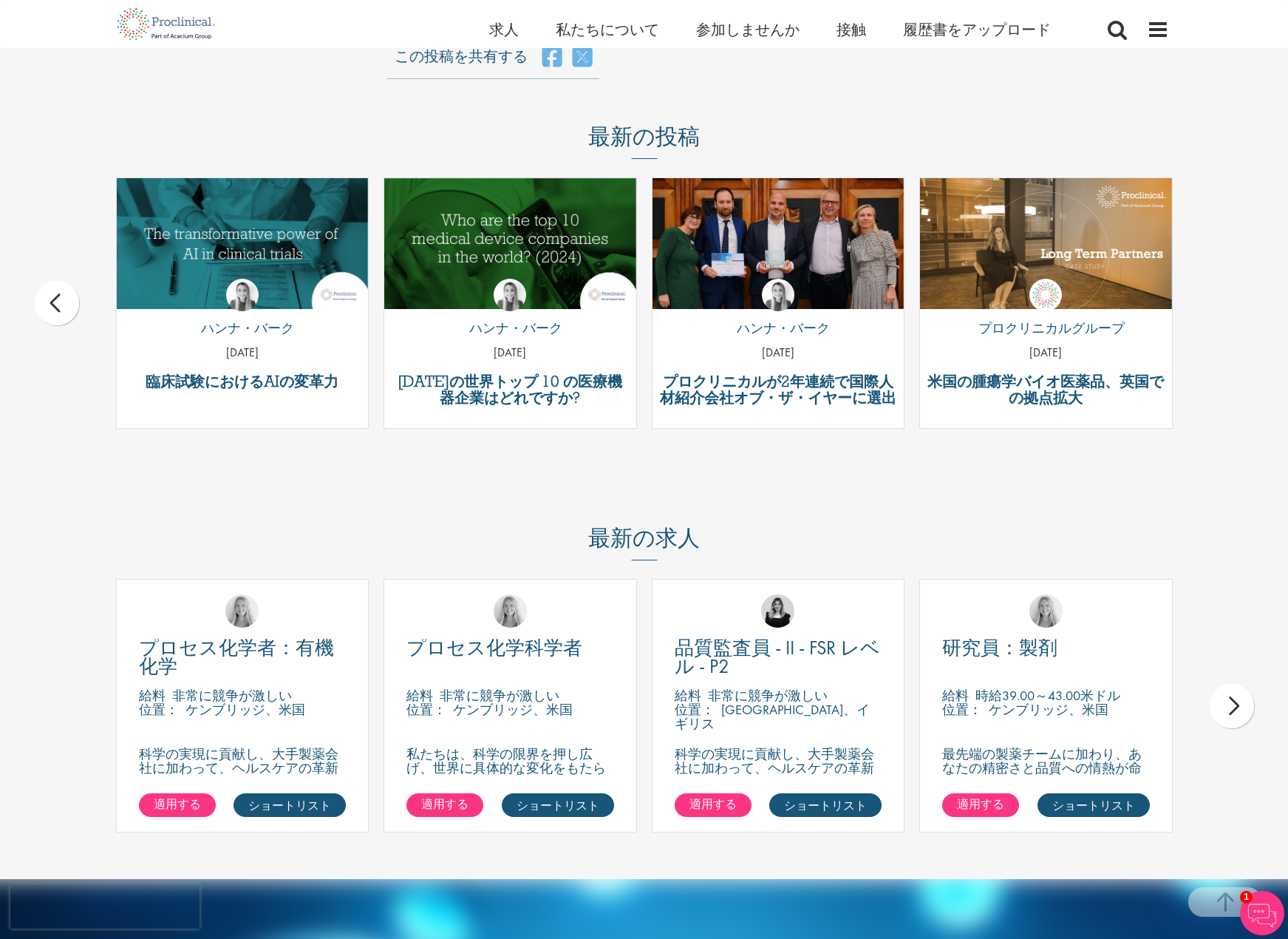
click at [1236, 304] on div "最新の投稿 品質管理アナリストの職務プロファイル by ジョシュア・ゴッデン 2025年8月14日 メディカルライターの職務プロフィール" at bounding box center [644, 284] width 1288 height 320
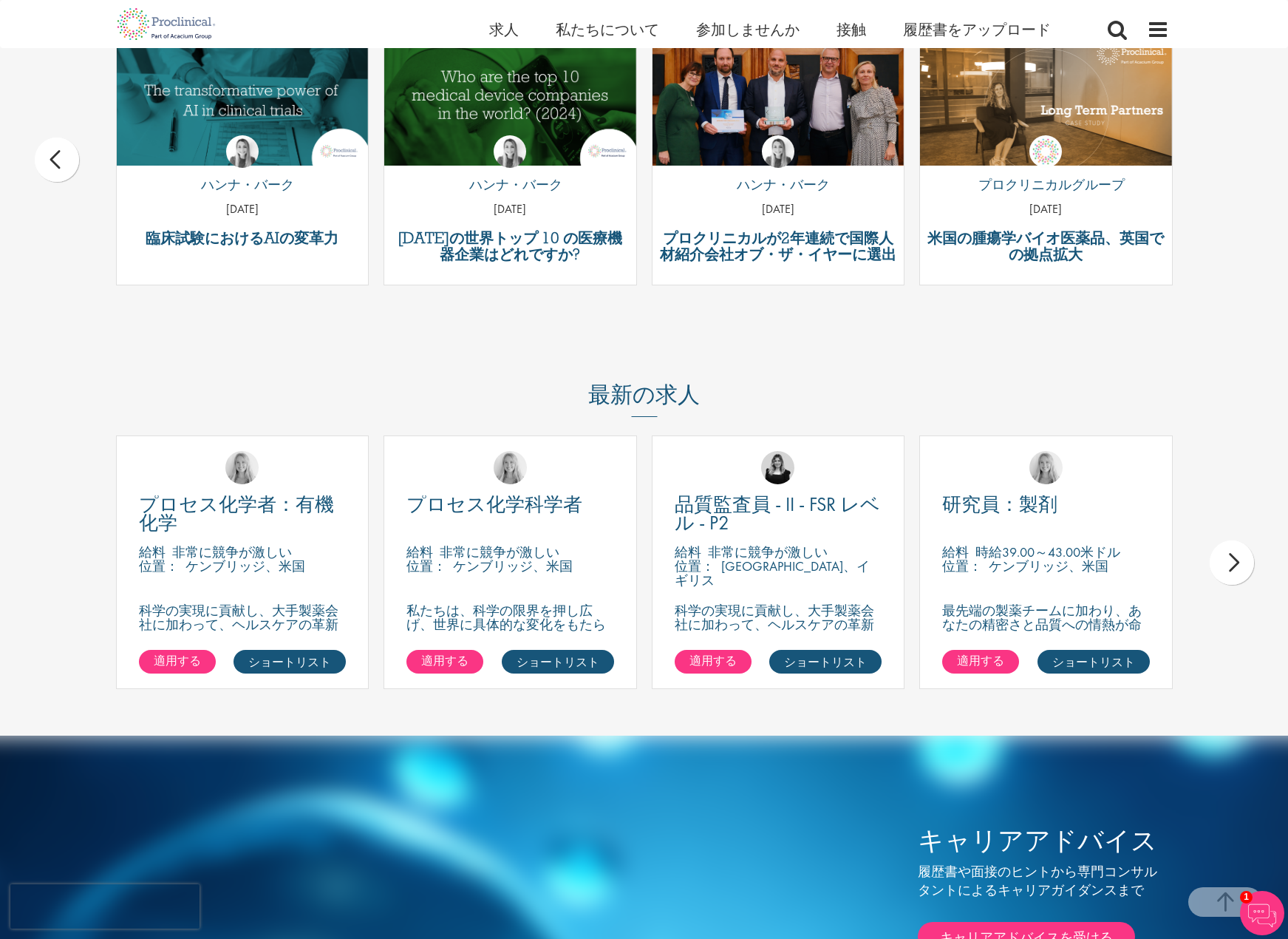
scroll to position [3030, 0]
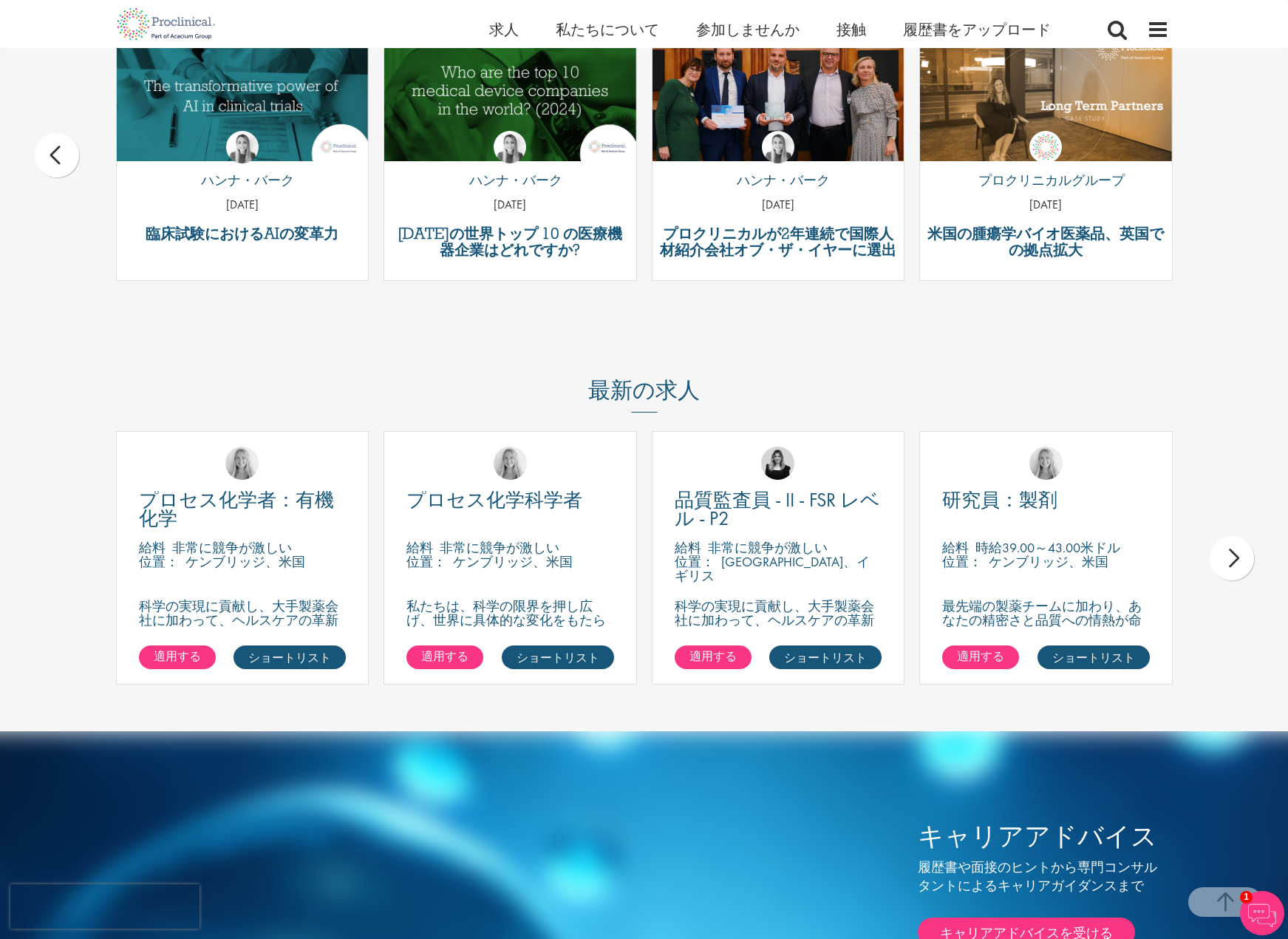
click at [1235, 556] on div "次" at bounding box center [1231, 558] width 44 height 44
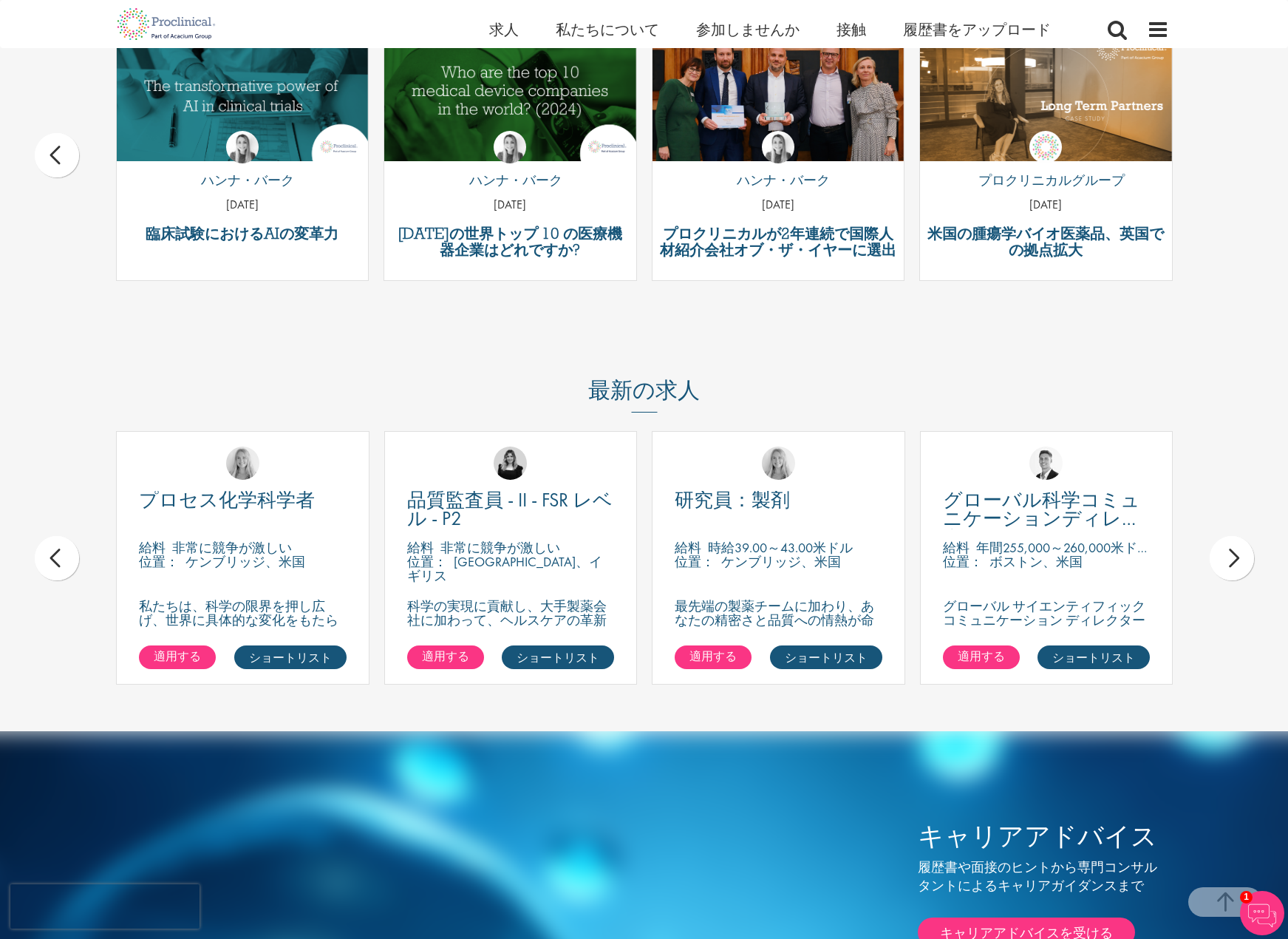
click at [1220, 564] on div "次" at bounding box center [1231, 558] width 44 height 44
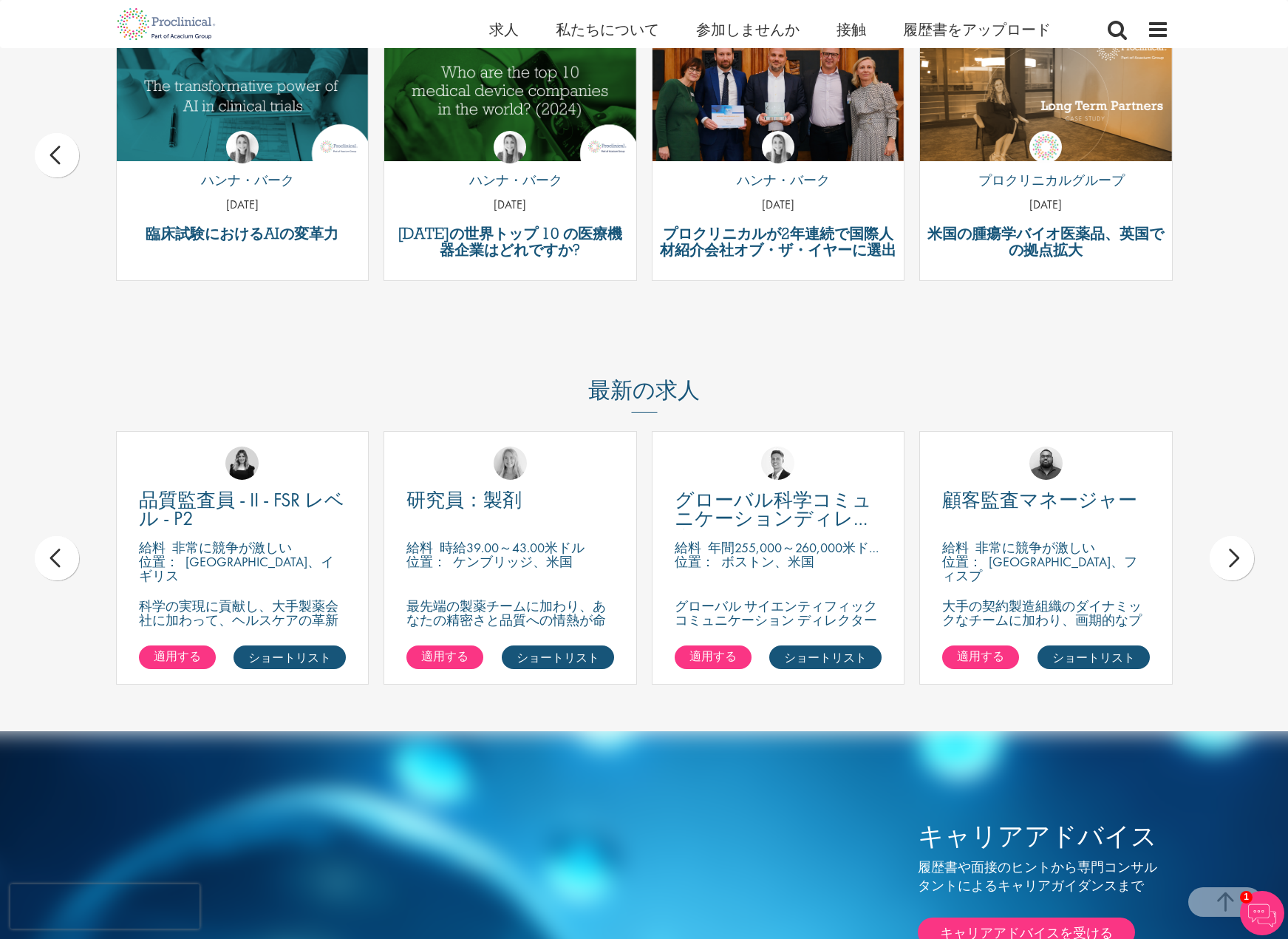
click at [1229, 557] on div "次" at bounding box center [1231, 558] width 44 height 44
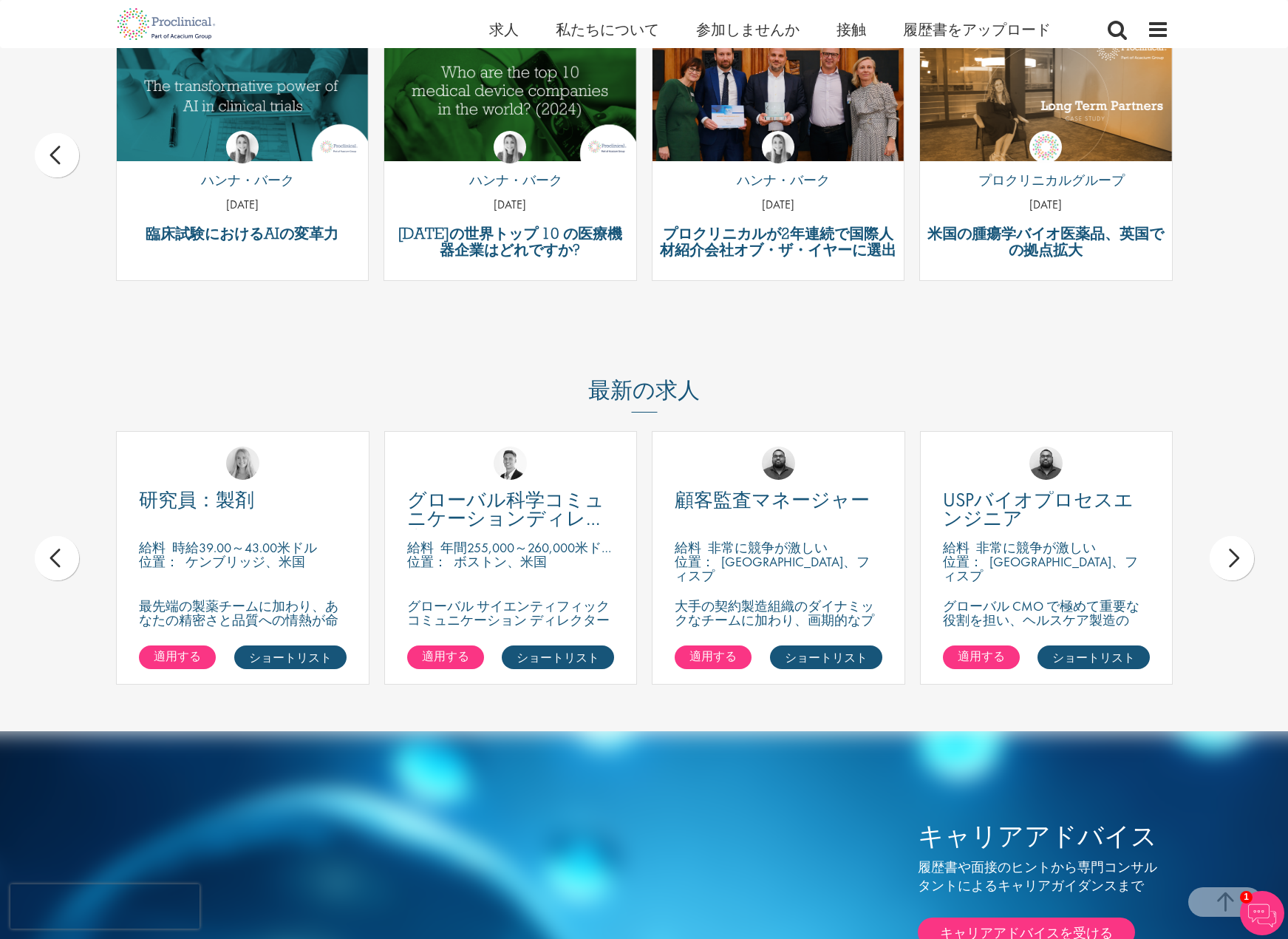
click at [1230, 550] on div "次" at bounding box center [1231, 558] width 44 height 44
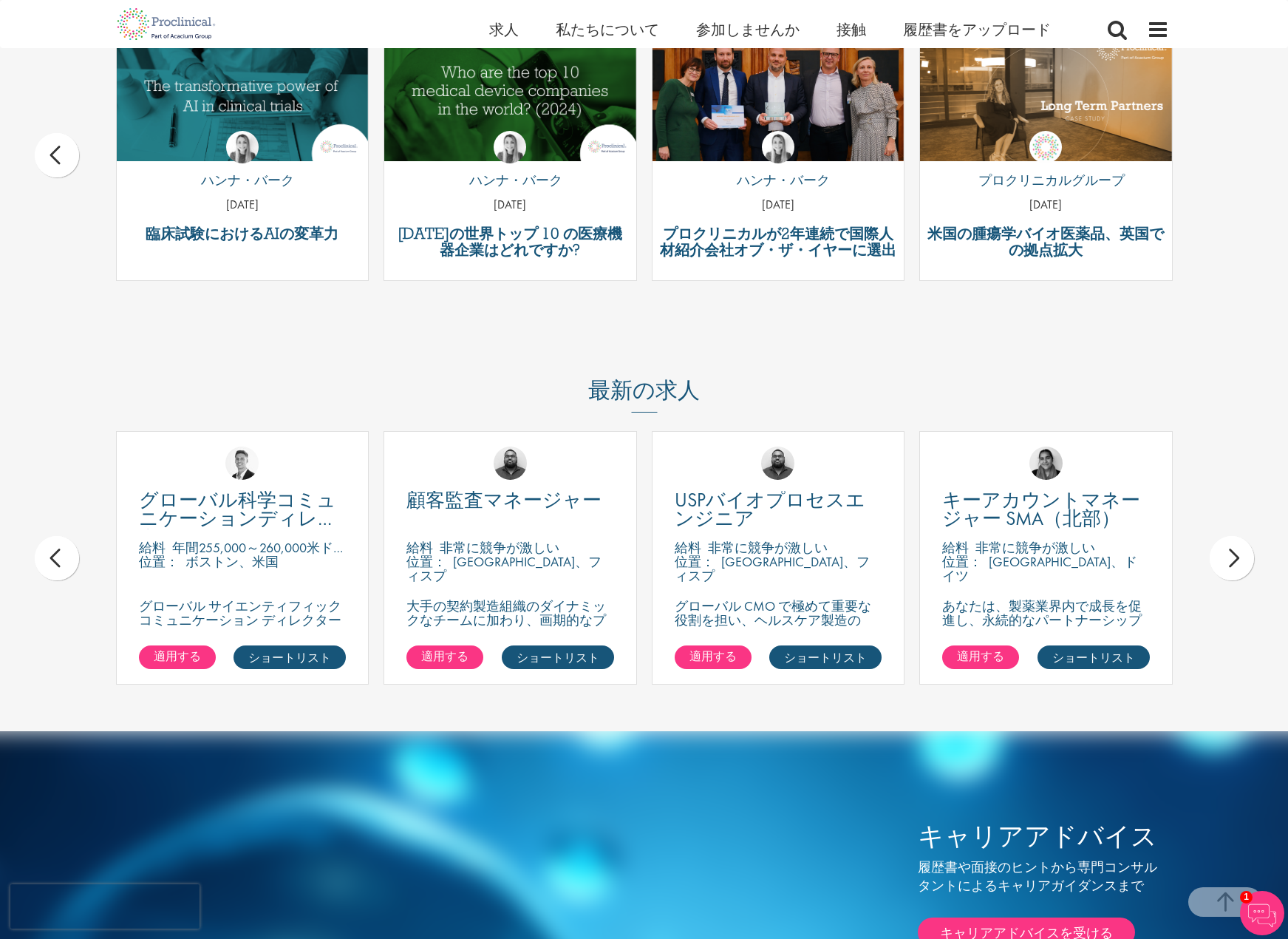
click at [1238, 553] on div "次" at bounding box center [1231, 558] width 44 height 44
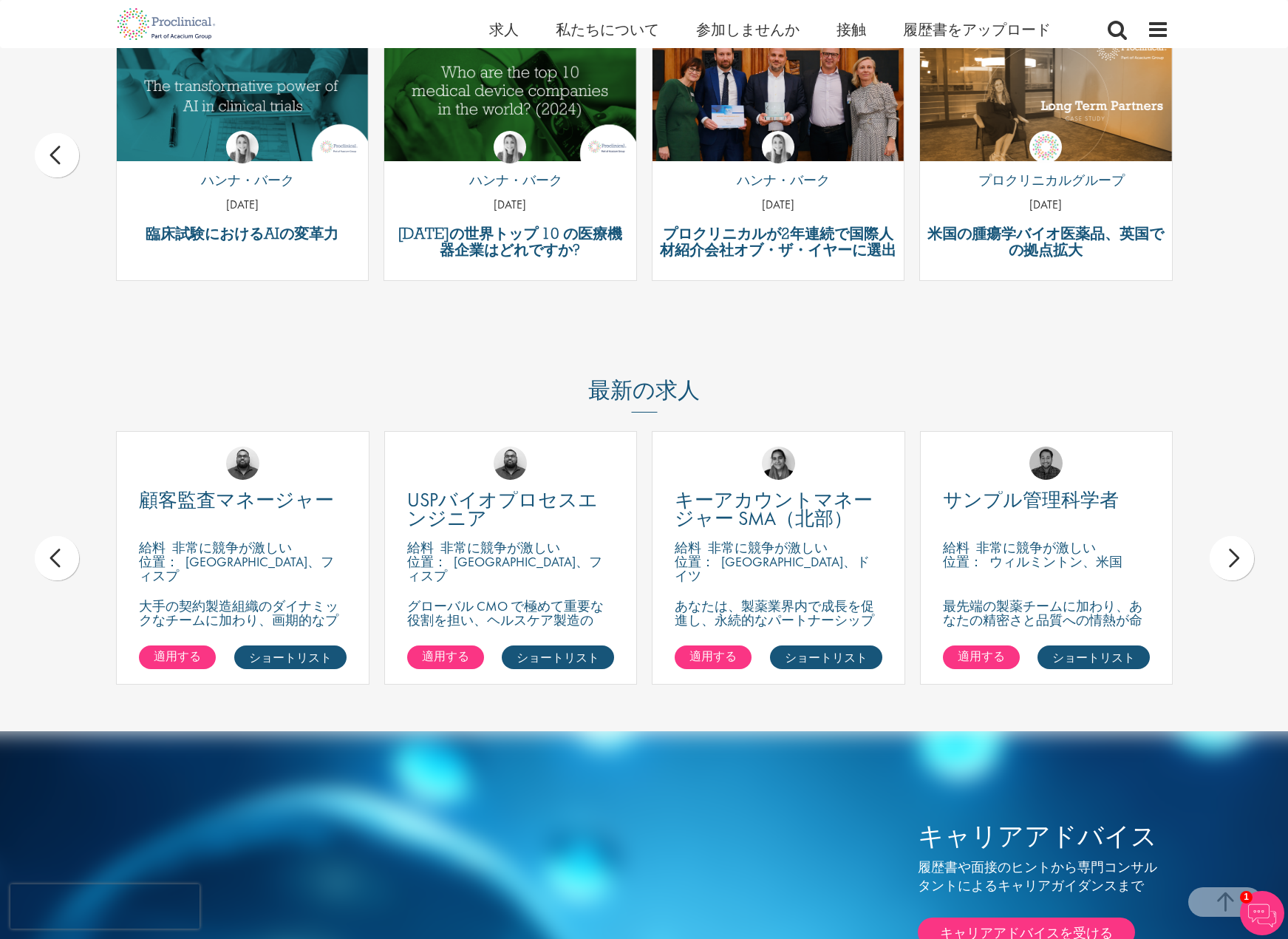
click at [1238, 553] on div "次" at bounding box center [1231, 558] width 44 height 44
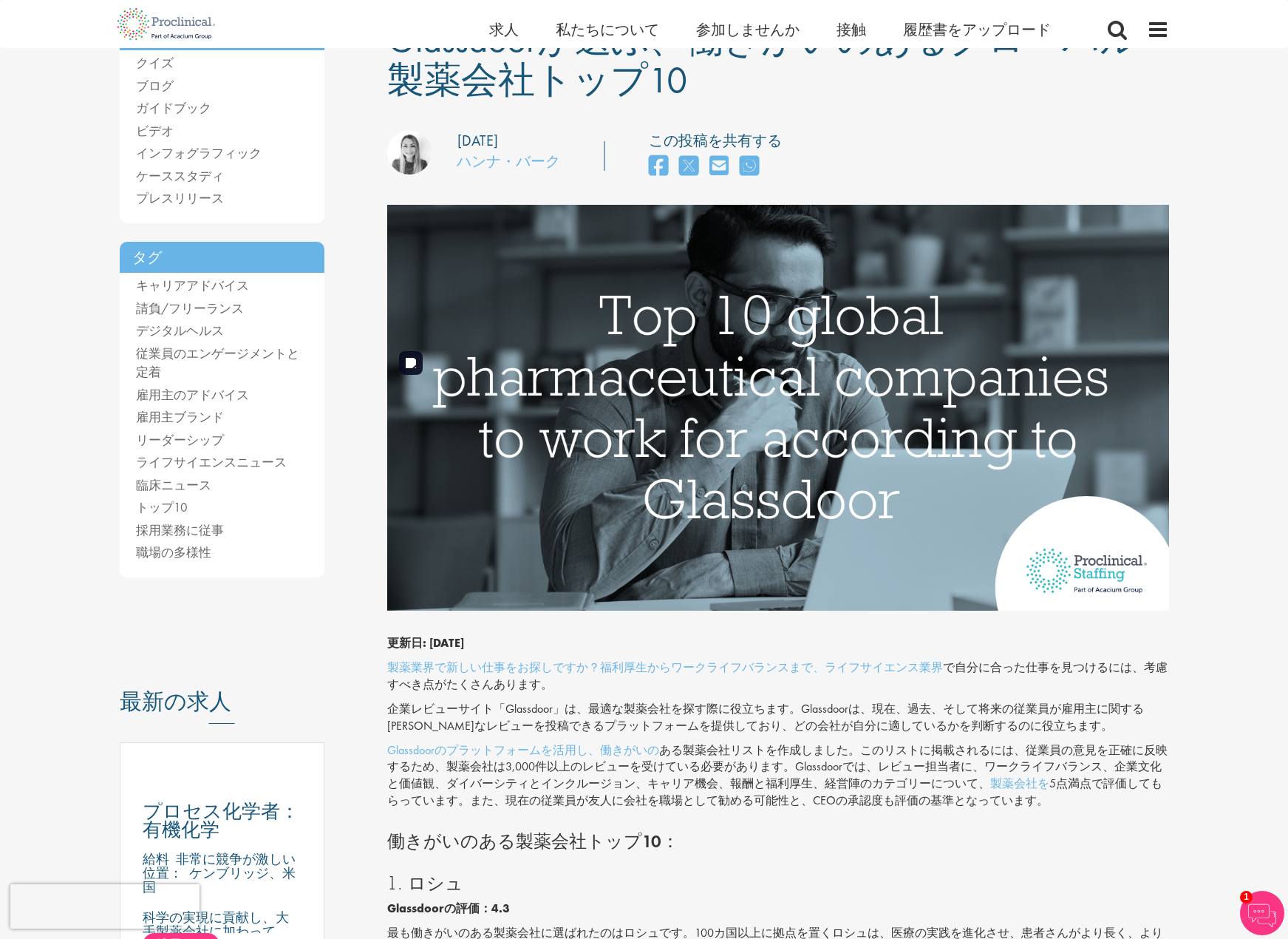
scroll to position [0, 0]
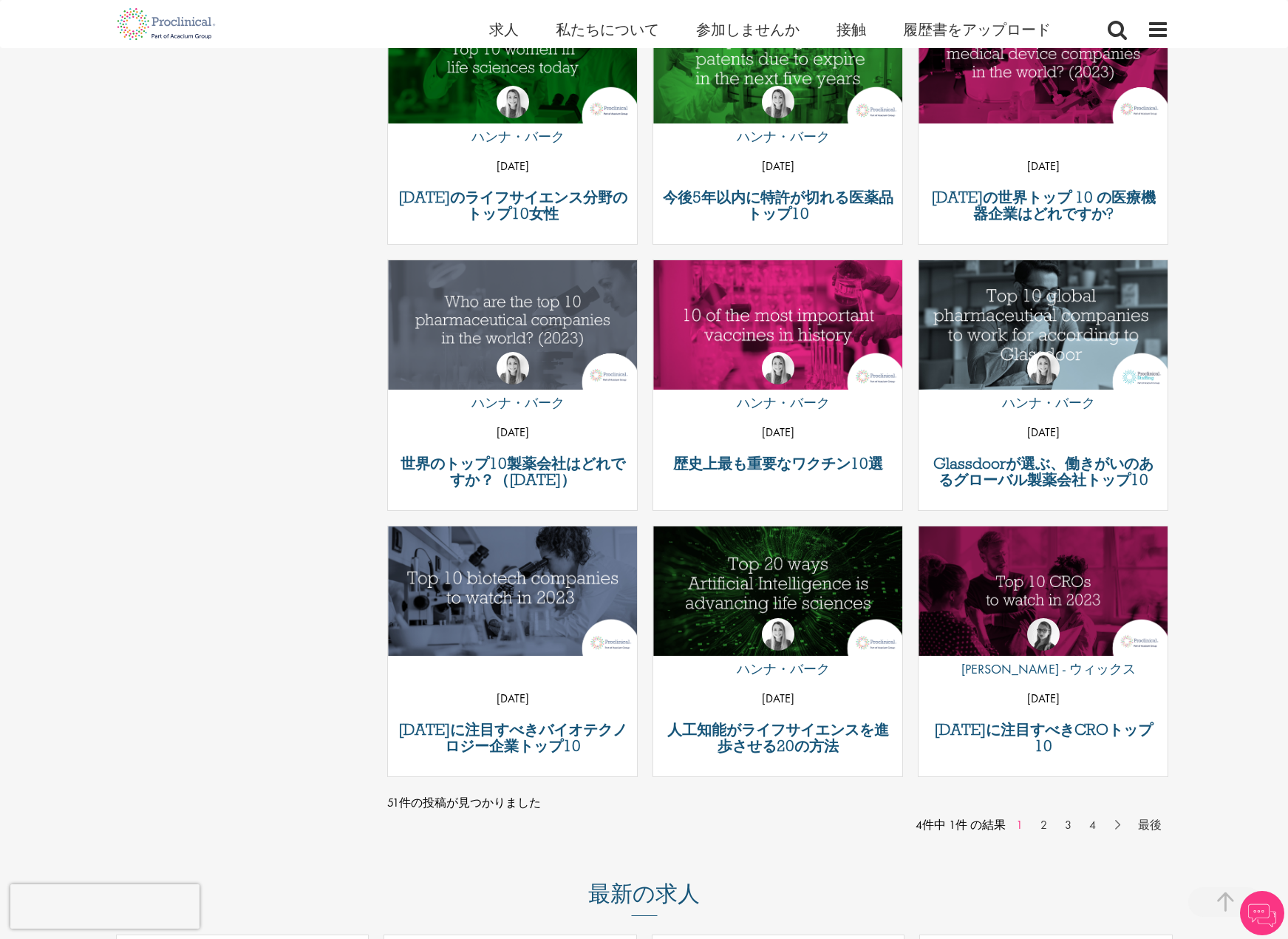
scroll to position [1035, 0]
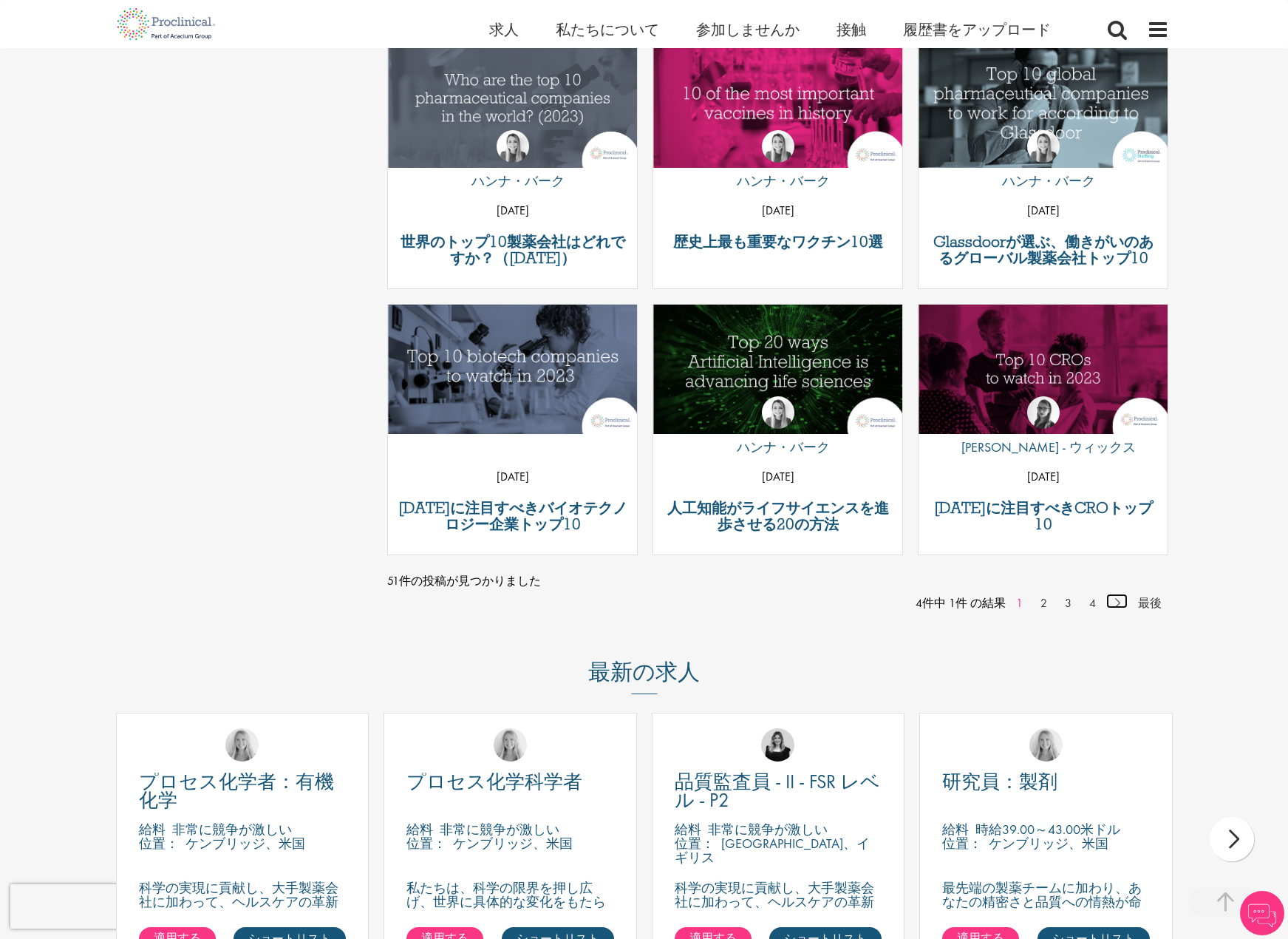
click at [1119, 602] on link "次" at bounding box center [1117, 600] width 22 height 15
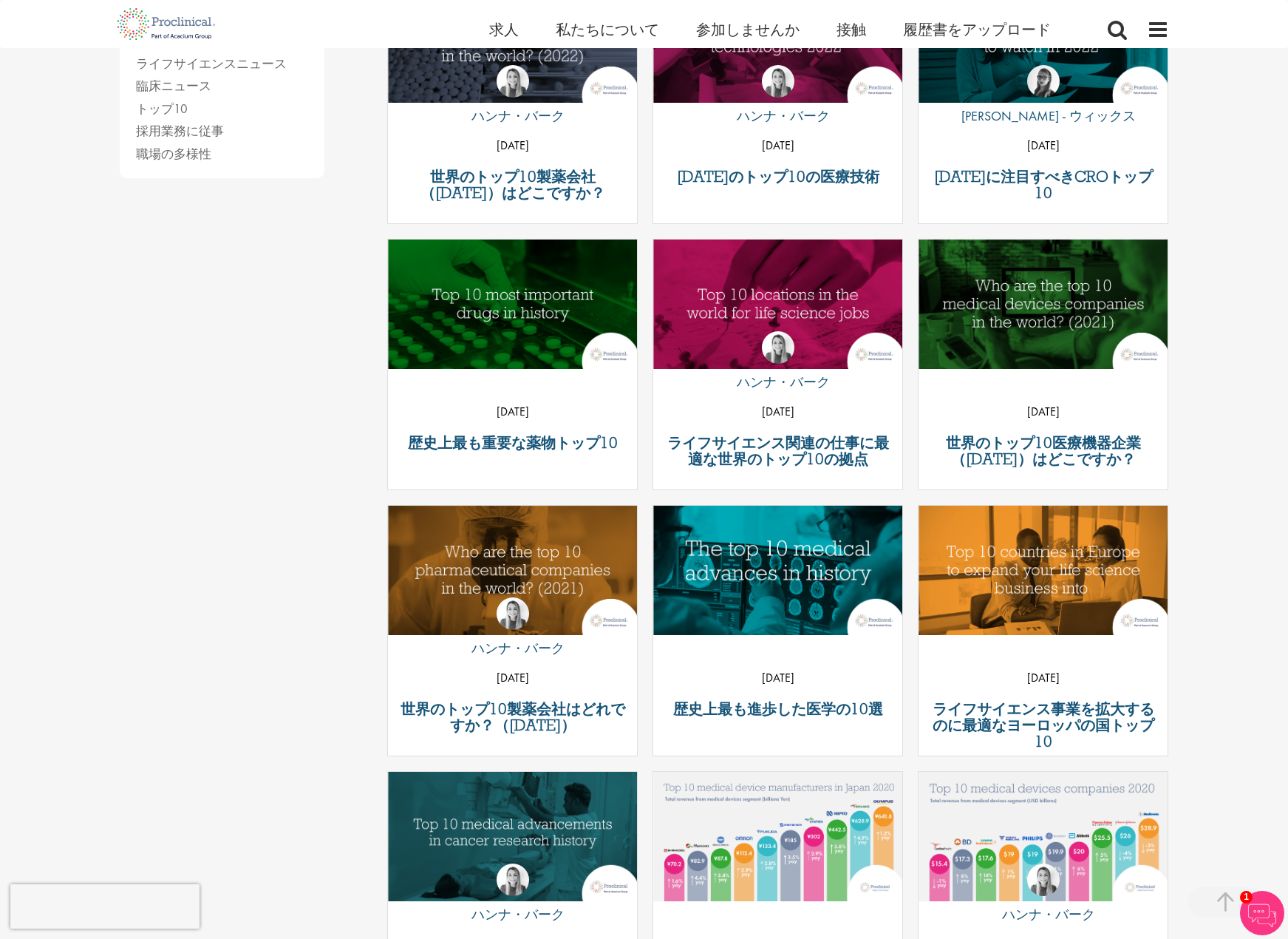
scroll to position [369, 0]
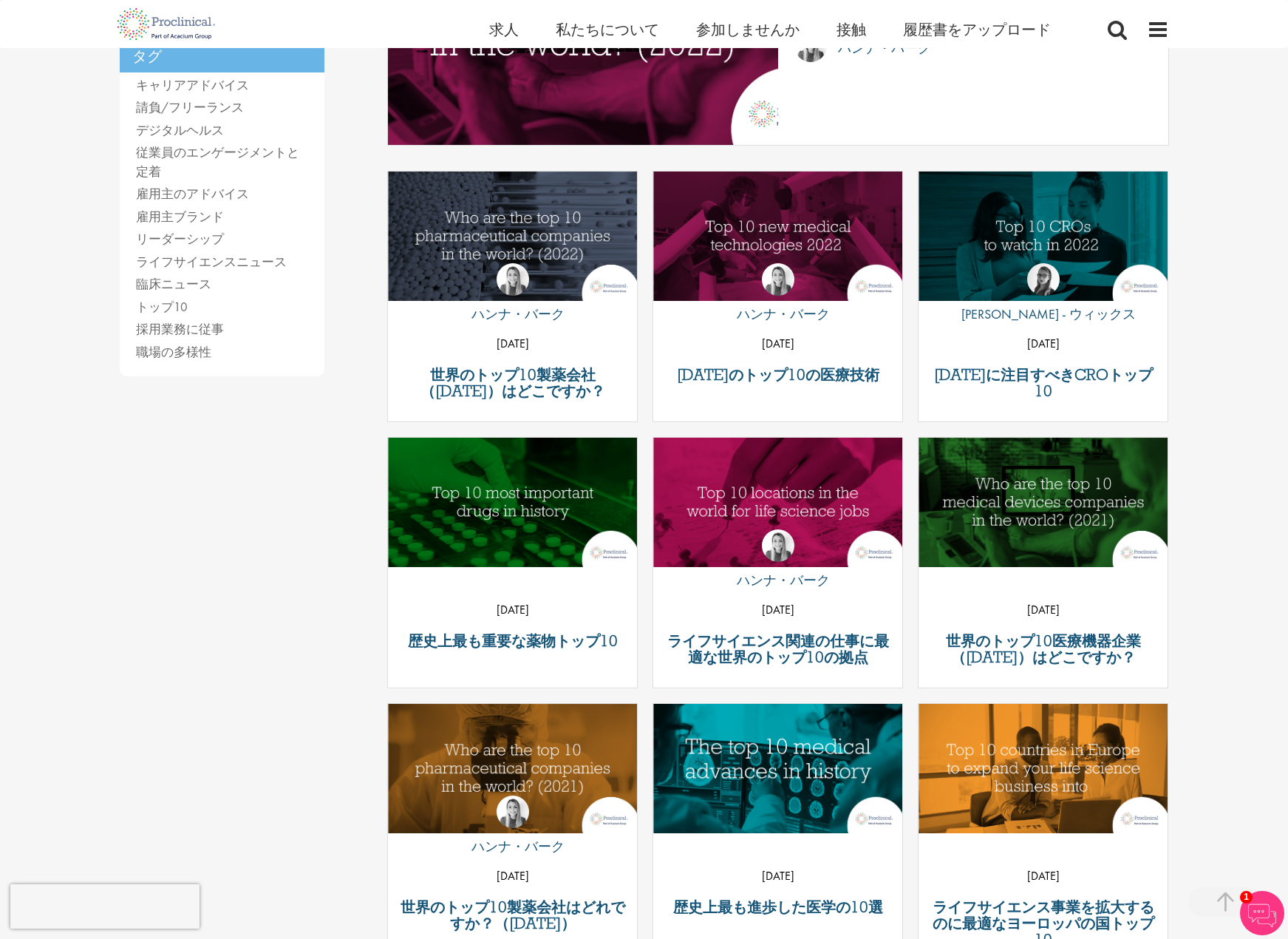
click at [499, 249] on div "による ハンナ・バーク 2022年6月24日" at bounding box center [512, 303] width 249 height 117
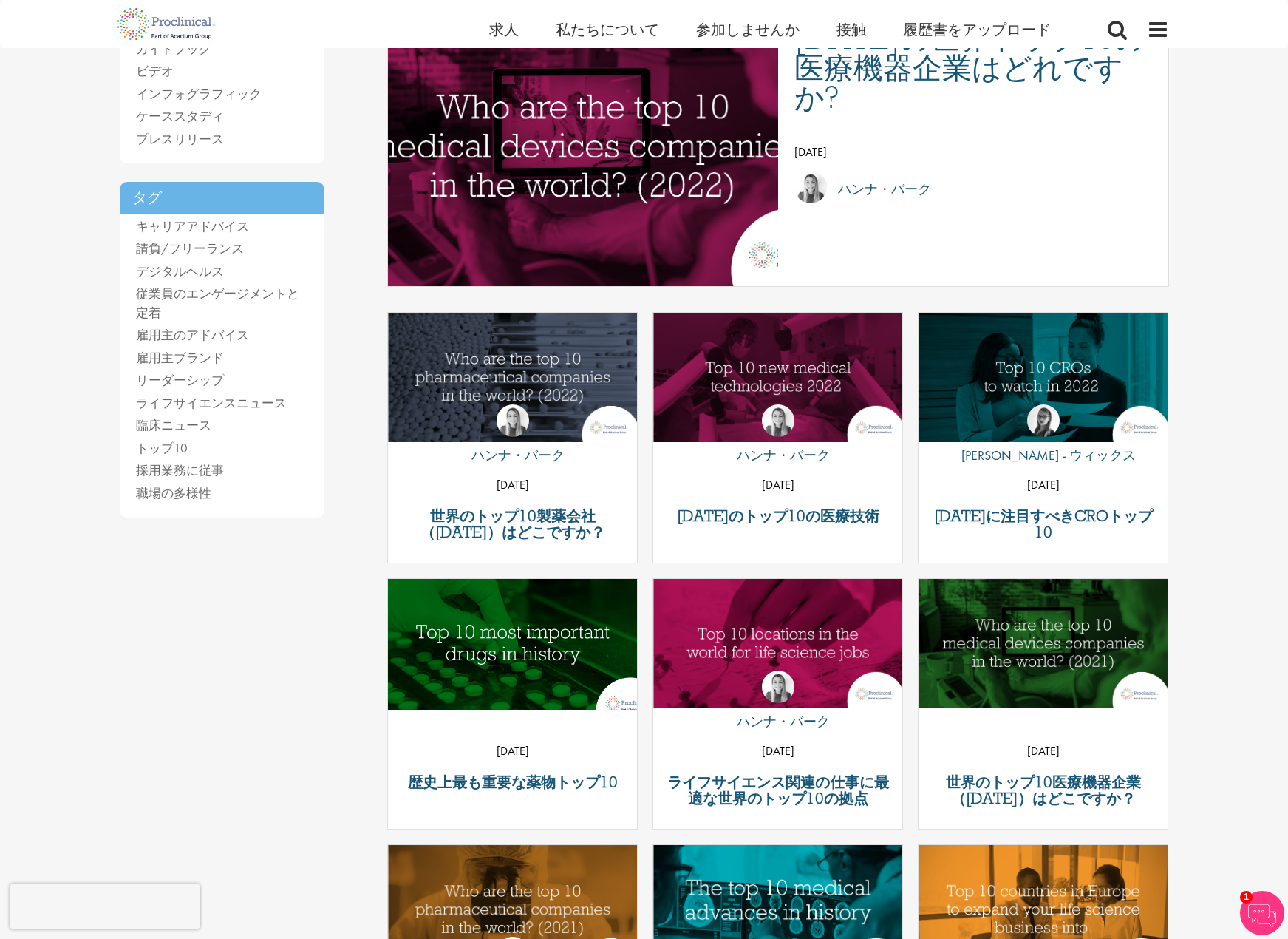
scroll to position [148, 0]
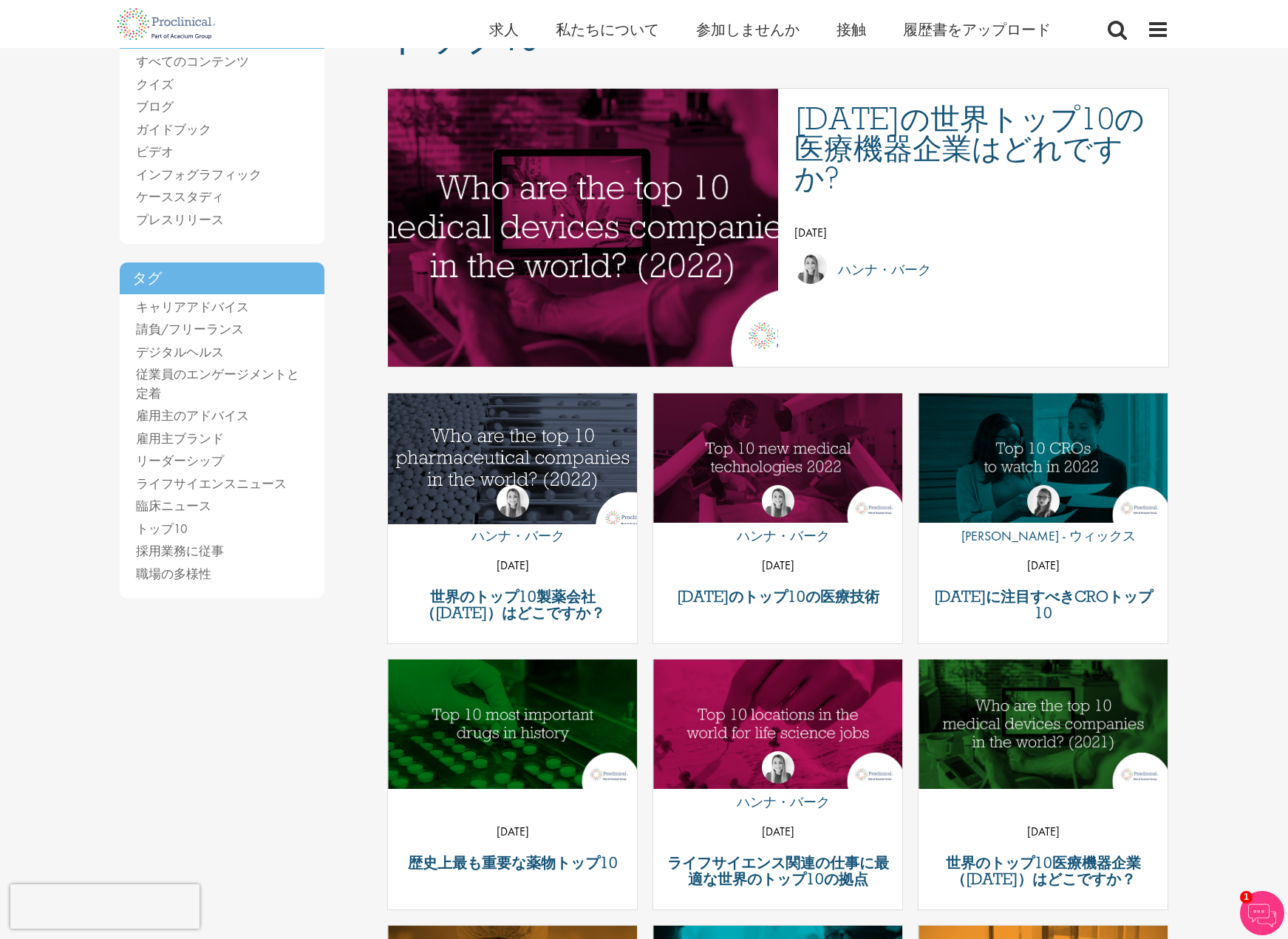
click at [481, 442] on img "投稿へのリンク" at bounding box center [512, 457] width 299 height 155
click at [520, 464] on img "投稿へのリンク" at bounding box center [512, 457] width 299 height 155
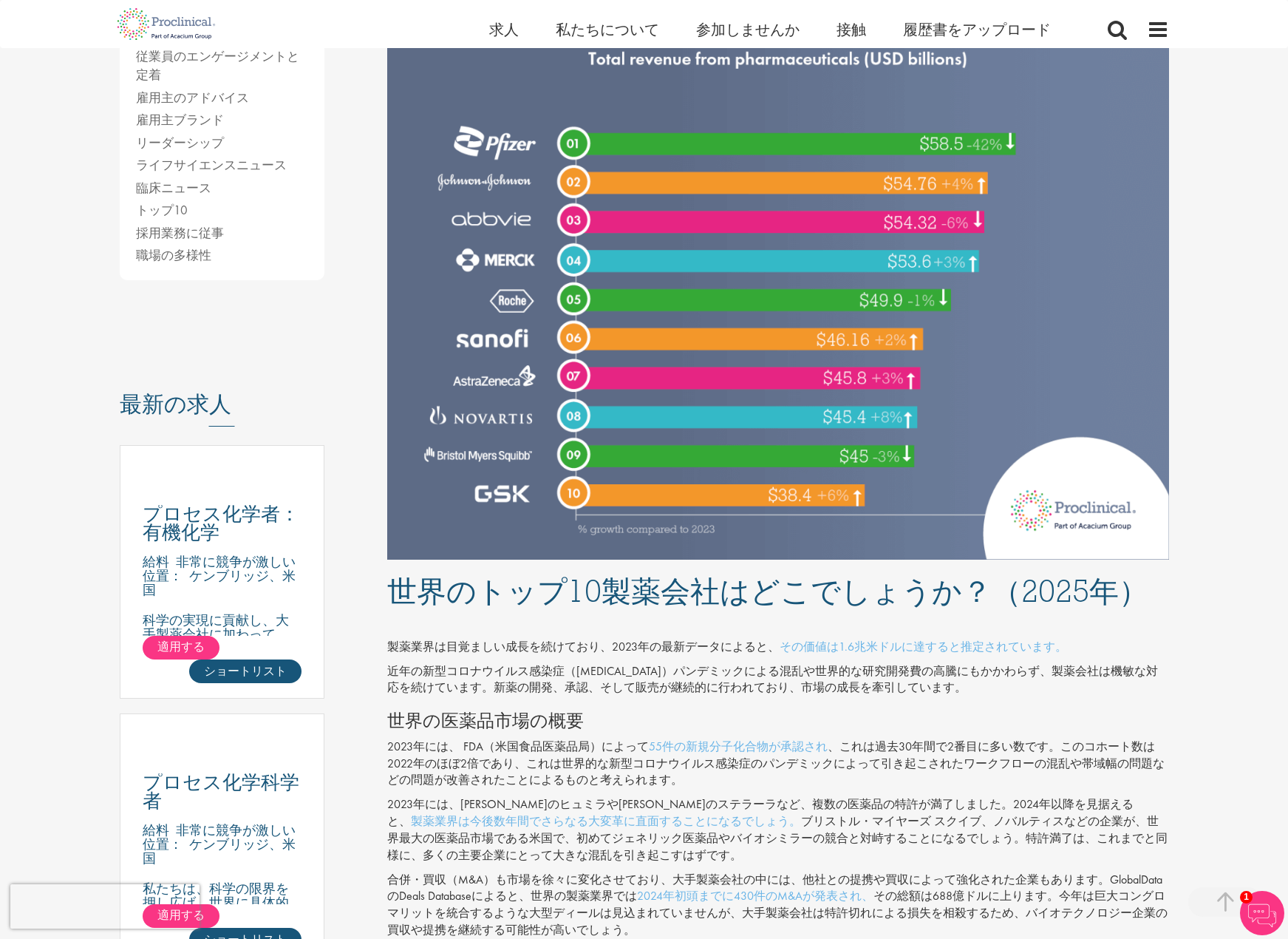
scroll to position [739, 0]
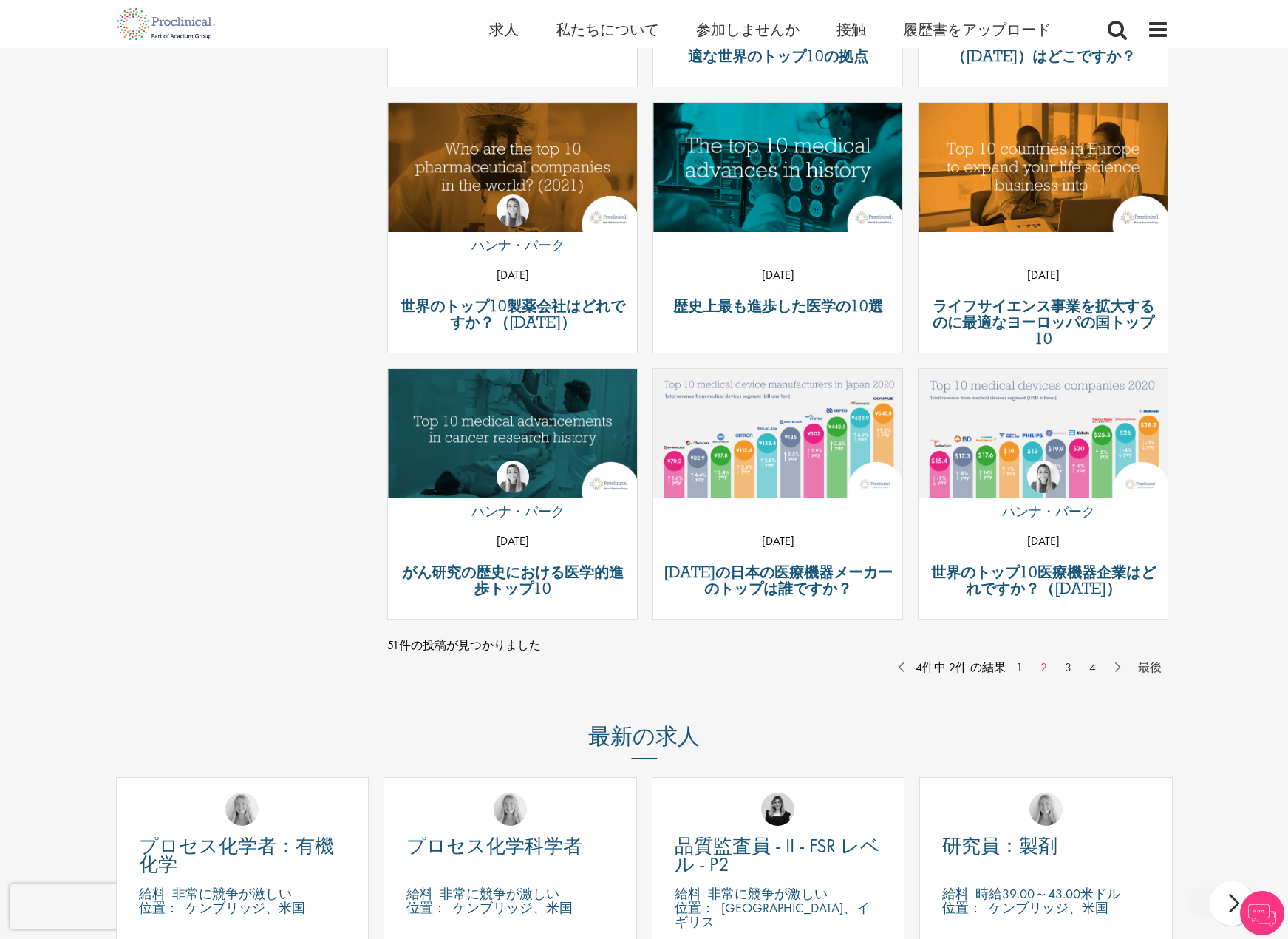
scroll to position [1109, 0]
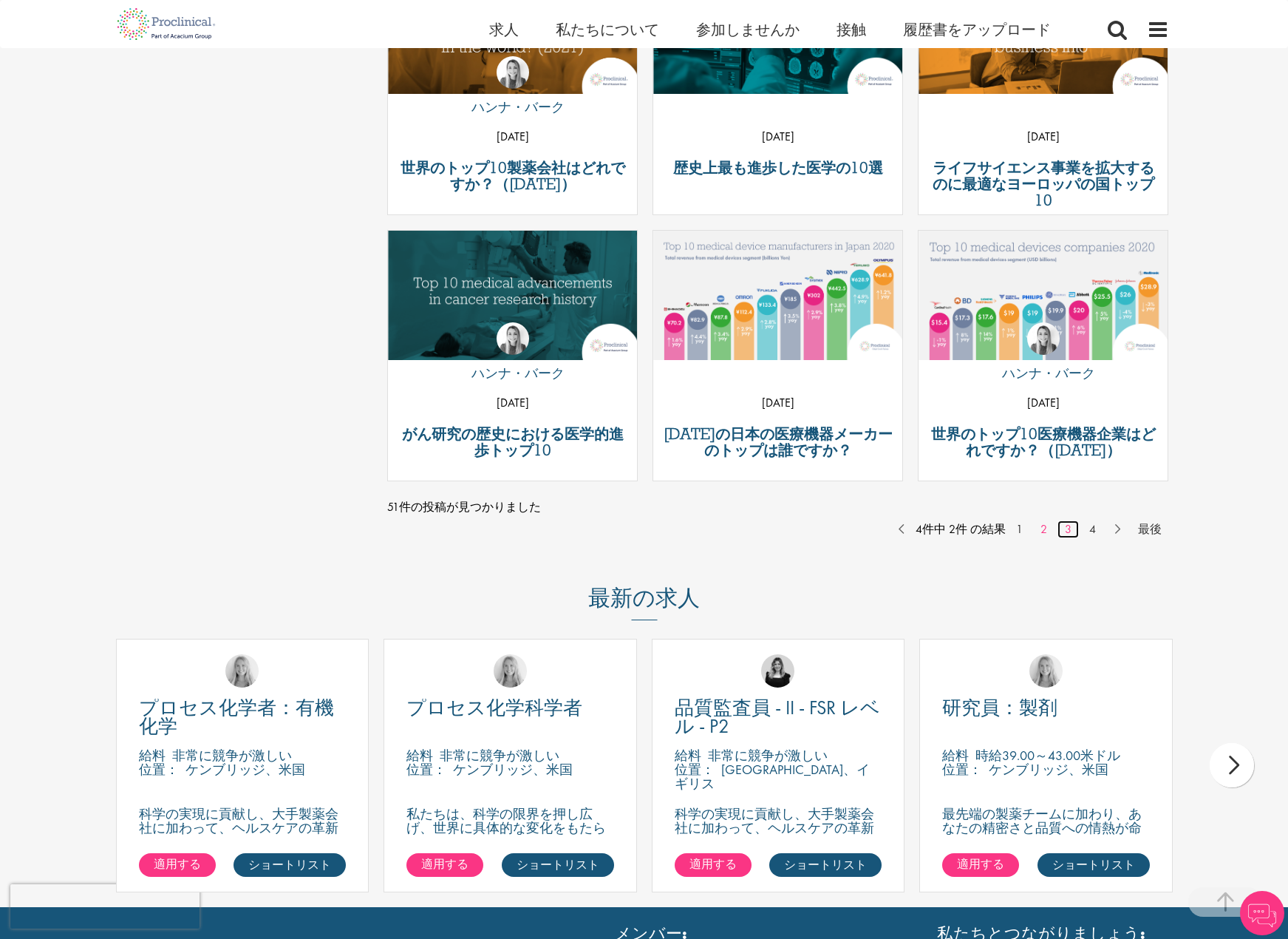
click at [1067, 529] on font "3" at bounding box center [1068, 528] width 6 height 15
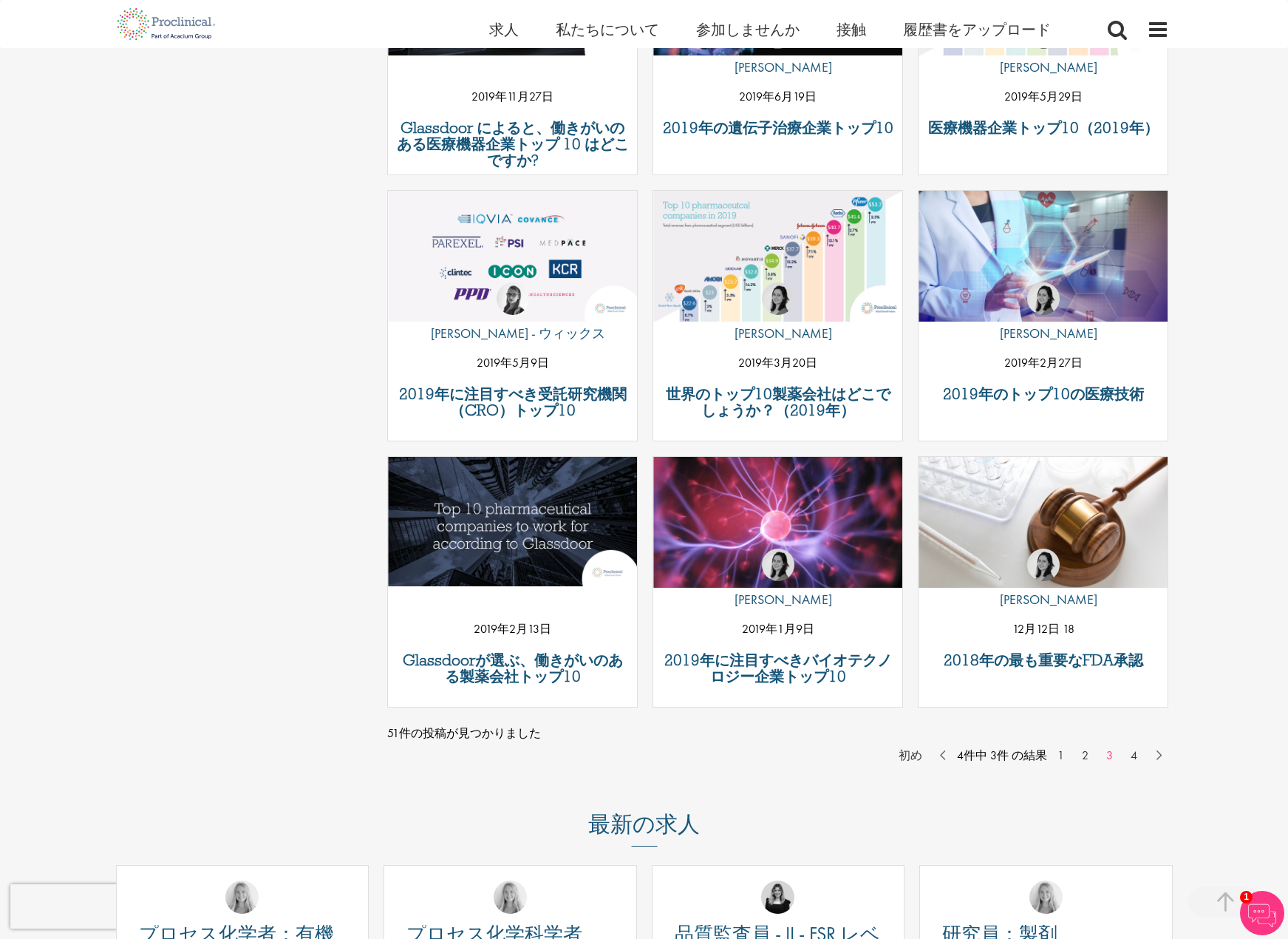
scroll to position [887, 0]
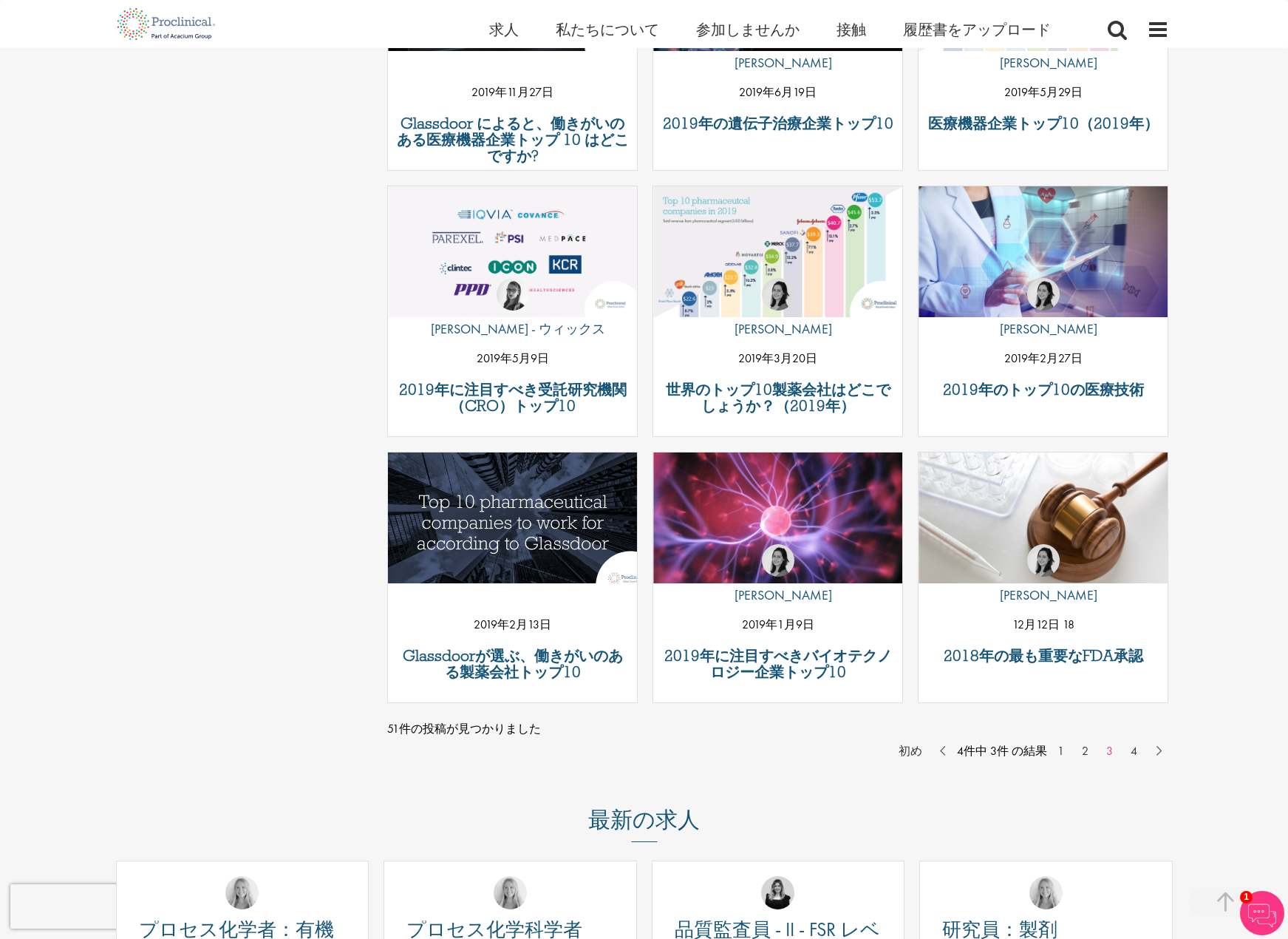
click at [508, 538] on img "投稿へのリンク" at bounding box center [512, 516] width 299 height 155
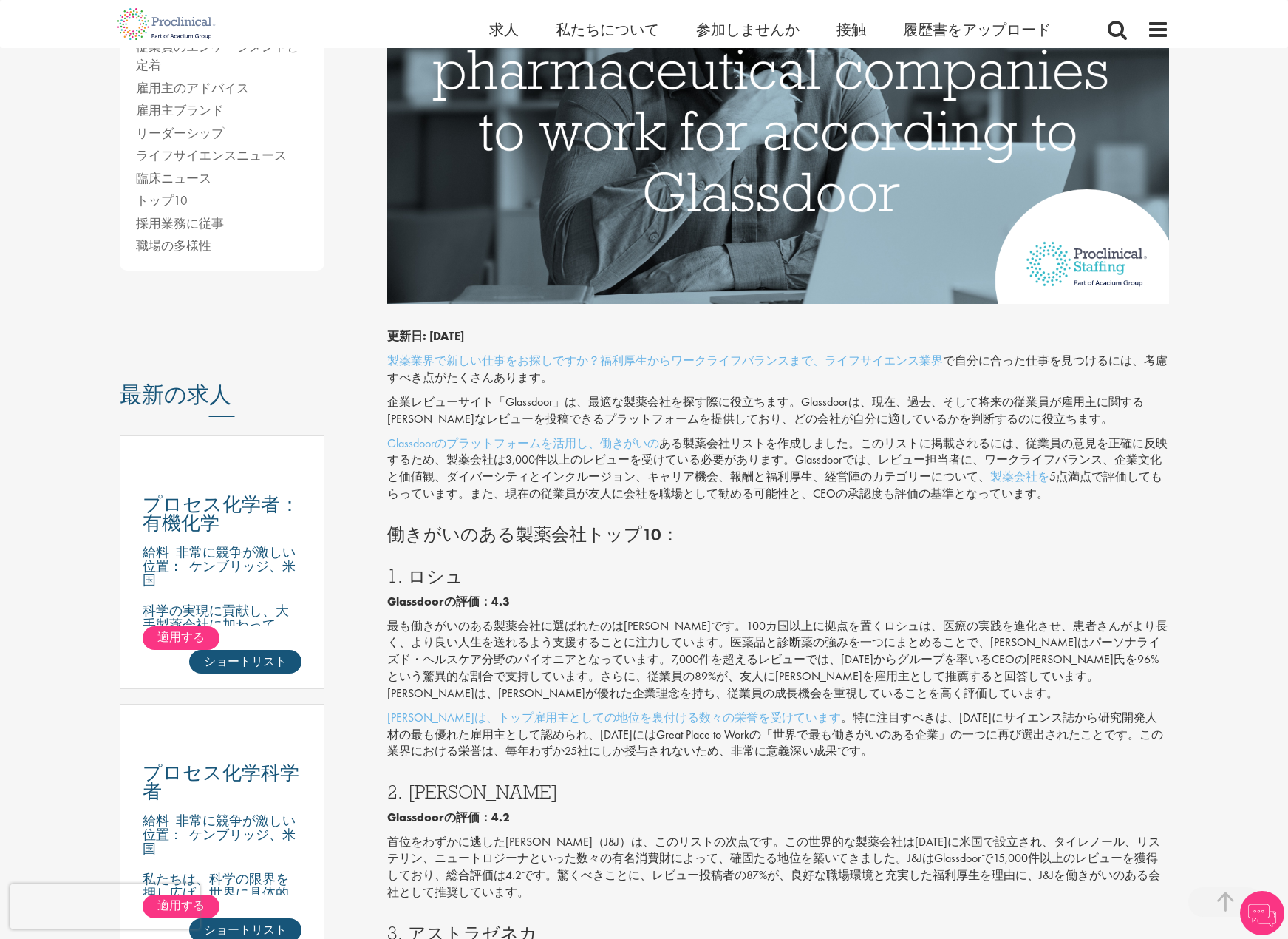
scroll to position [592, 0]
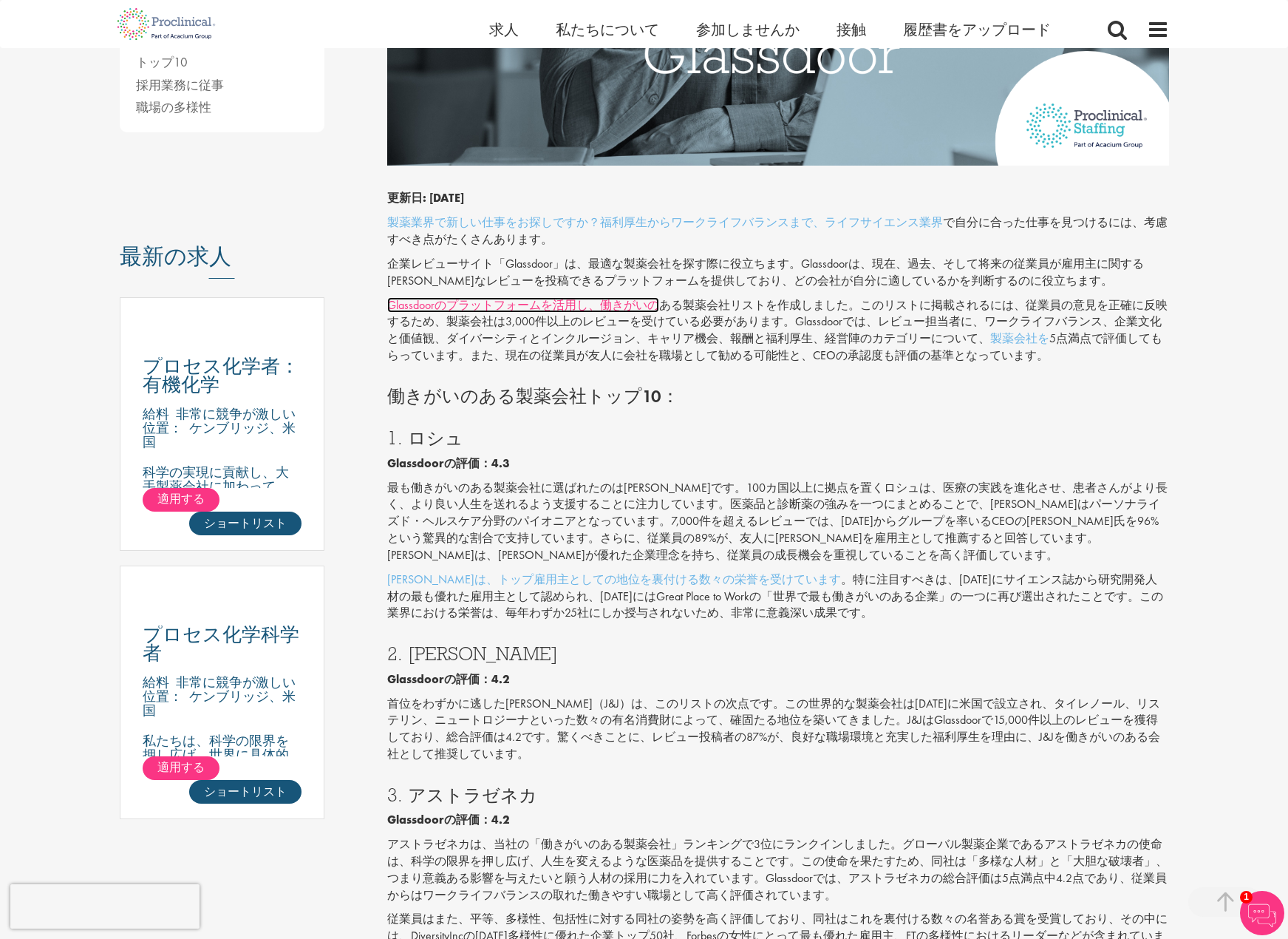
click at [552, 307] on font "Glassdoorのプラットフォームを活用し、働きがいの" at bounding box center [523, 305] width 272 height 15
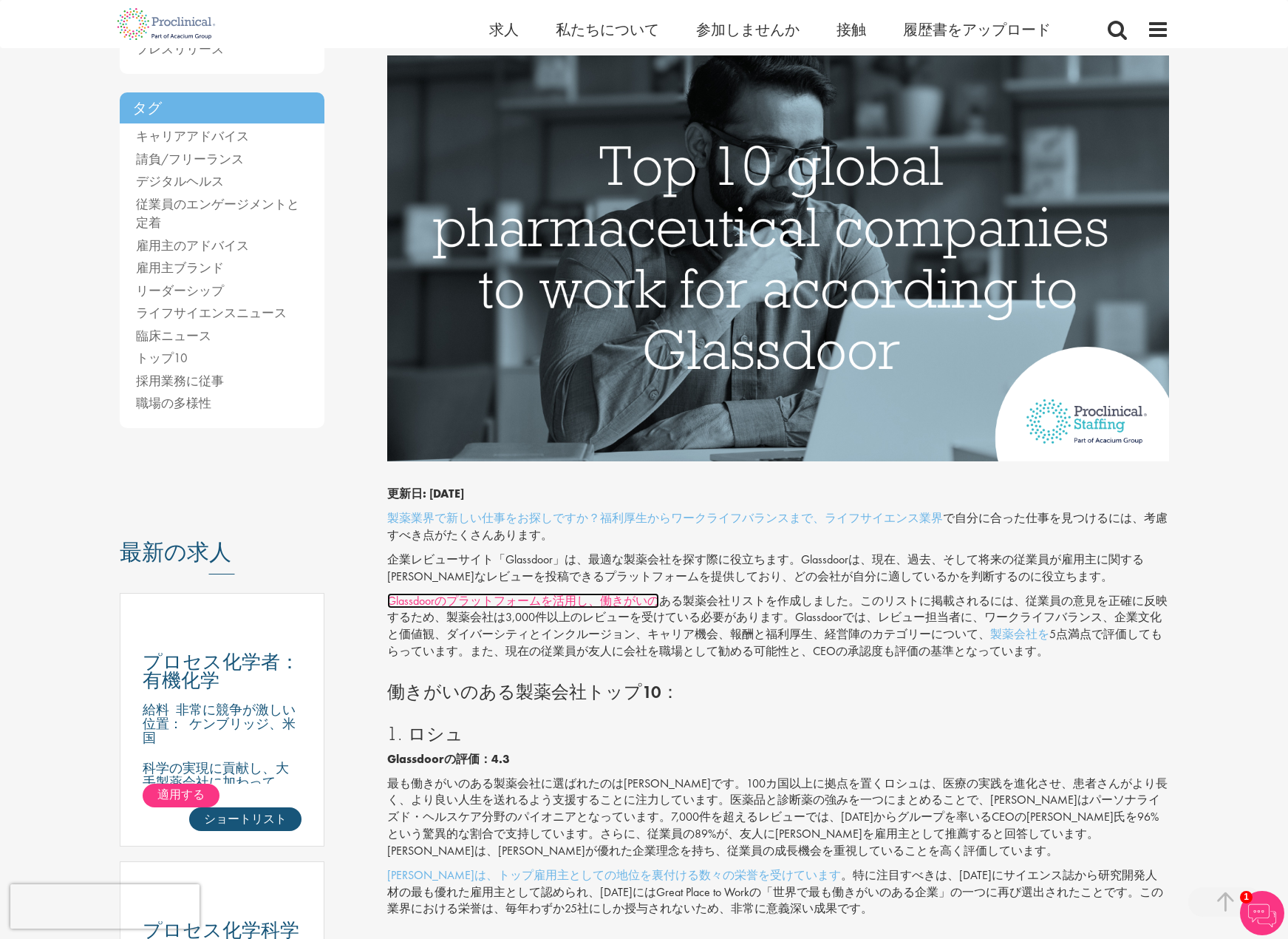
scroll to position [221, 0]
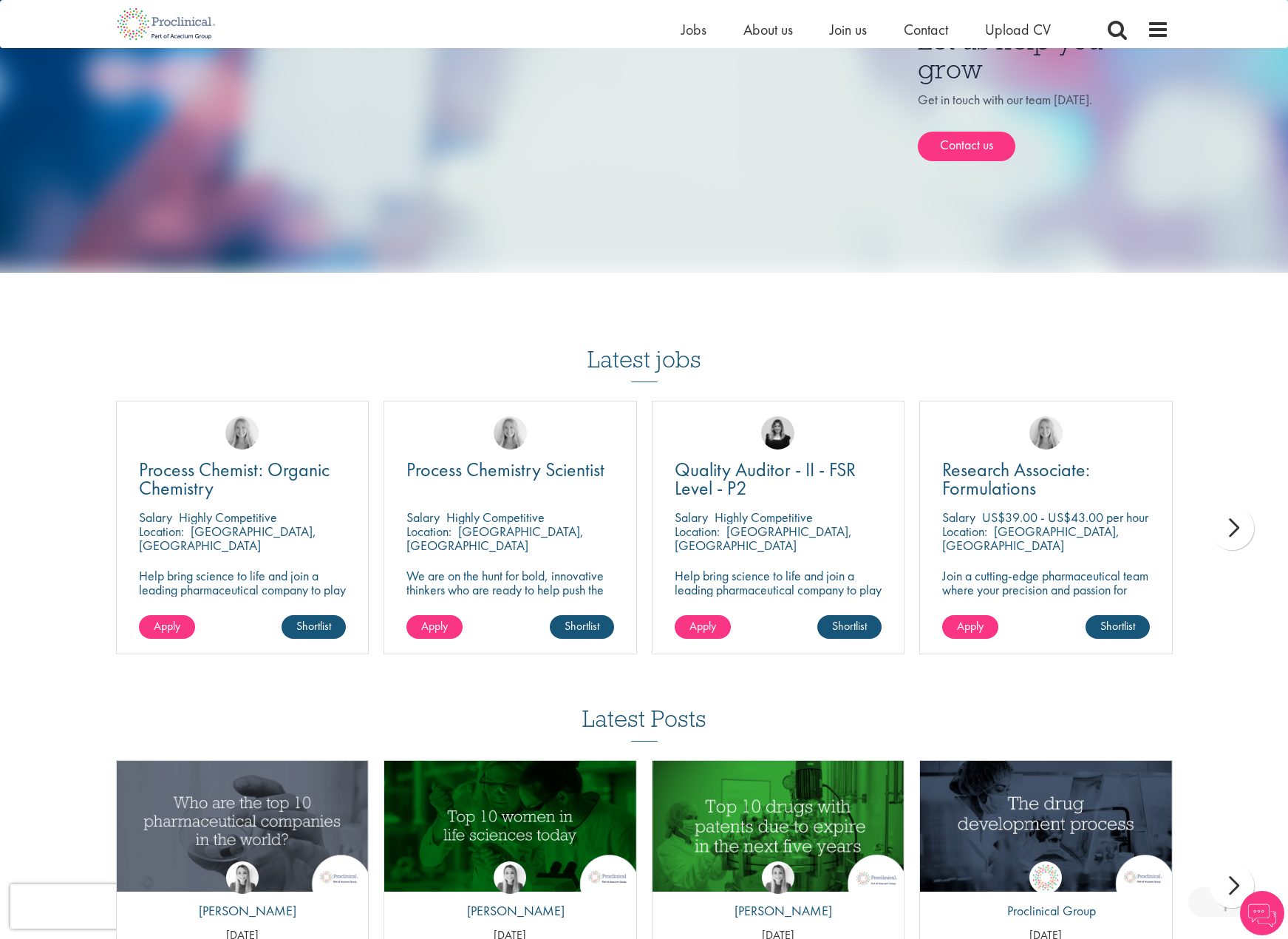
scroll to position [644, 0]
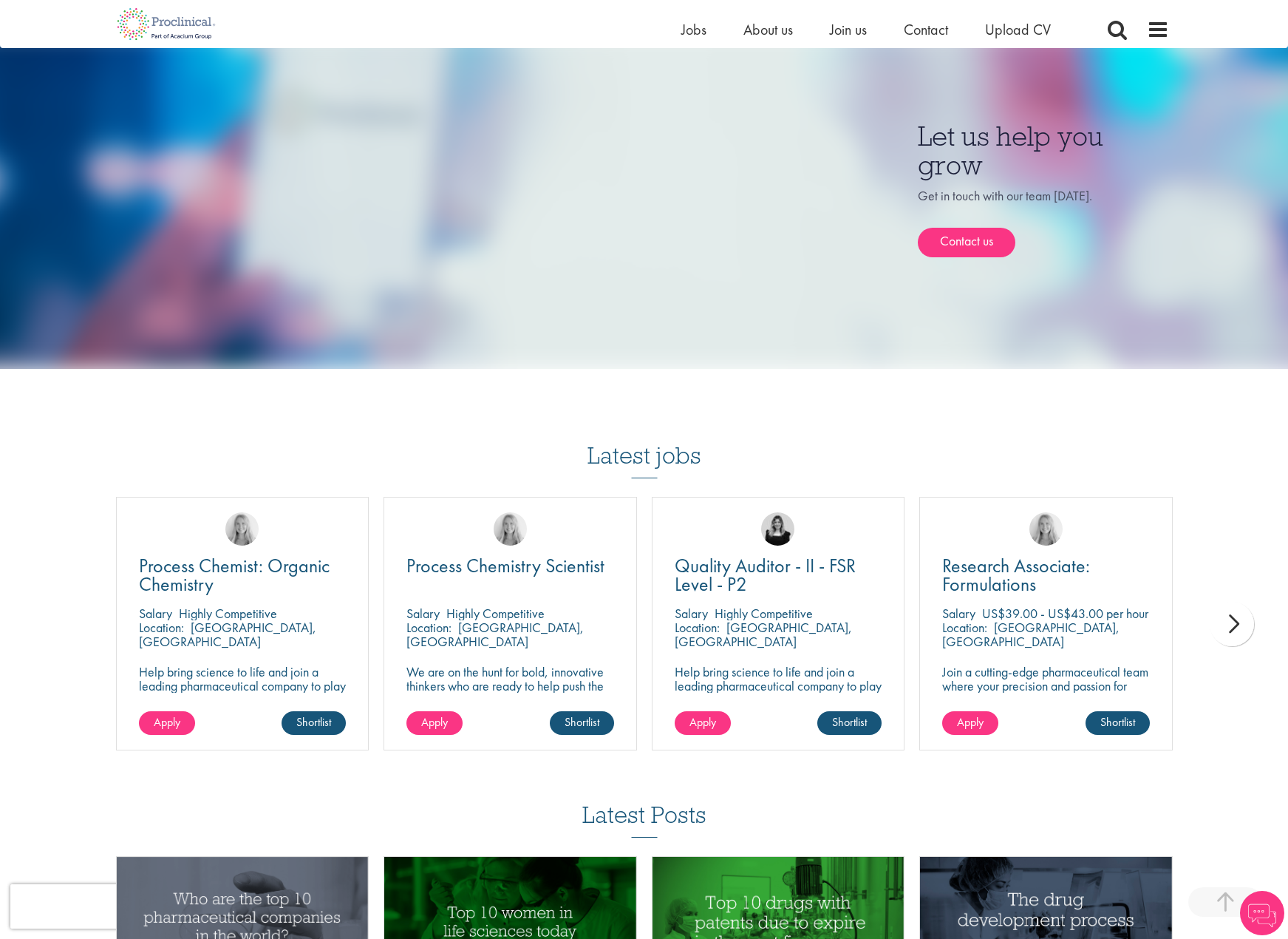
drag, startPoint x: 608, startPoint y: 390, endPoint x: 600, endPoint y: 381, distance: 12.0
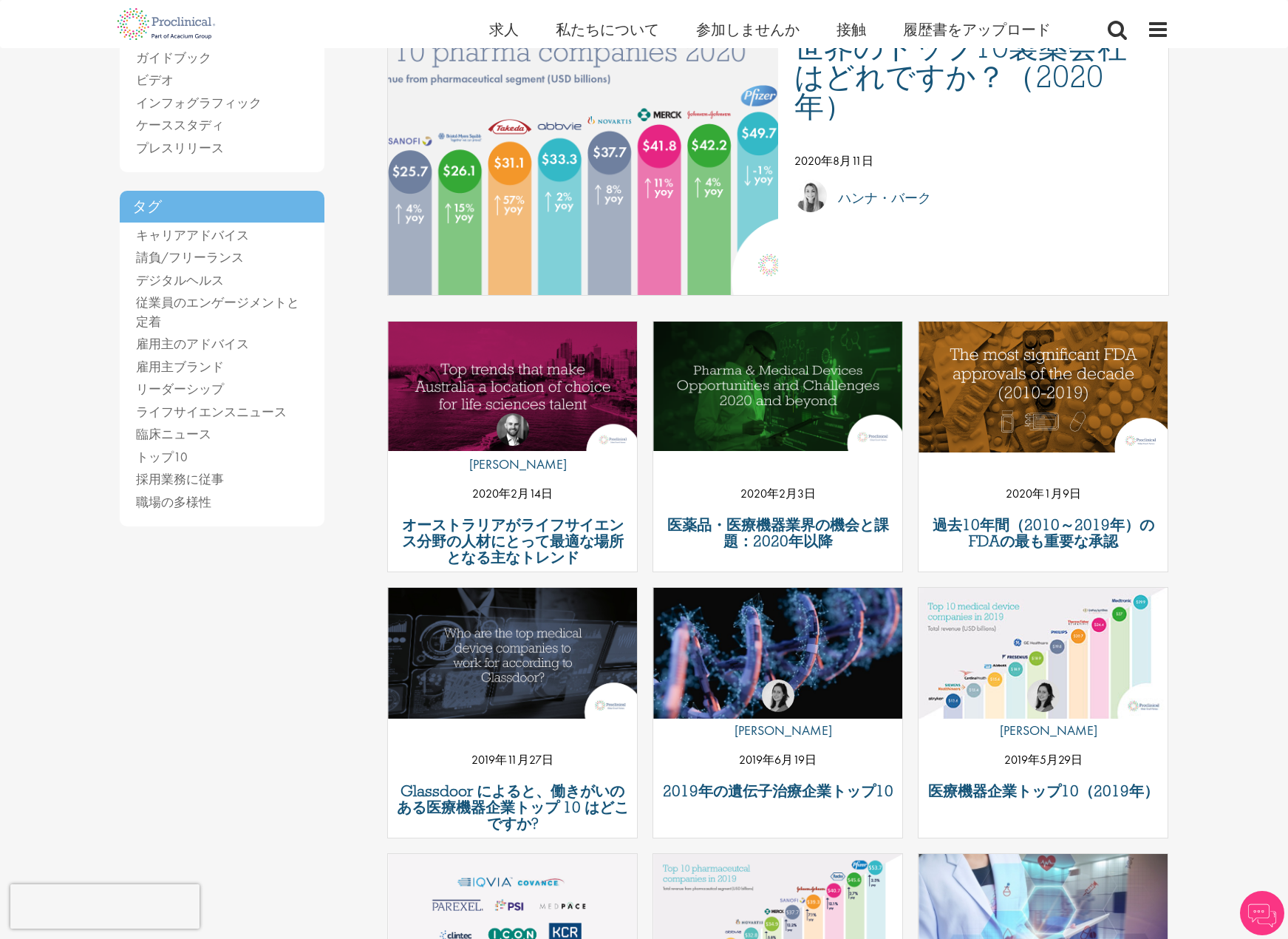
scroll to position [74, 0]
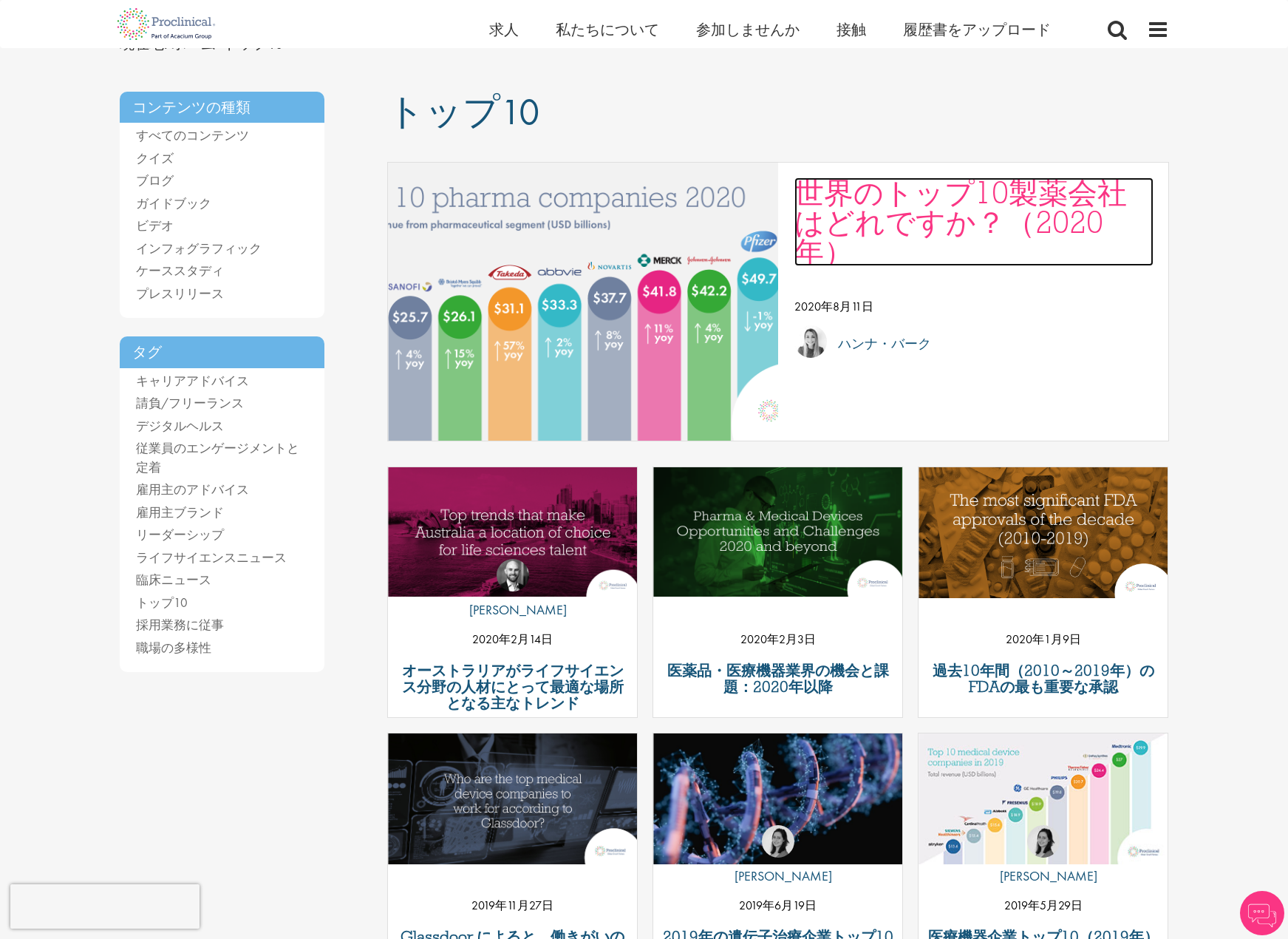
click at [1009, 195] on font "世界のトップ10製薬会社はどれですか？（2020年）" at bounding box center [961, 221] width 333 height 99
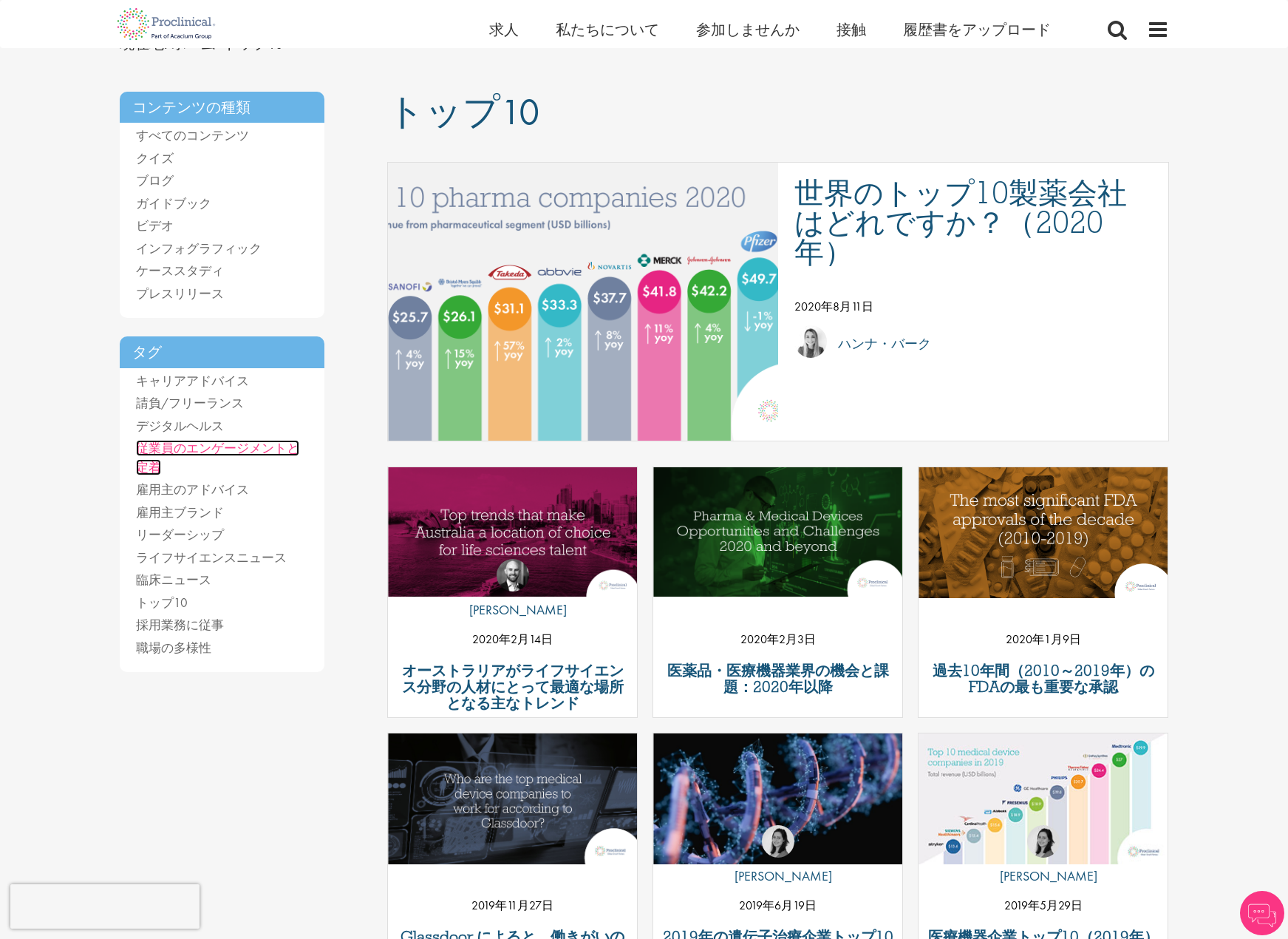
click at [260, 447] on font "従業員のエンゲージメントと定着" at bounding box center [217, 457] width 163 height 36
